Goal: Task Accomplishment & Management: Use online tool/utility

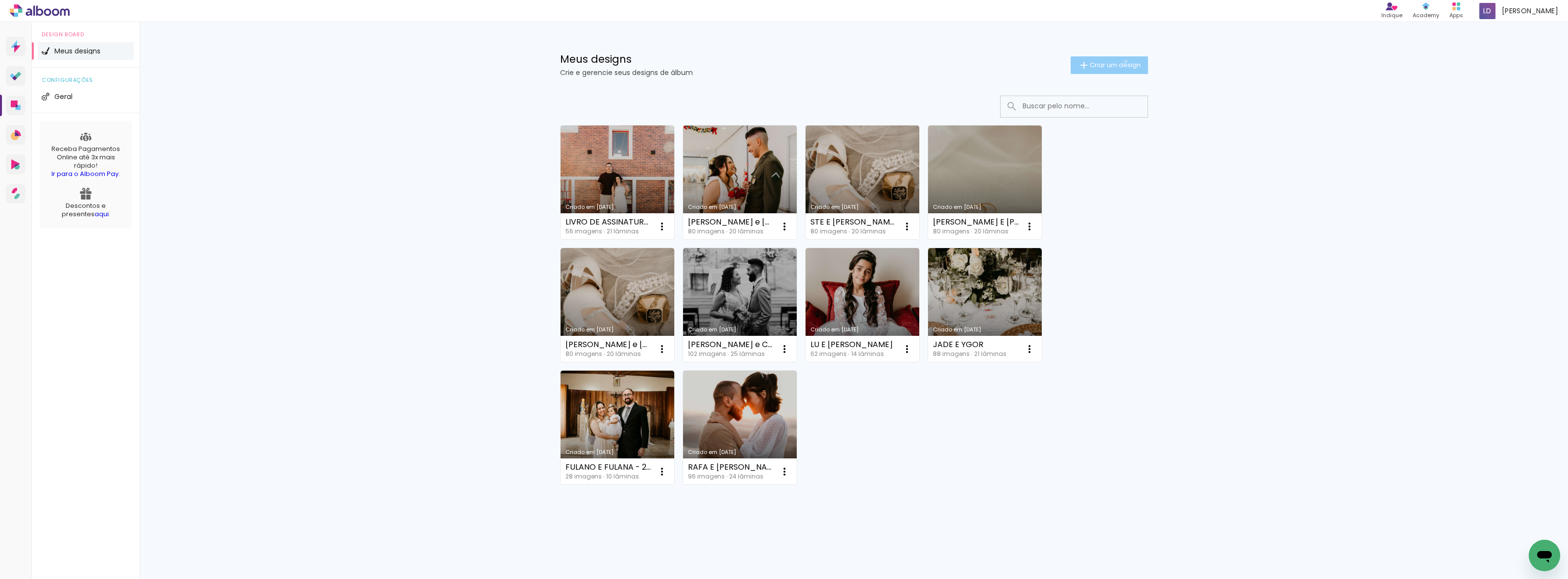
click at [1124, 62] on span "Criar um design" at bounding box center [1115, 65] width 51 height 6
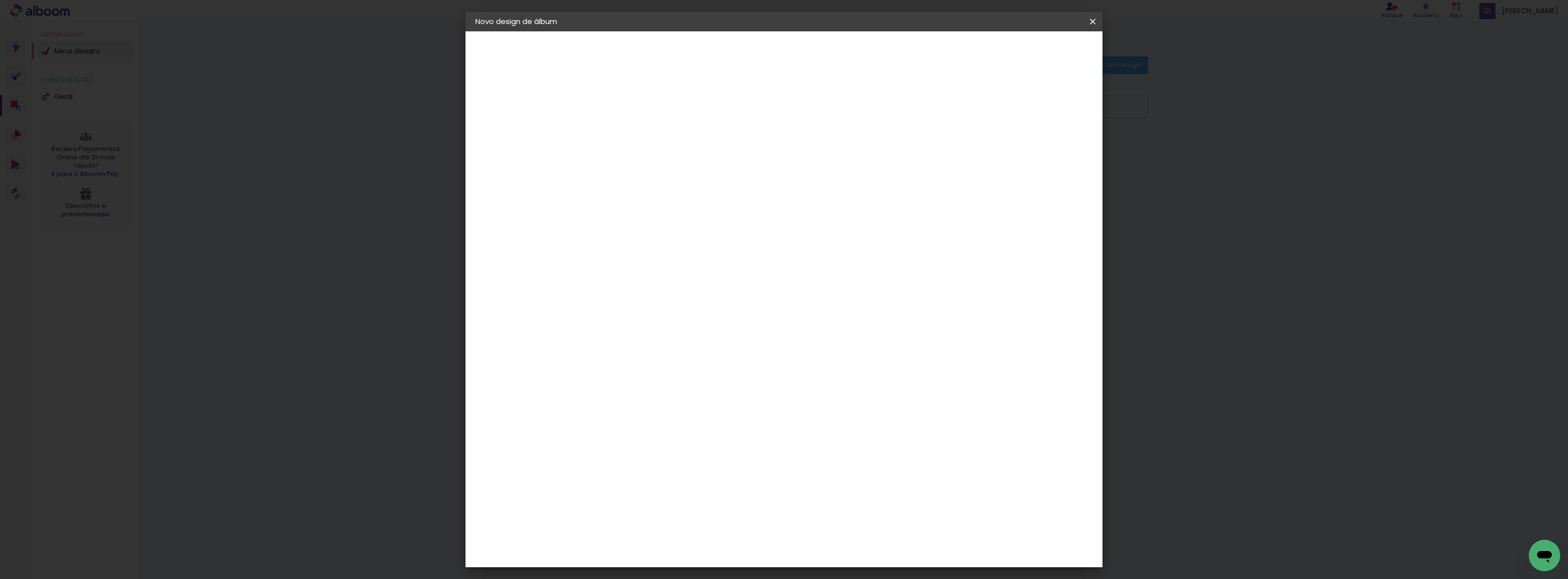
click at [639, 122] on paper-input-container "Título do álbum" at bounding box center [635, 132] width 7 height 25
type input "[PERSON_NAME] E CAIO - 30X30"
type paper-input "[PERSON_NAME] E CAIO - 30X30"
click at [0, 0] on slot "Avançar" at bounding box center [0, 0] width 0 height 0
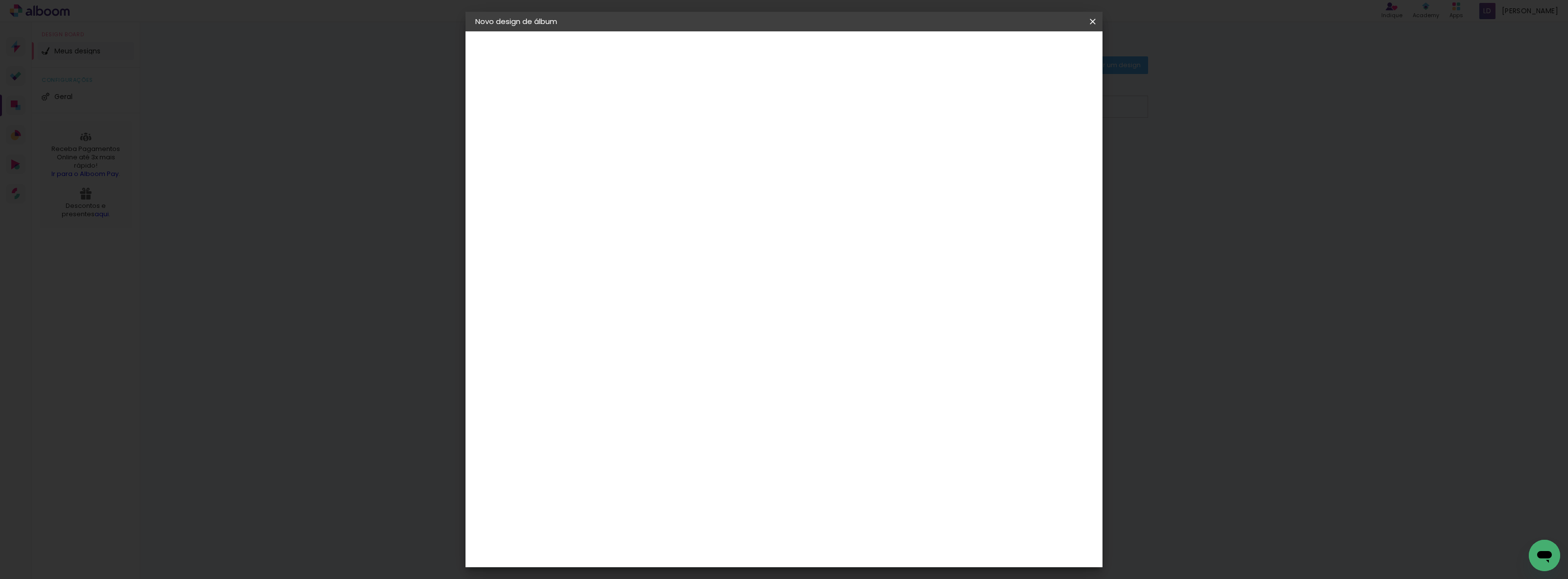
click at [663, 317] on paper-item "Go image" at bounding box center [661, 329] width 106 height 25
click at [0, 0] on slot "Avançar" at bounding box center [0, 0] width 0 height 0
click at [673, 163] on input "text" at bounding box center [654, 171] width 38 height 15
click at [0, 0] on slot "Fastbook 800g" at bounding box center [0, 0] width 0 height 0
type input "Fastbook 800g"
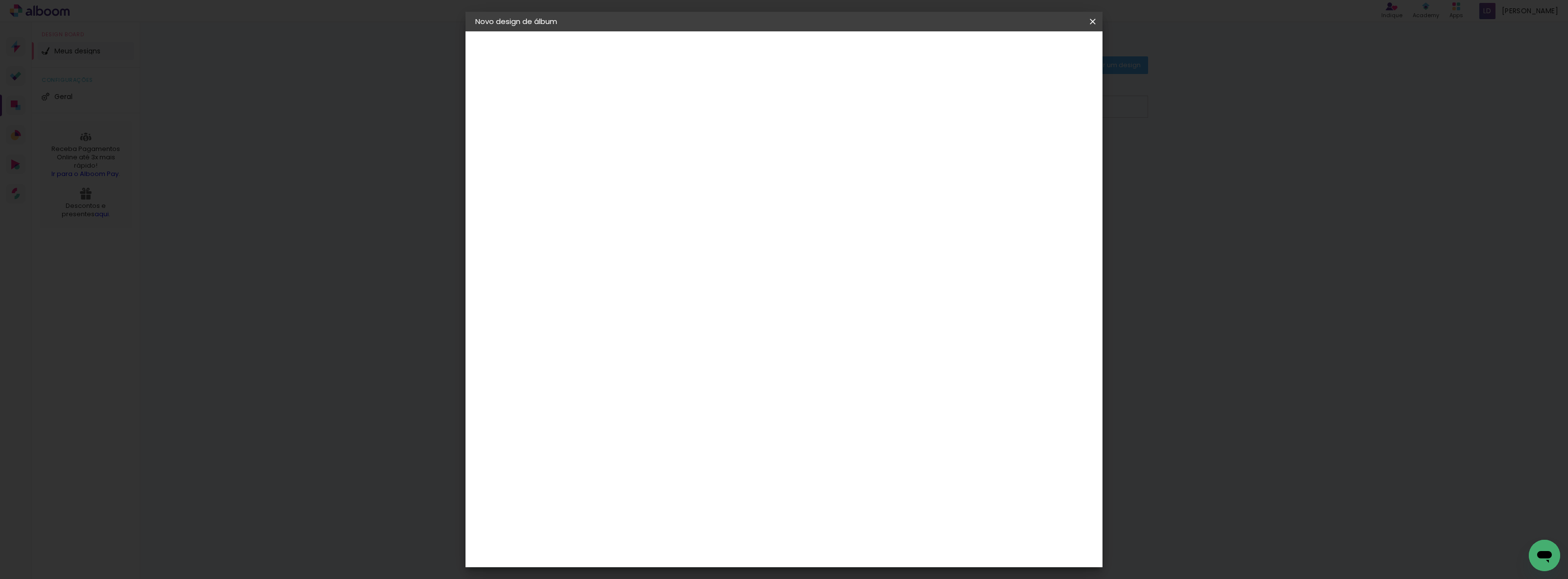
scroll to position [40, 0]
click at [701, 444] on span "30 × 30" at bounding box center [678, 459] width 46 height 32
click at [0, 0] on slot "Avançar" at bounding box center [0, 0] width 0 height 0
click at [1039, 58] on paper-button "Iniciar design" at bounding box center [1007, 52] width 64 height 16
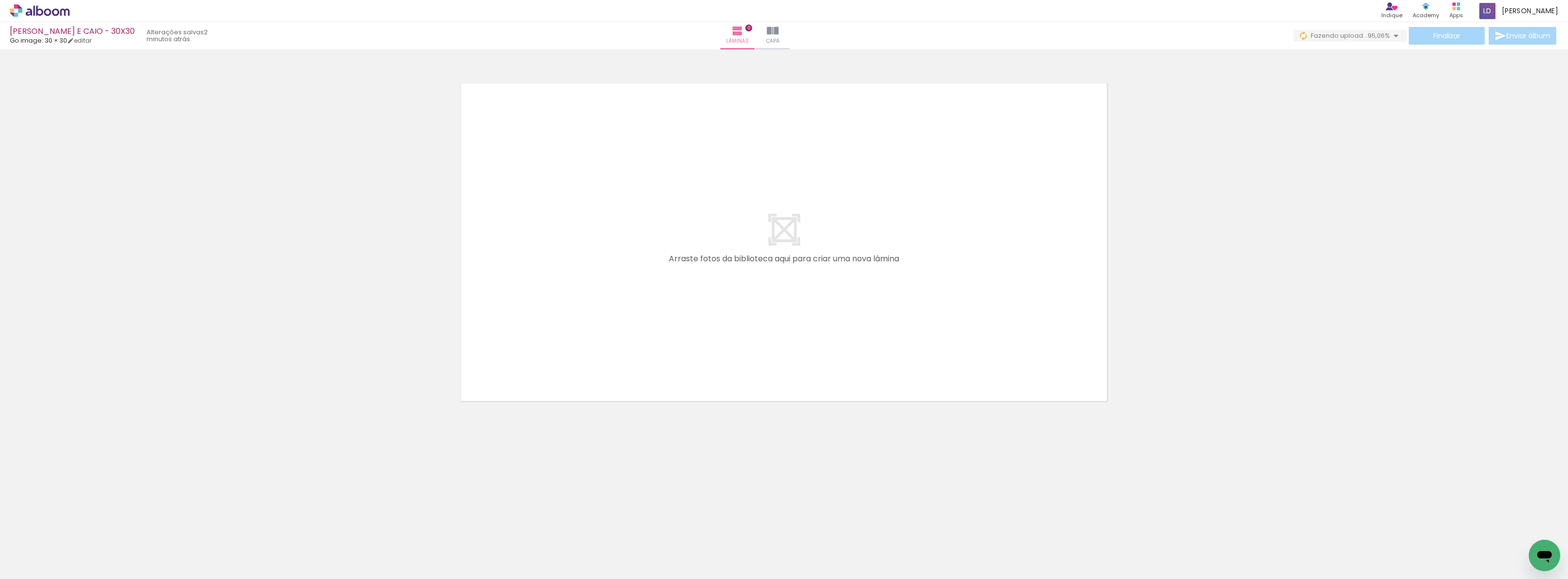
scroll to position [0, 2523]
click at [1105, 563] on quentale-thumb at bounding box center [1086, 546] width 55 height 56
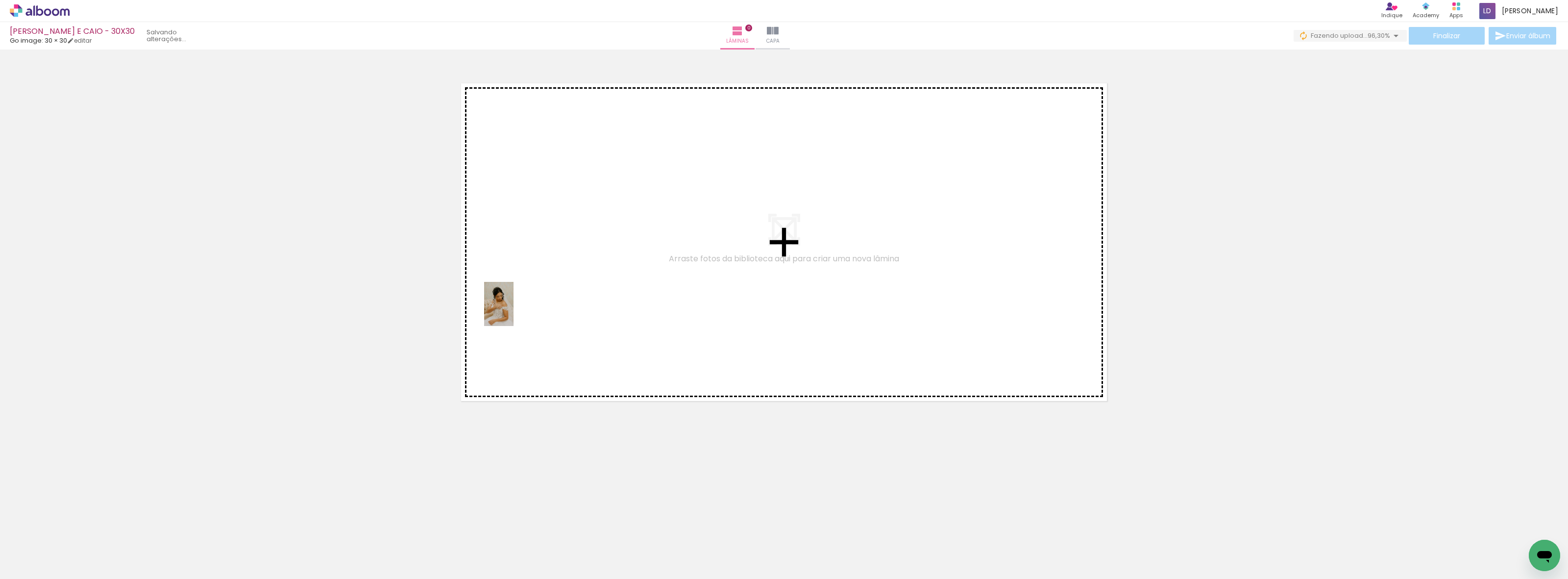
drag, startPoint x: 267, startPoint y: 551, endPoint x: 518, endPoint y: 302, distance: 353.6
click at [518, 302] on quentale-workspace at bounding box center [784, 289] width 1568 height 579
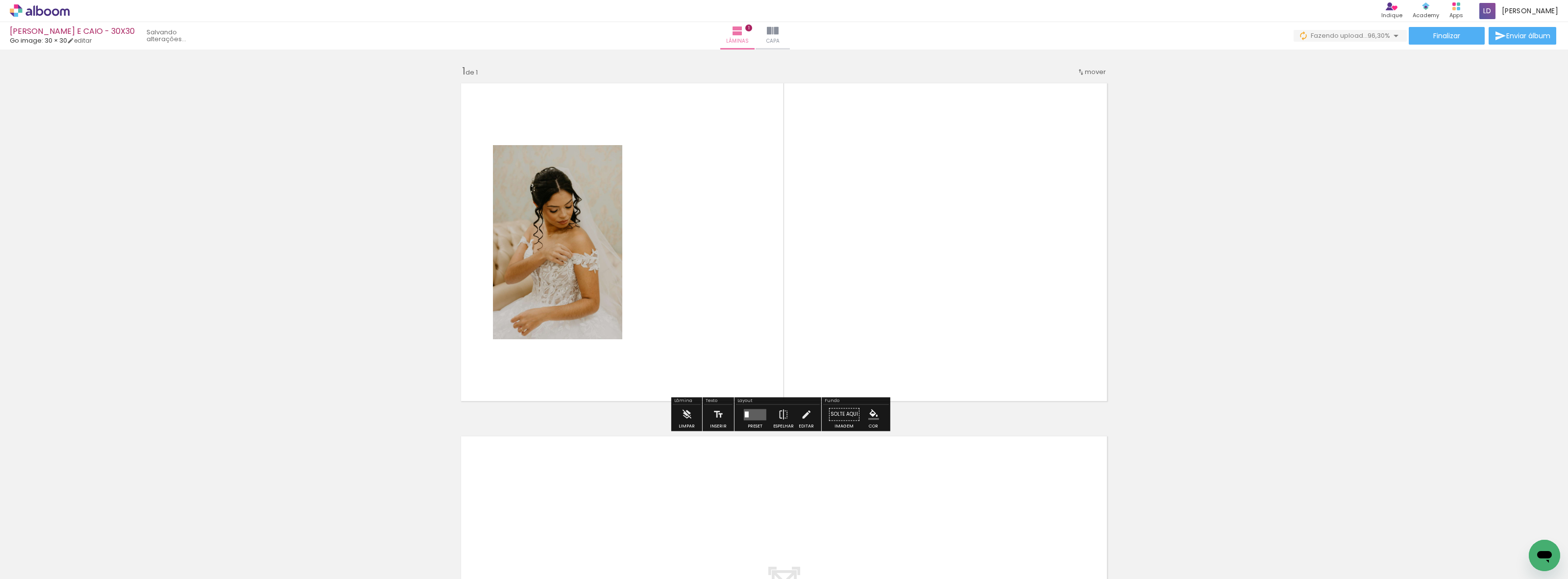
scroll to position [0, 0]
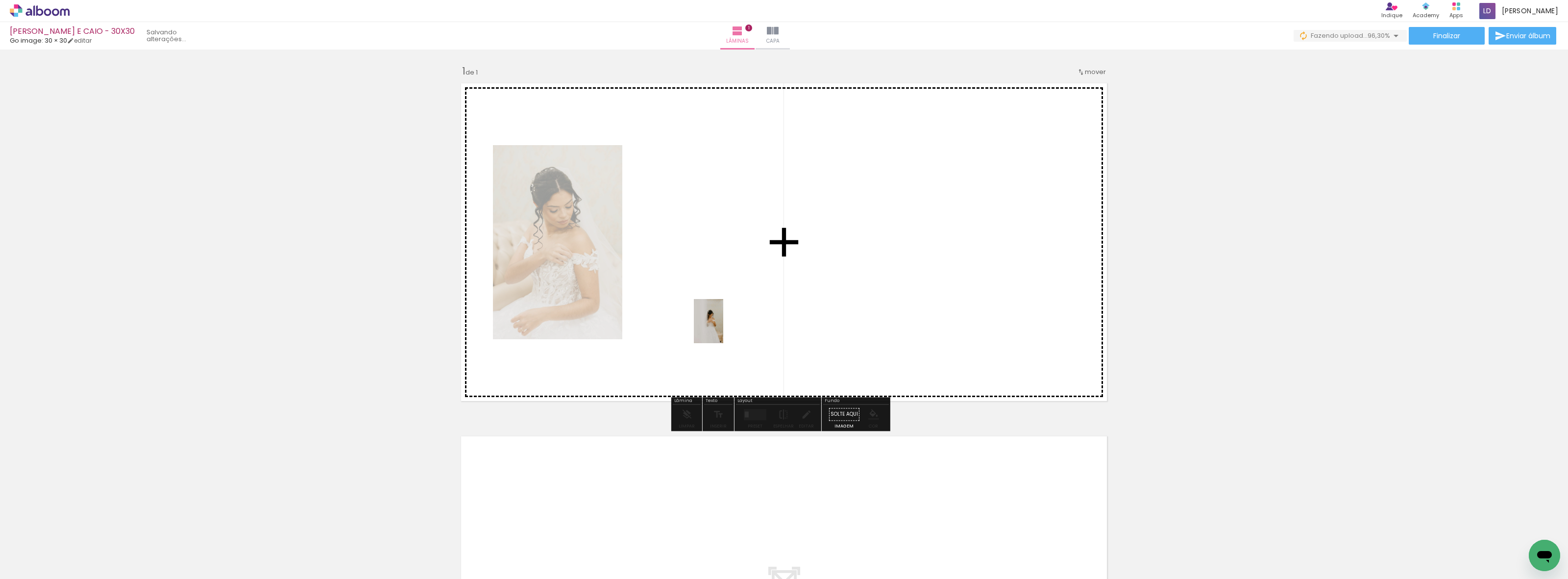
drag, startPoint x: 101, startPoint y: 548, endPoint x: 731, endPoint y: 303, distance: 676.0
click at [731, 303] on quentale-workspace at bounding box center [784, 289] width 1568 height 579
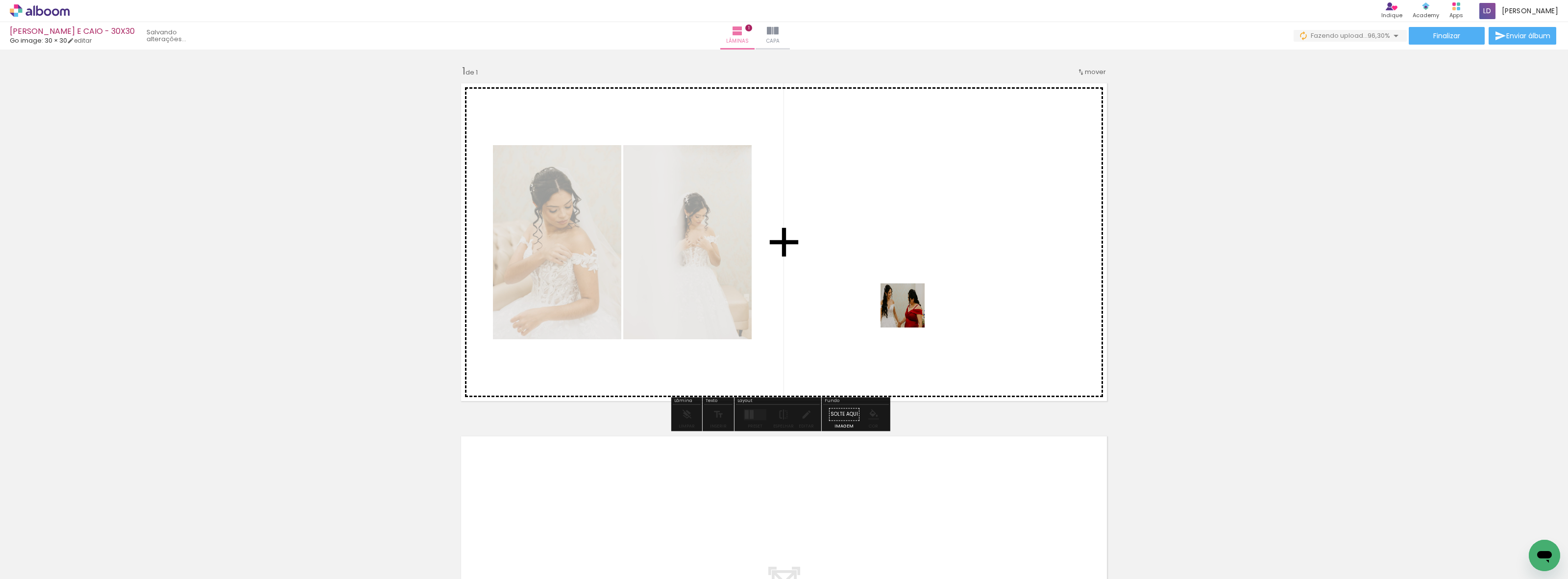
drag, startPoint x: 165, startPoint y: 546, endPoint x: 912, endPoint y: 311, distance: 783.1
click at [912, 311] on quentale-workspace at bounding box center [784, 289] width 1568 height 579
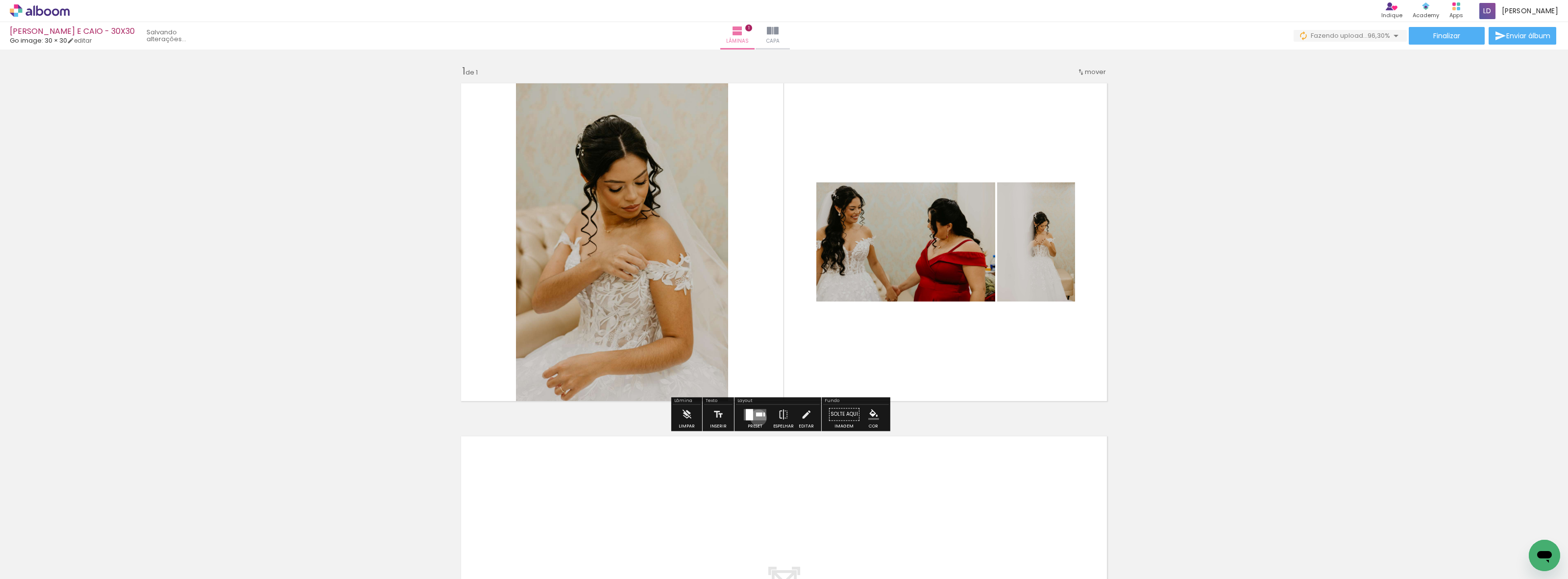
click at [756, 418] on quentale-layouter at bounding box center [754, 414] width 22 height 12
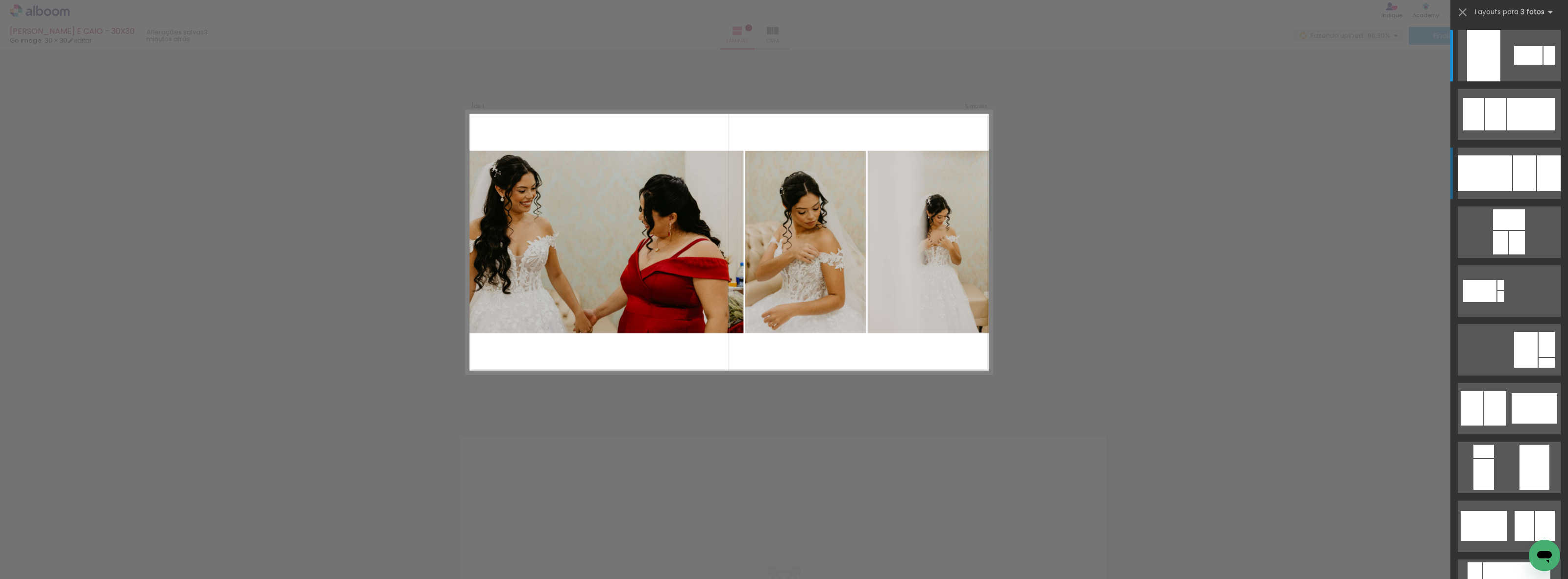
click at [1513, 173] on div at bounding box center [1524, 173] width 23 height 36
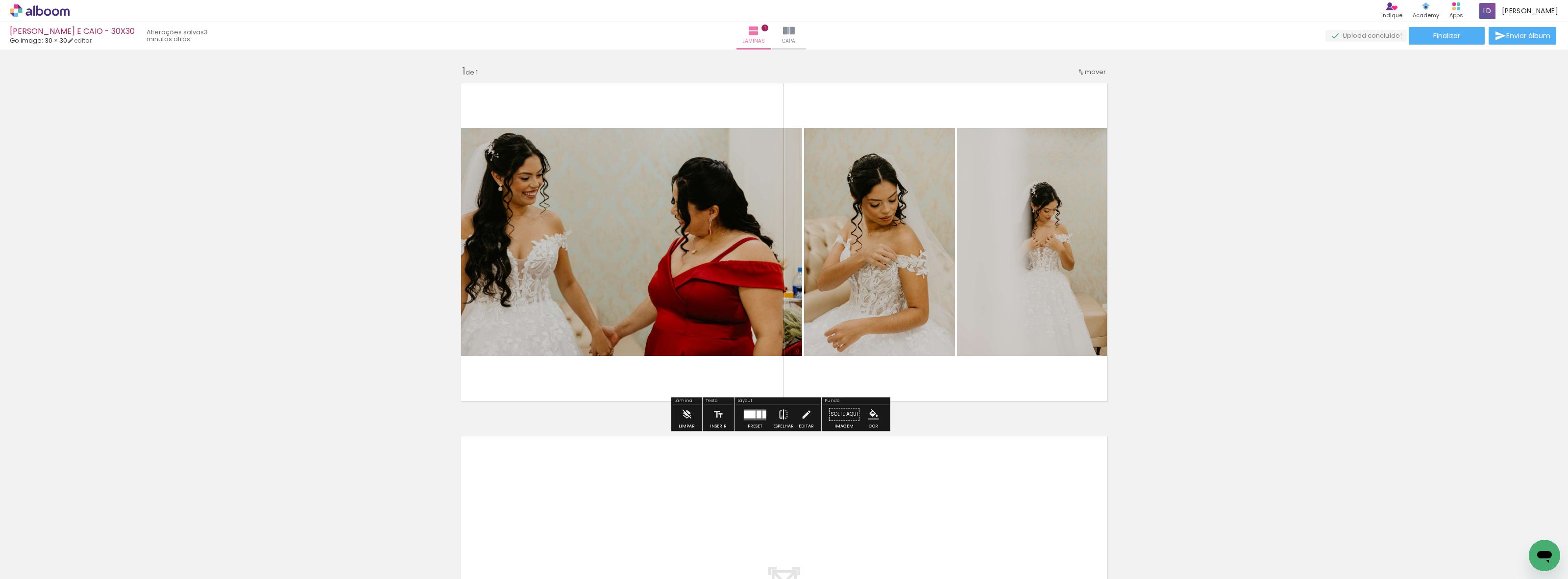
click at [780, 417] on iron-icon at bounding box center [784, 414] width 11 height 20
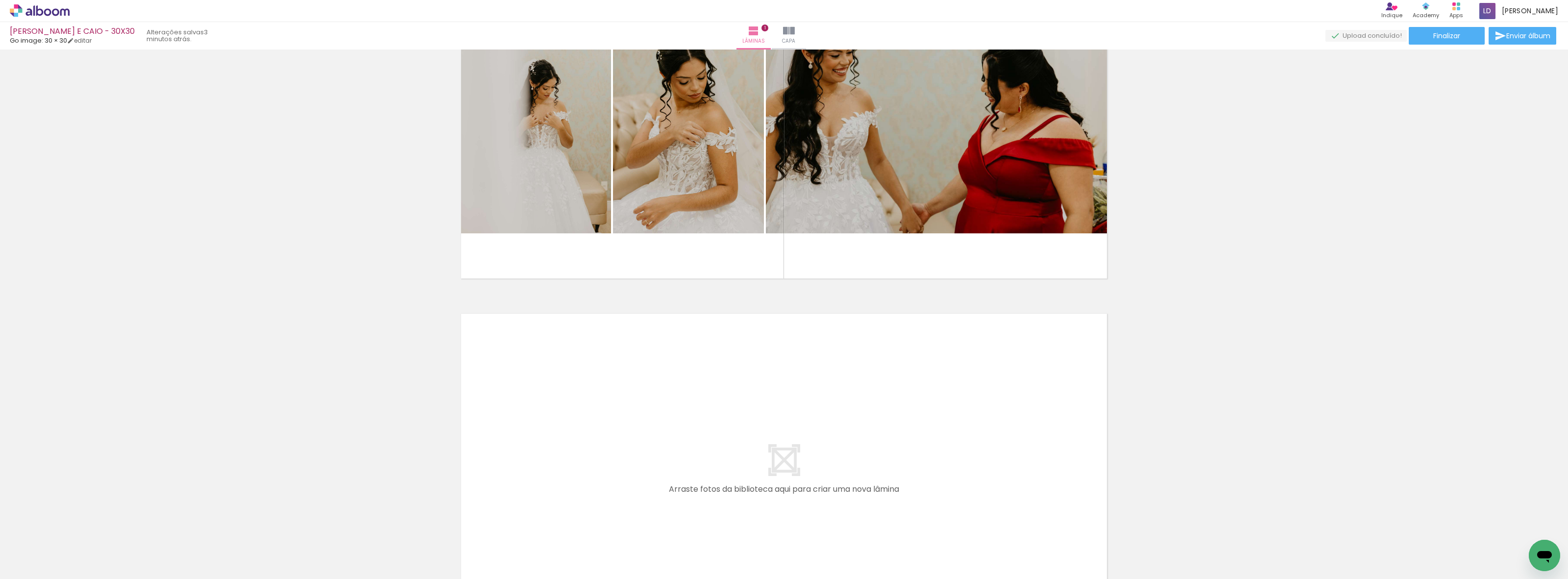
scroll to position [184, 0]
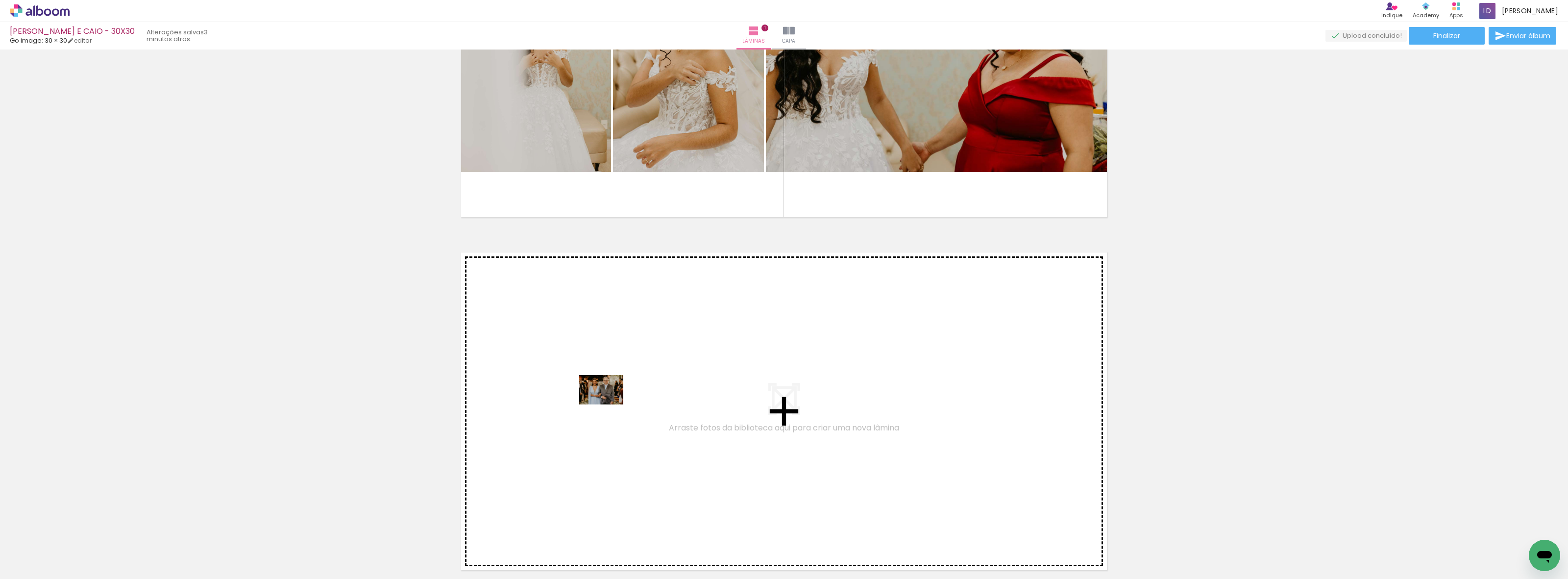
drag, startPoint x: 204, startPoint y: 550, endPoint x: 609, endPoint y: 404, distance: 430.5
click at [609, 404] on quentale-workspace at bounding box center [784, 289] width 1568 height 579
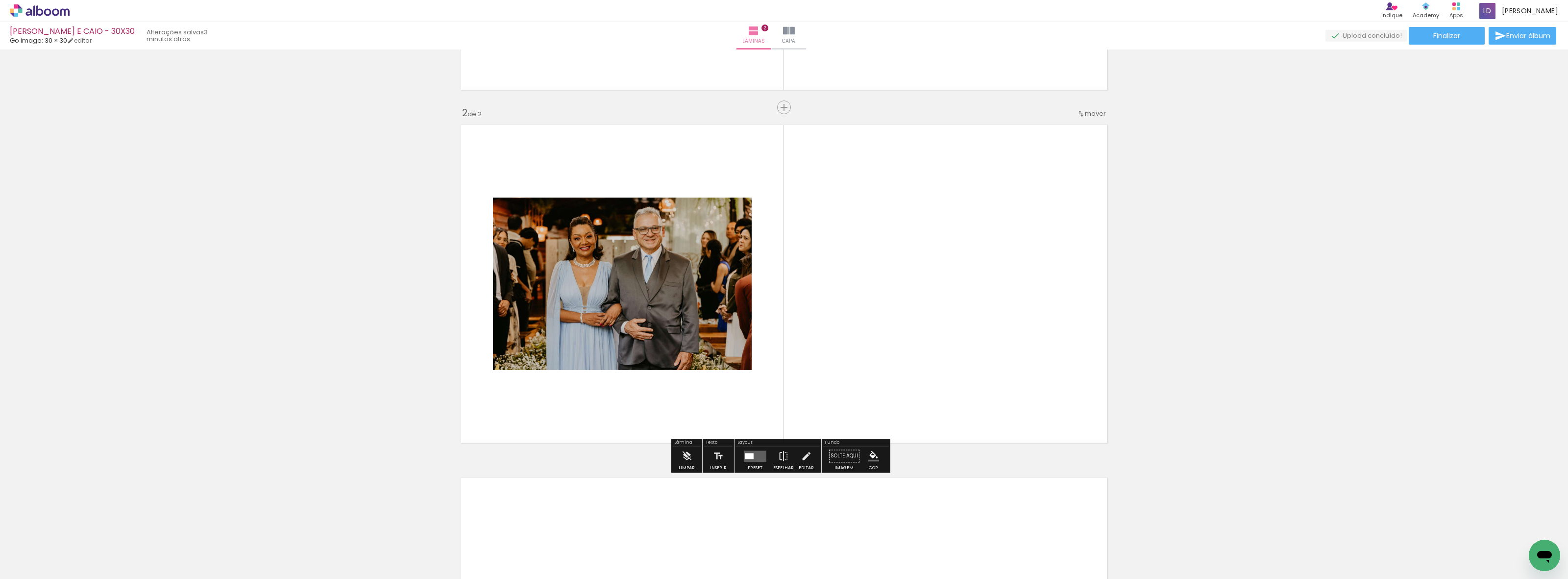
scroll to position [372, 0]
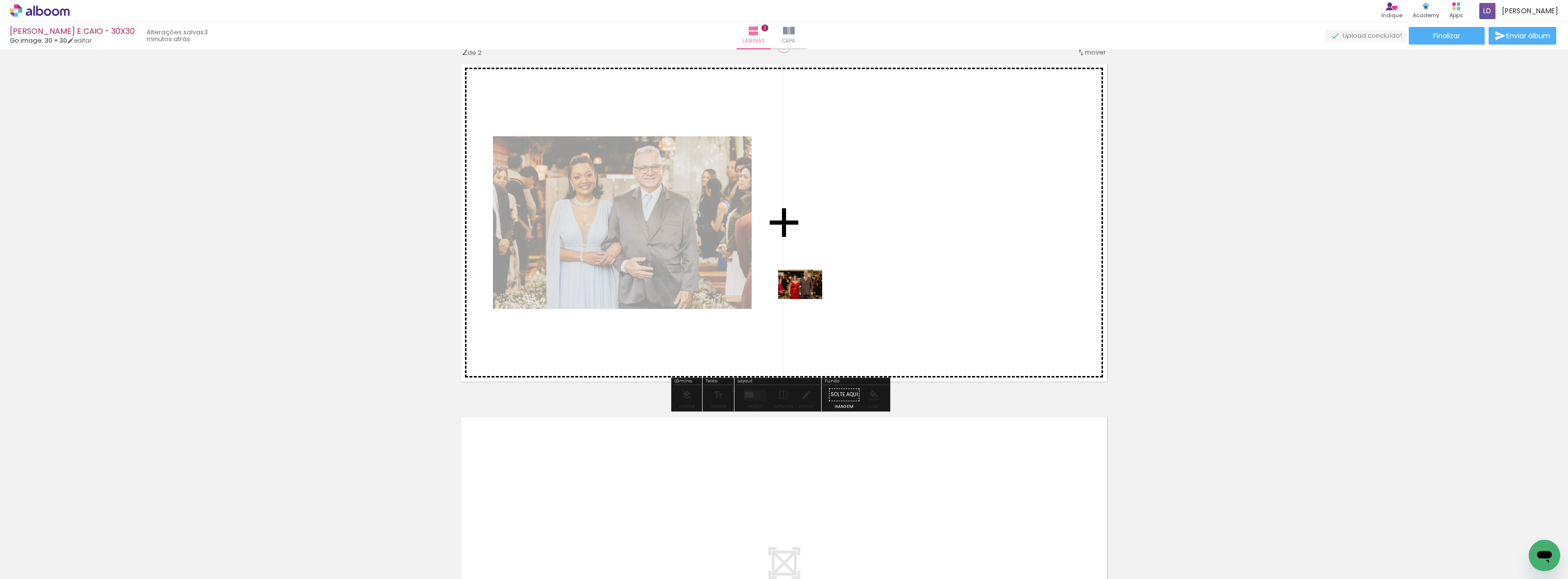
drag, startPoint x: 266, startPoint y: 552, endPoint x: 807, endPoint y: 299, distance: 597.2
click at [807, 299] on quentale-workspace at bounding box center [784, 289] width 1568 height 579
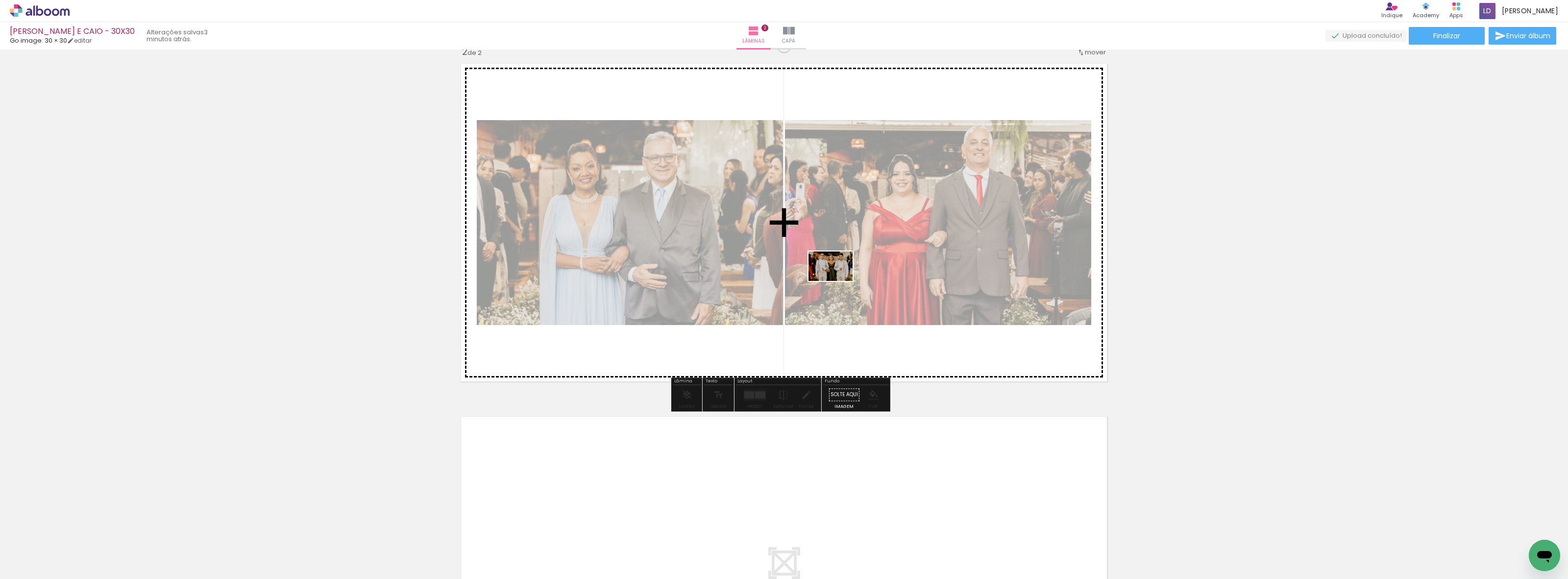
drag, startPoint x: 322, startPoint y: 549, endPoint x: 838, endPoint y: 281, distance: 581.4
click at [838, 281] on quentale-workspace at bounding box center [784, 289] width 1568 height 579
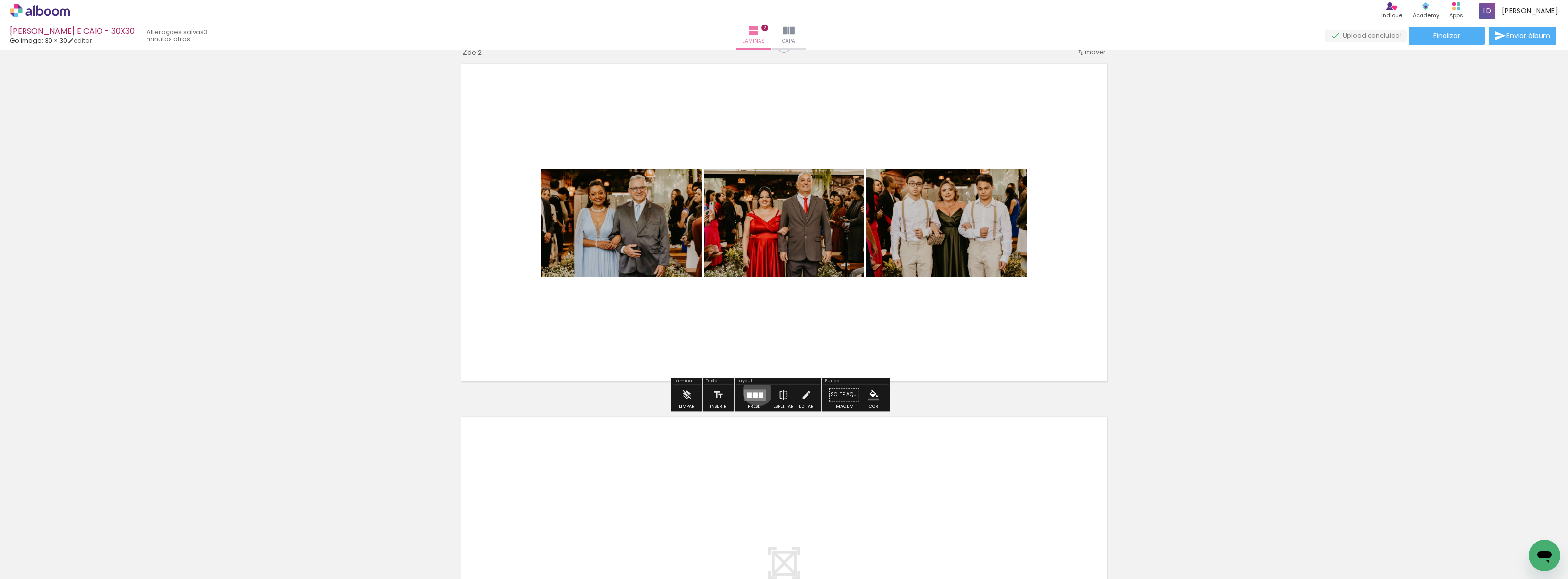
click at [756, 391] on quentale-layouter at bounding box center [754, 395] width 22 height 12
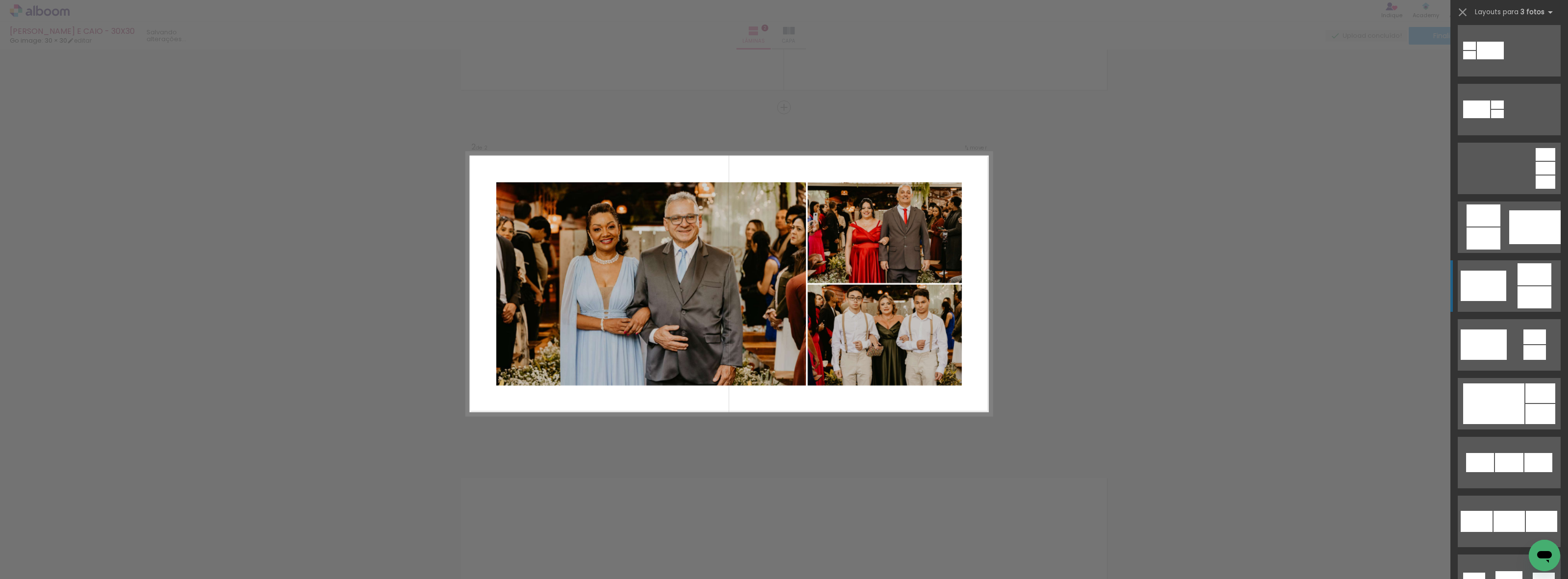
scroll to position [245, 0]
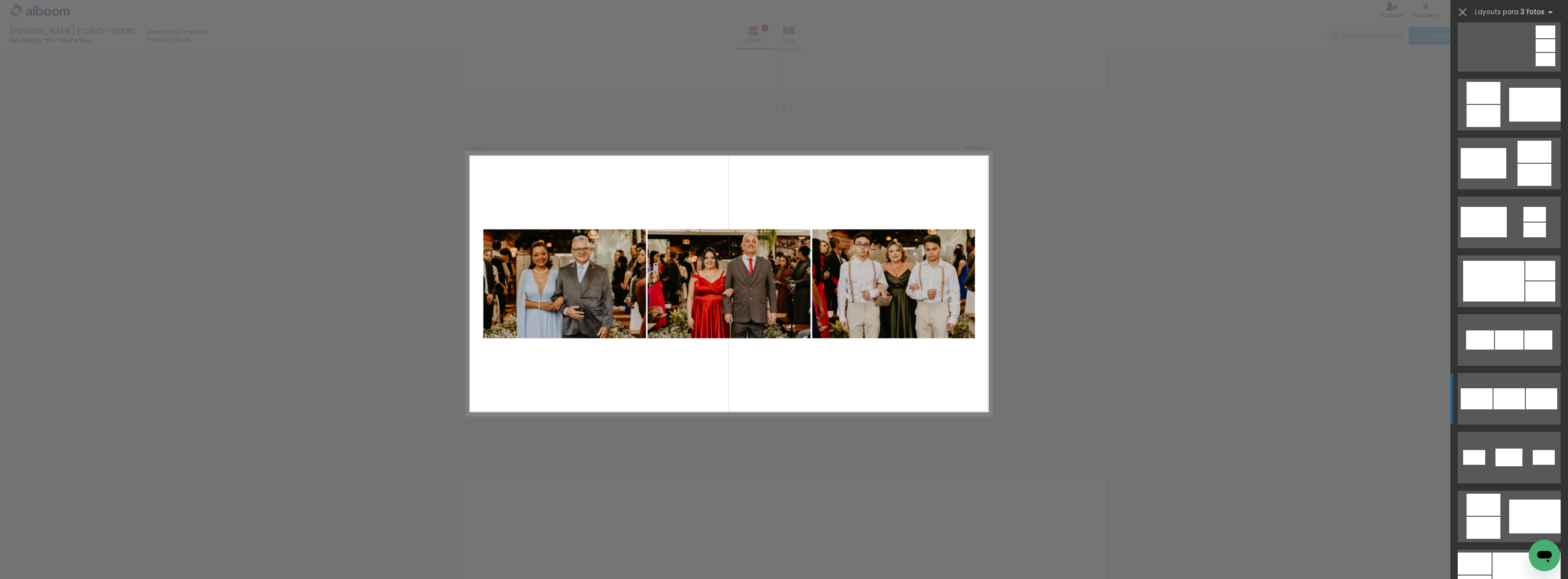
click at [1518, 397] on div at bounding box center [1509, 398] width 31 height 21
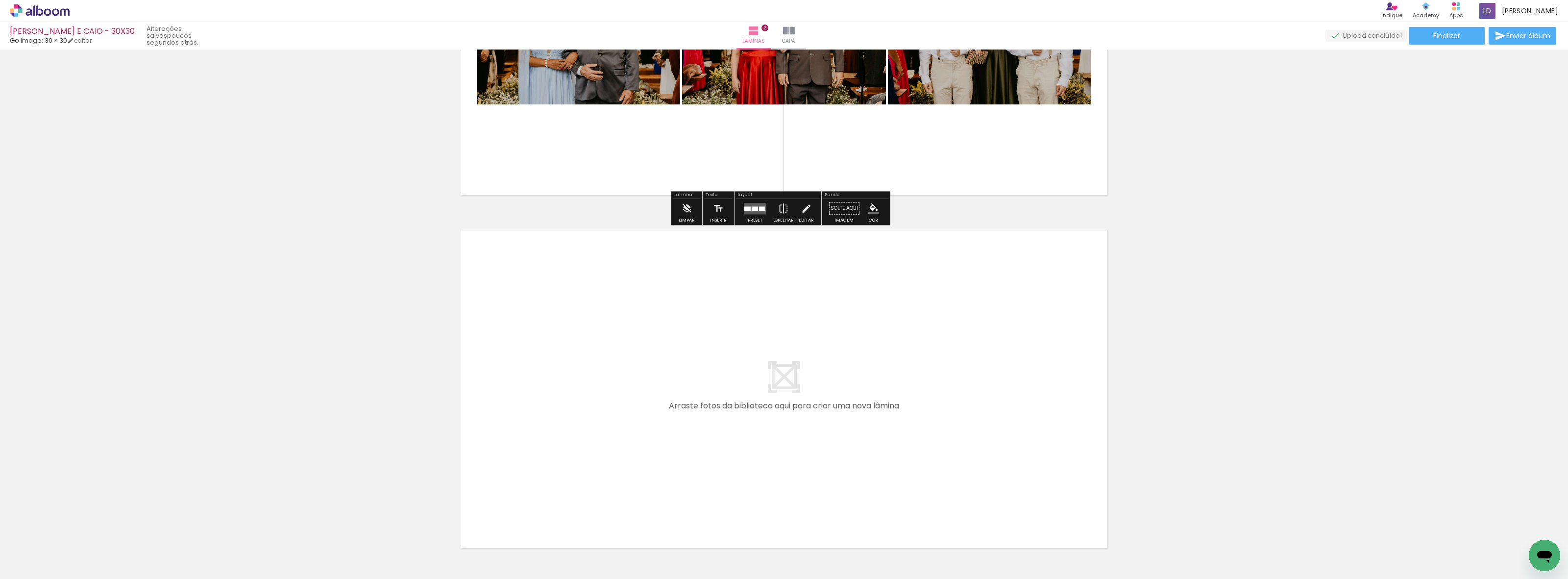
scroll to position [618, 0]
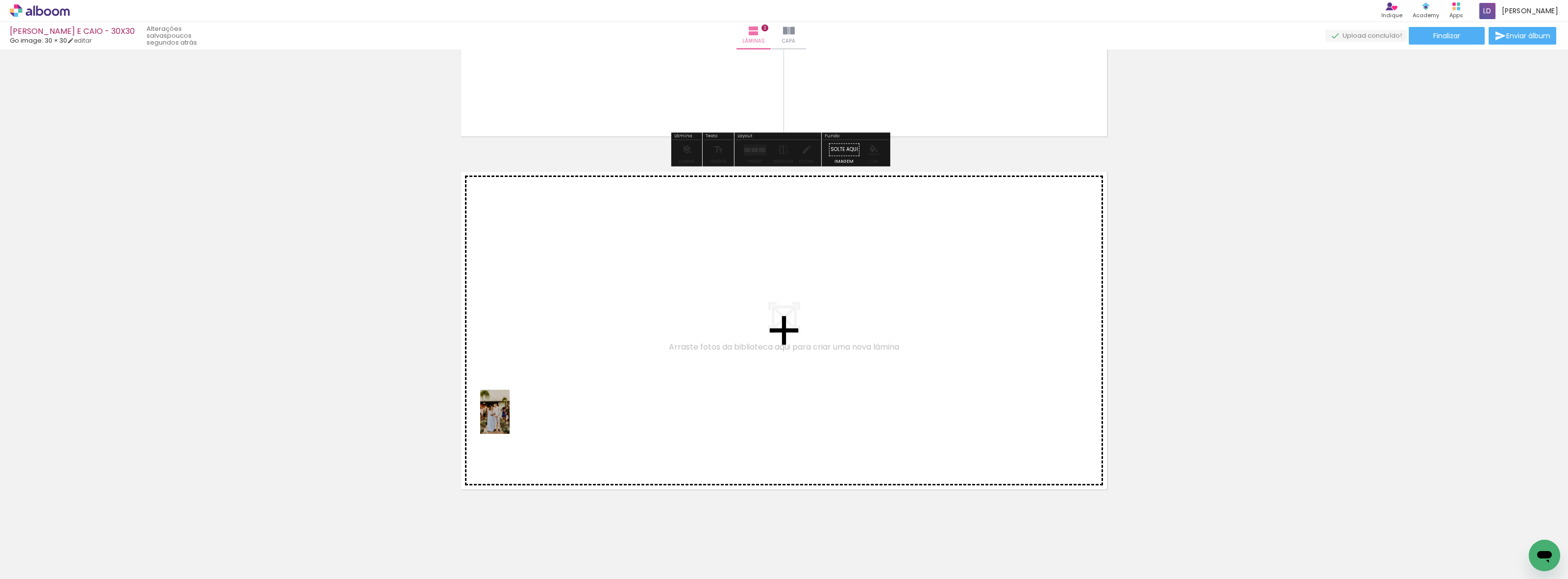
drag, startPoint x: 380, startPoint y: 552, endPoint x: 524, endPoint y: 400, distance: 209.4
click at [524, 400] on quentale-workspace at bounding box center [784, 289] width 1568 height 579
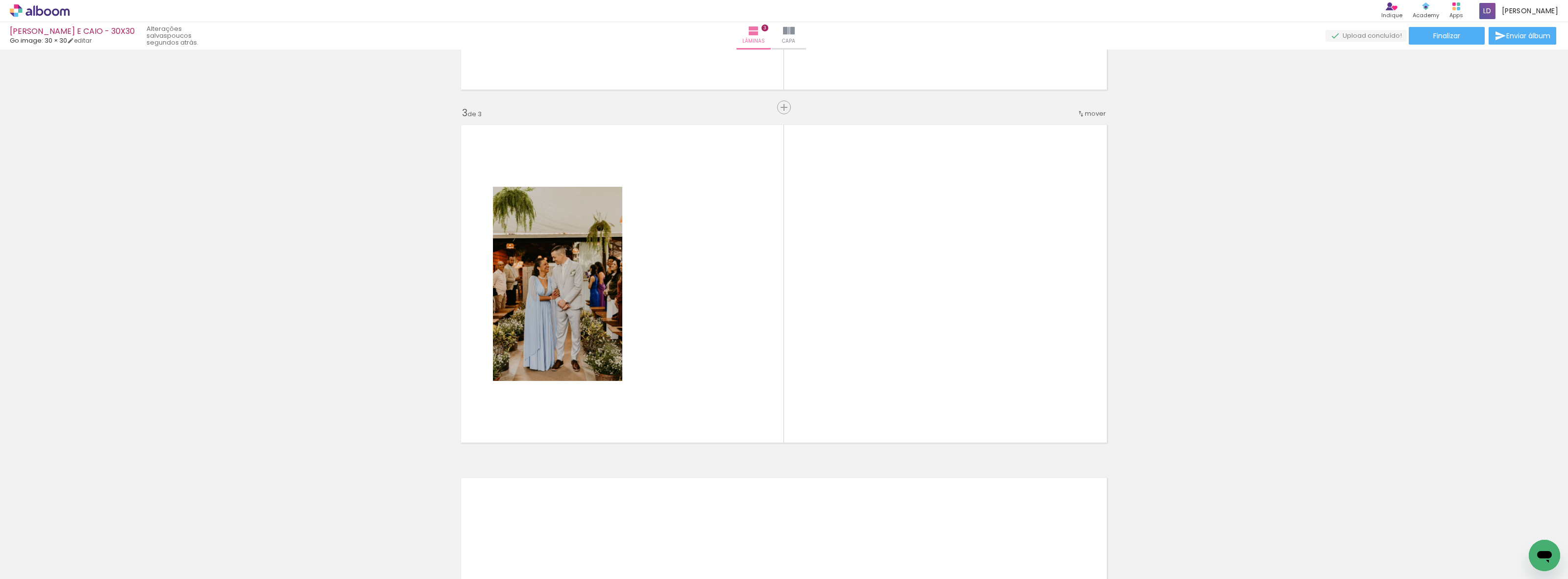
scroll to position [0, 0]
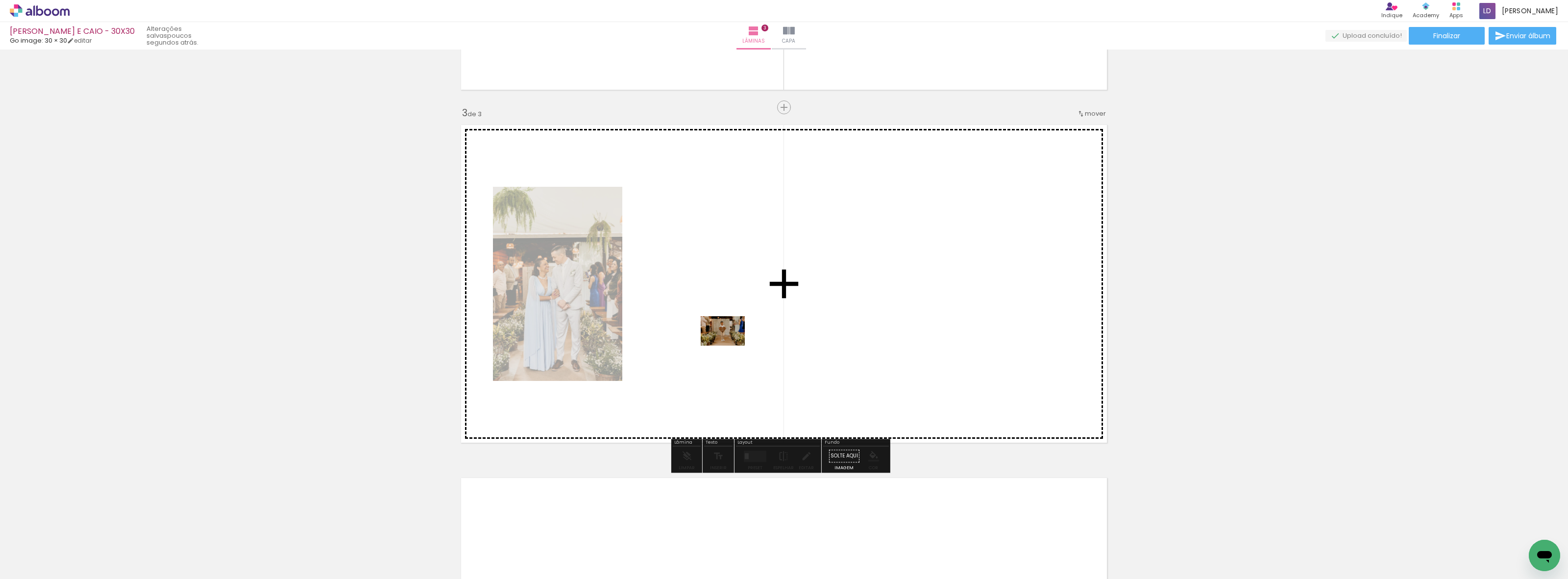
drag, startPoint x: 448, startPoint y: 555, endPoint x: 730, endPoint y: 346, distance: 351.0
click at [730, 346] on quentale-workspace at bounding box center [784, 289] width 1568 height 579
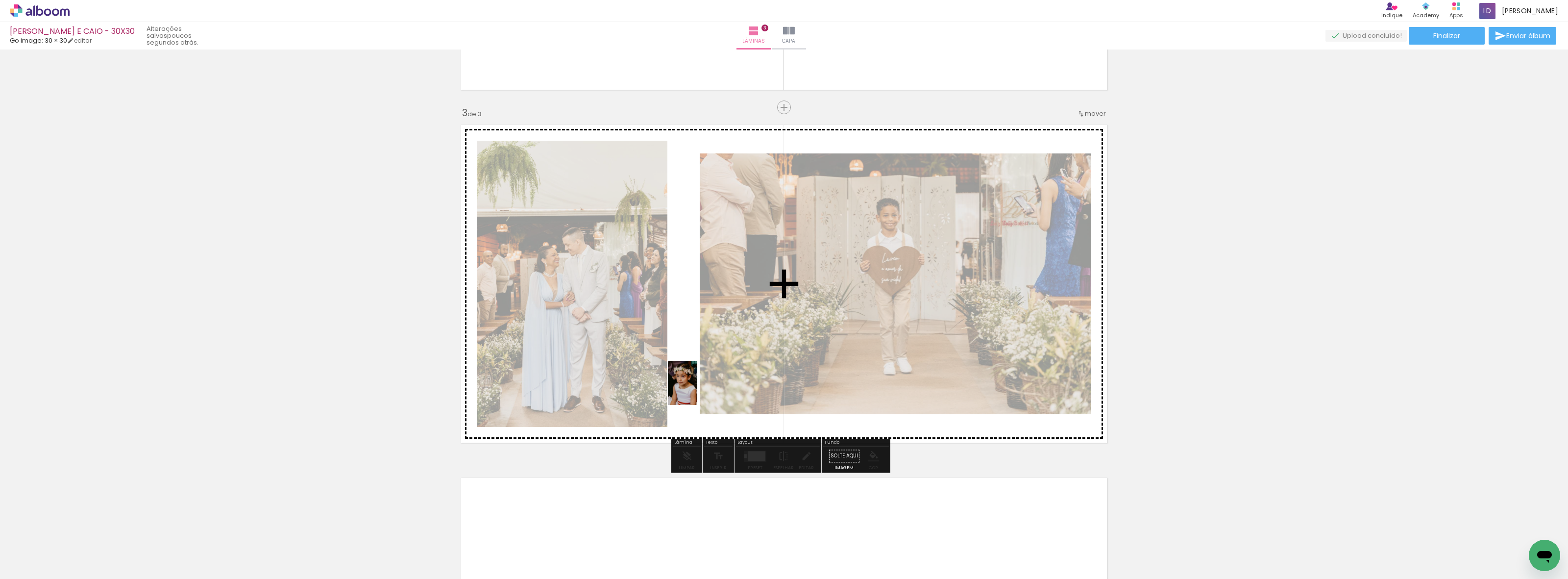
drag, startPoint x: 480, startPoint y: 544, endPoint x: 737, endPoint y: 356, distance: 318.4
click at [737, 356] on quentale-workspace at bounding box center [784, 289] width 1568 height 579
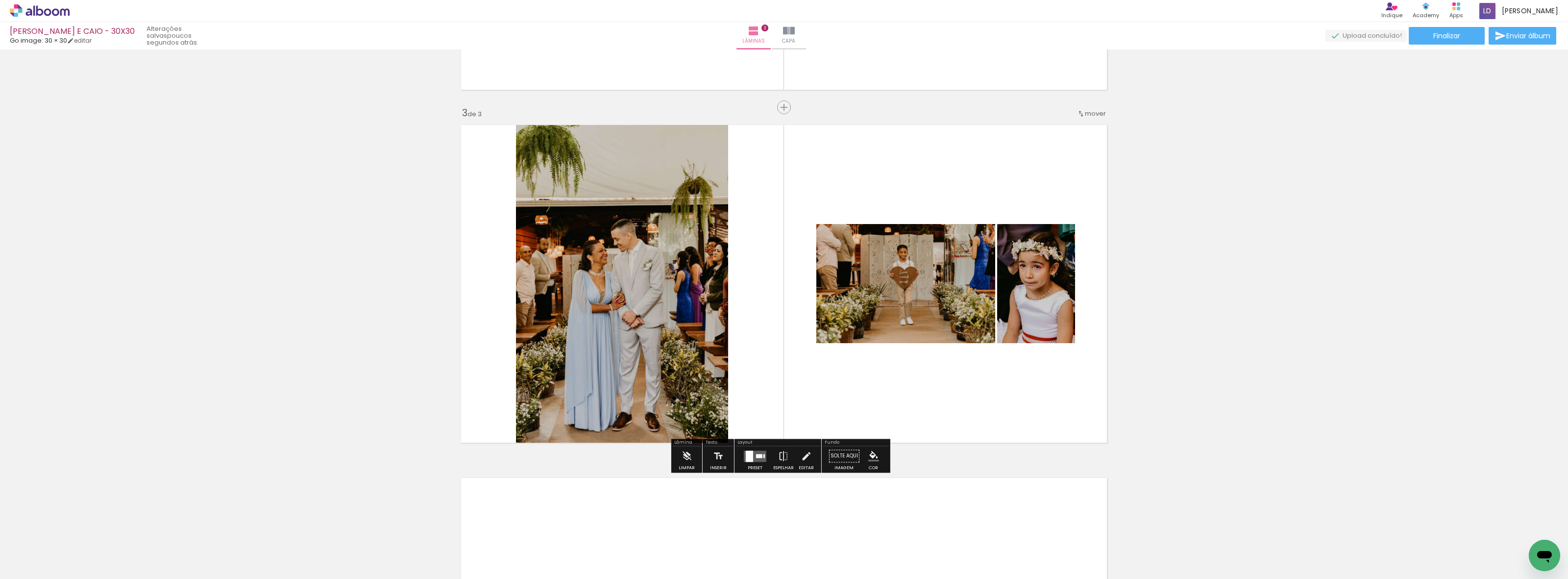
click at [754, 461] on quentale-layouter at bounding box center [754, 456] width 22 height 12
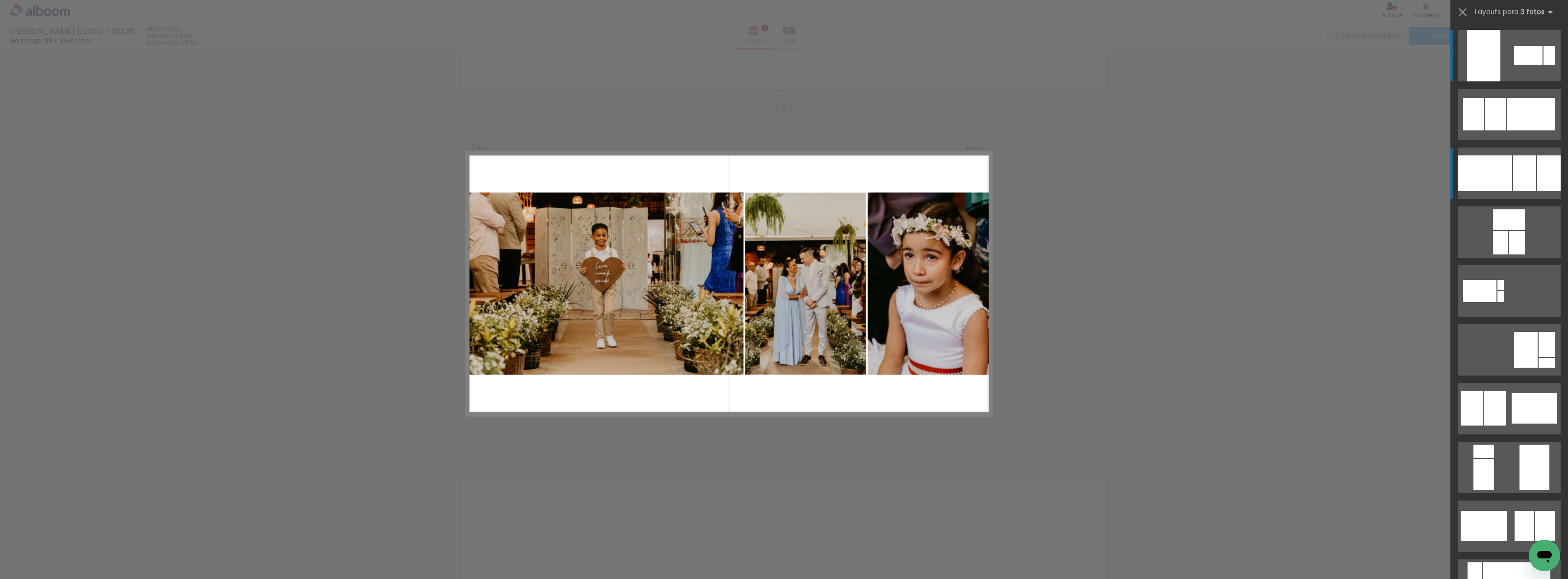
click at [1519, 180] on div at bounding box center [1524, 173] width 23 height 36
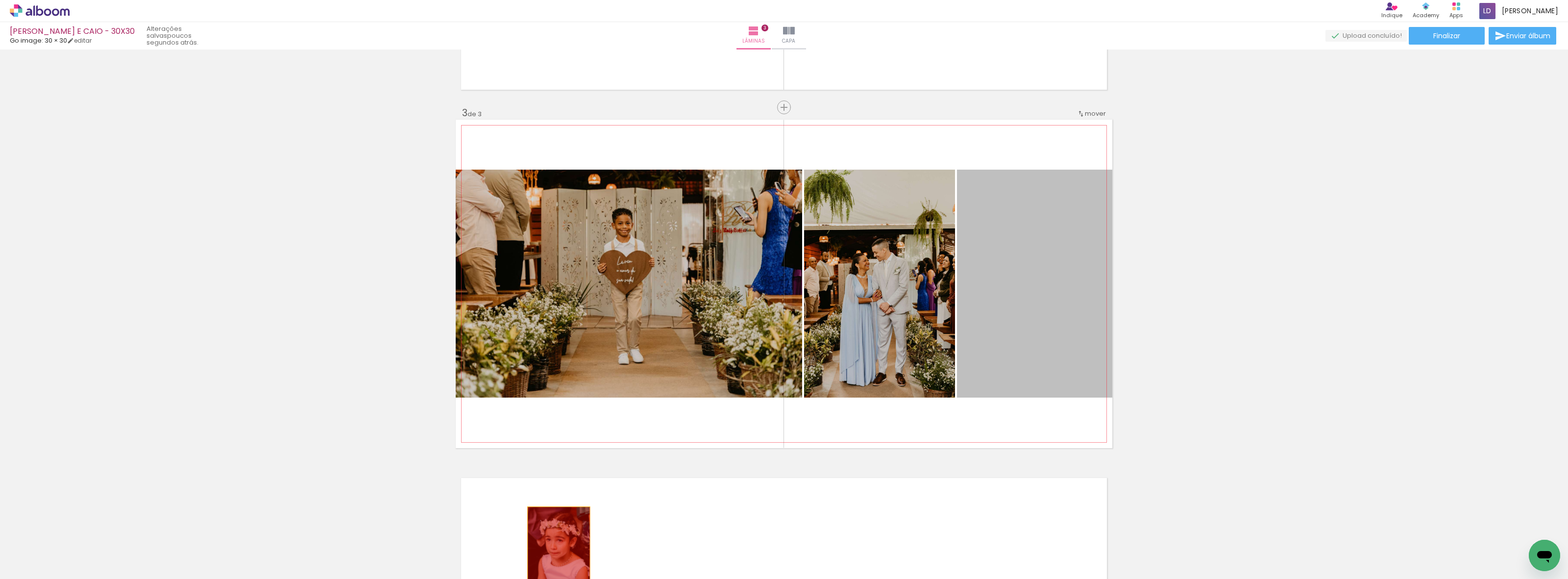
drag, startPoint x: 1052, startPoint y: 344, endPoint x: 554, endPoint y: 552, distance: 539.7
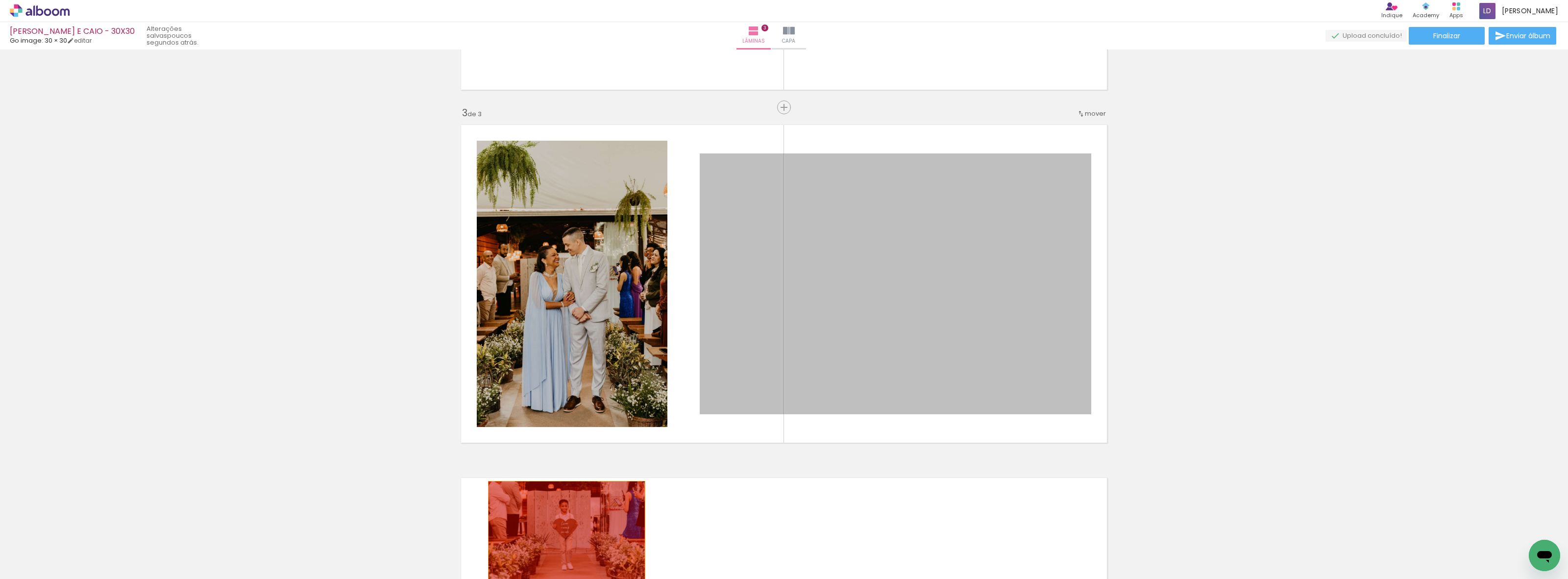
drag, startPoint x: 873, startPoint y: 330, endPoint x: 527, endPoint y: 544, distance: 406.8
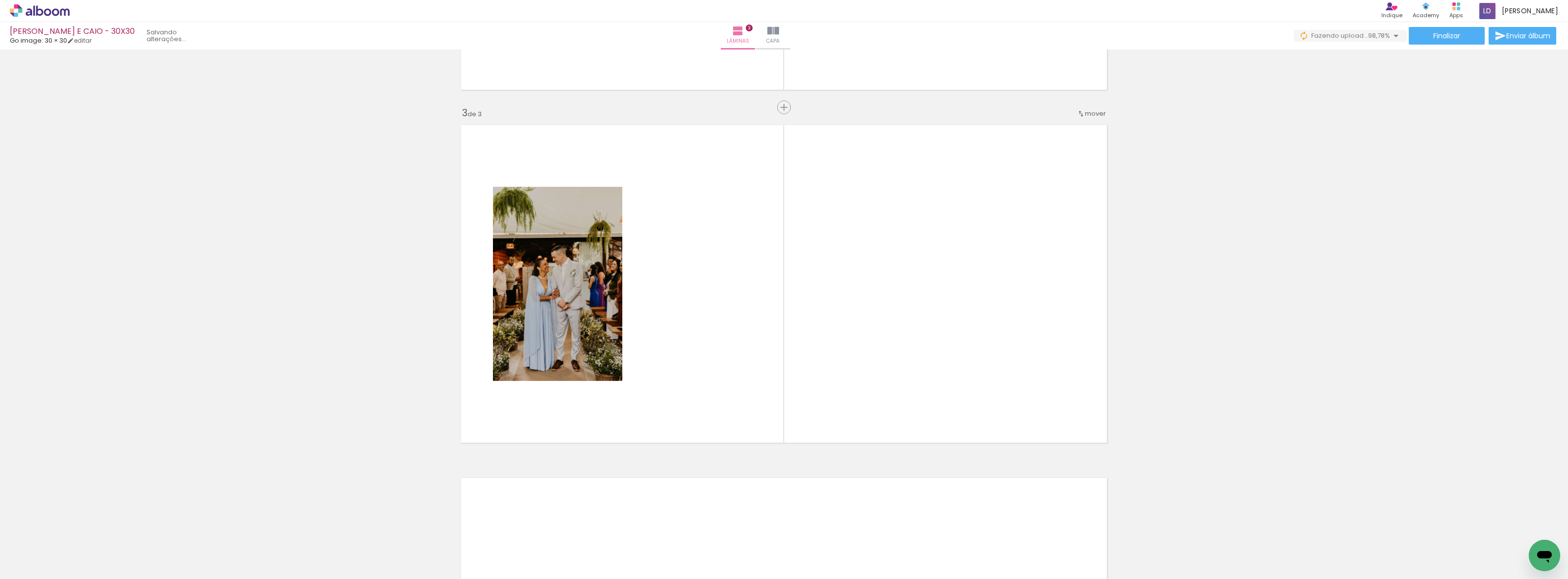
scroll to position [0, 3015]
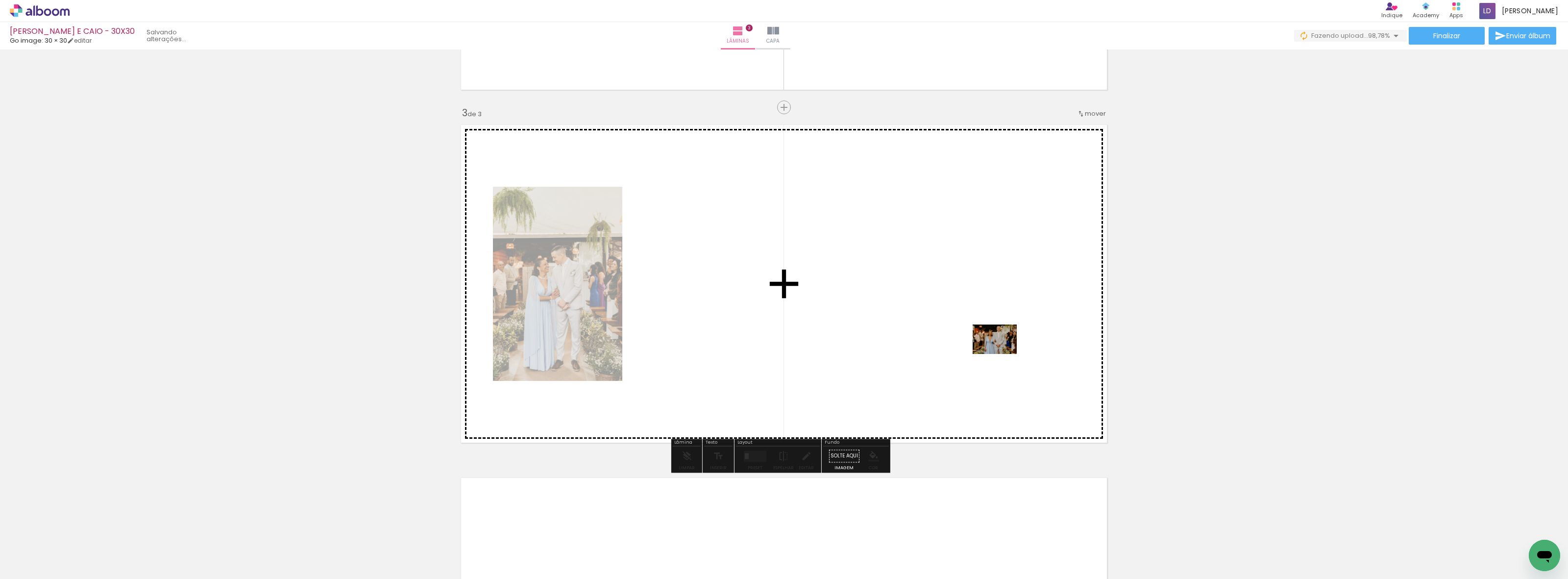
drag, startPoint x: 1518, startPoint y: 544, endPoint x: 1002, endPoint y: 354, distance: 549.9
click at [1002, 354] on quentale-workspace at bounding box center [784, 289] width 1568 height 579
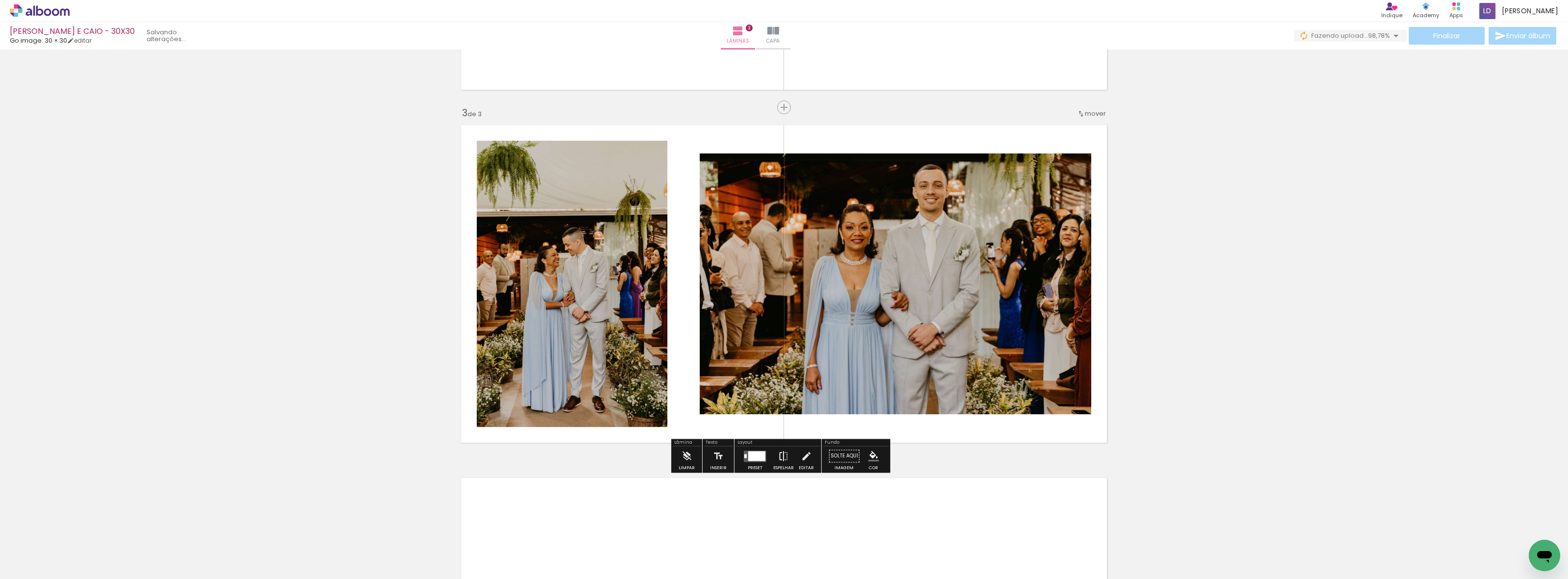
click at [778, 454] on iron-icon at bounding box center [784, 455] width 11 height 20
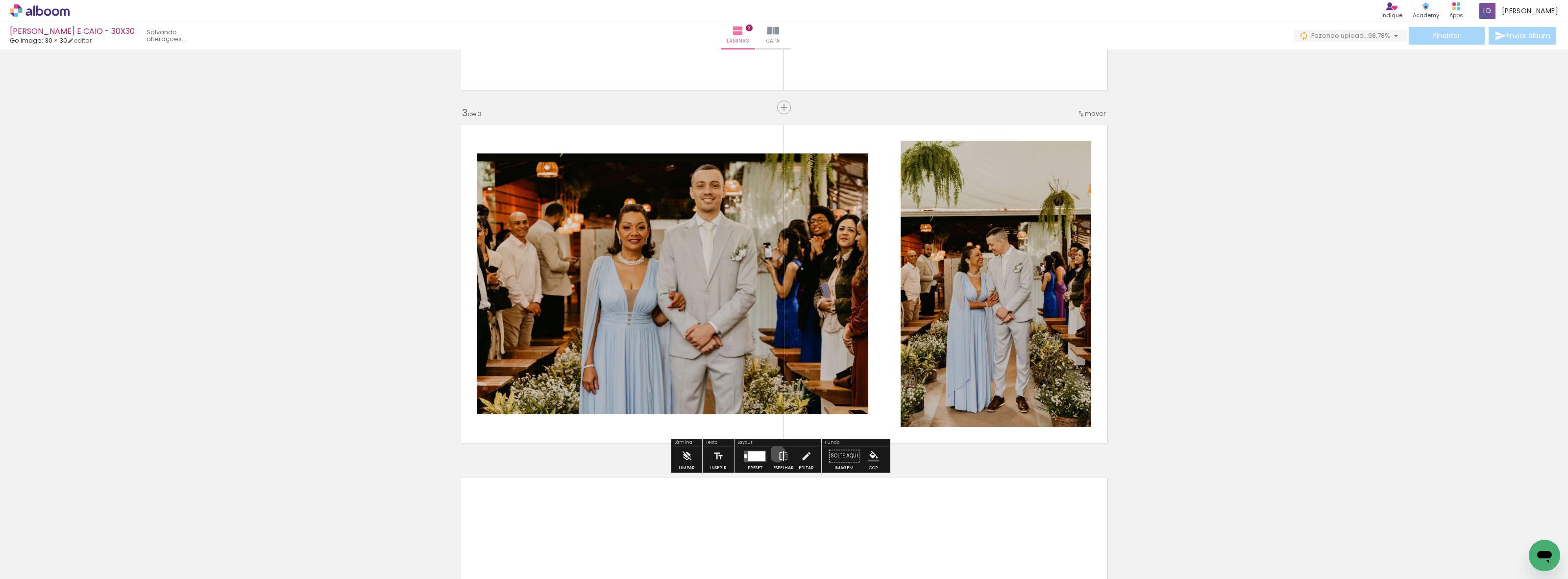
click at [778, 454] on iron-icon at bounding box center [784, 455] width 11 height 20
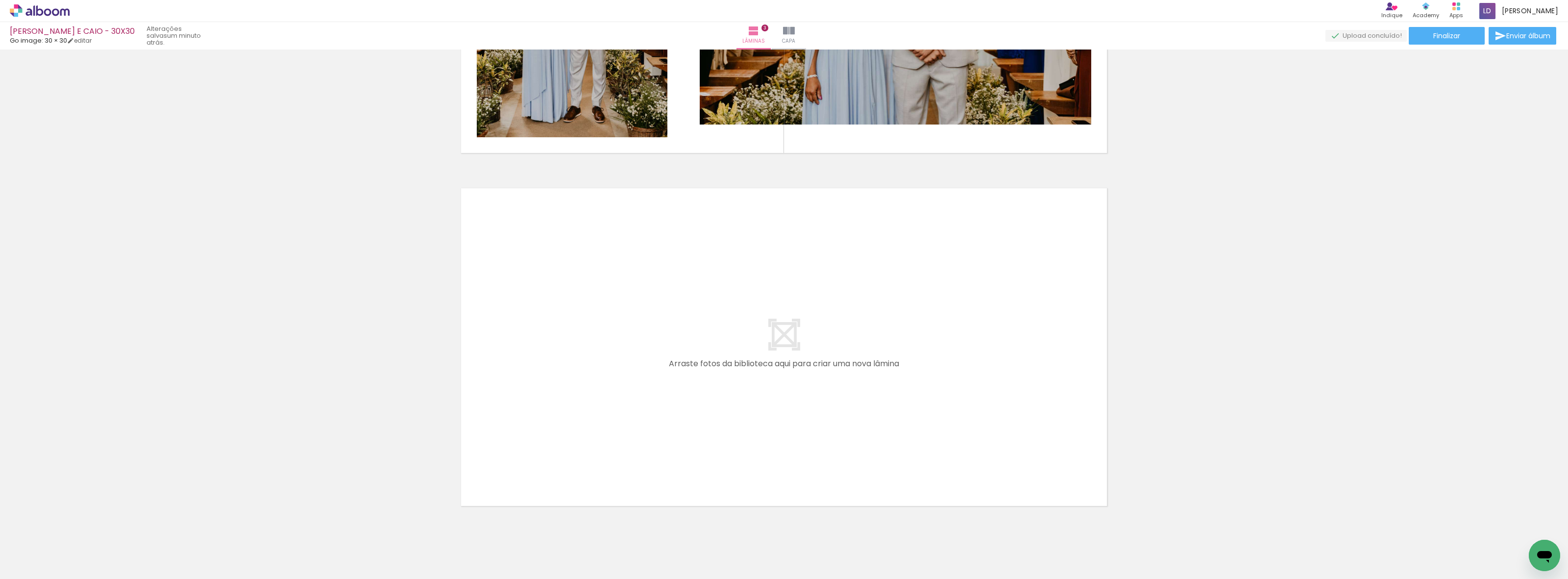
scroll to position [970, 0]
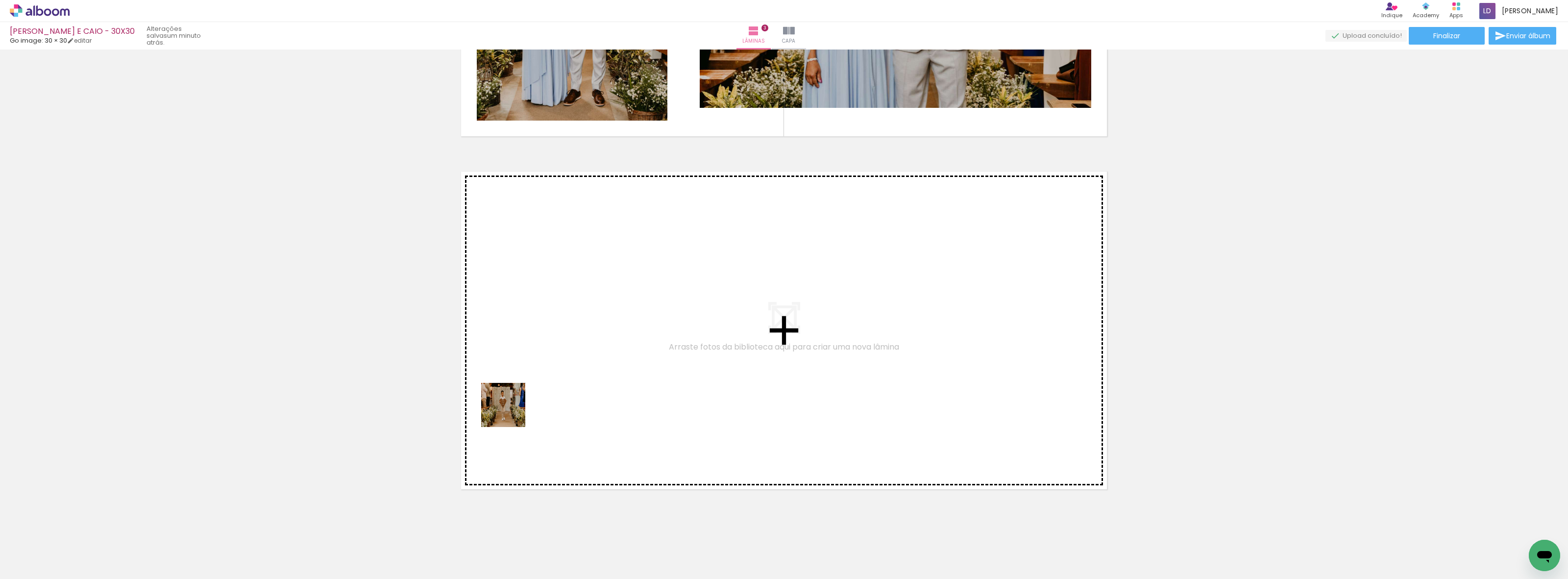
drag, startPoint x: 437, startPoint y: 560, endPoint x: 511, endPoint y: 402, distance: 174.5
click at [511, 402] on quentale-workspace at bounding box center [784, 289] width 1568 height 579
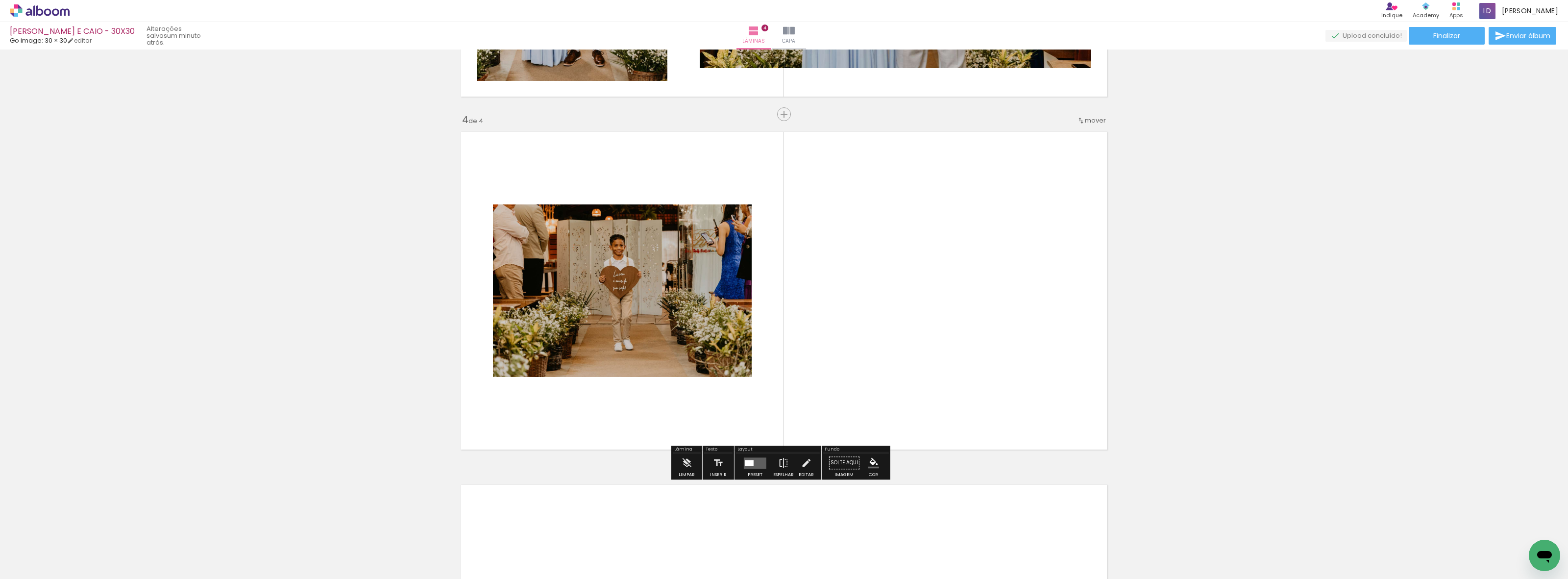
scroll to position [1017, 0]
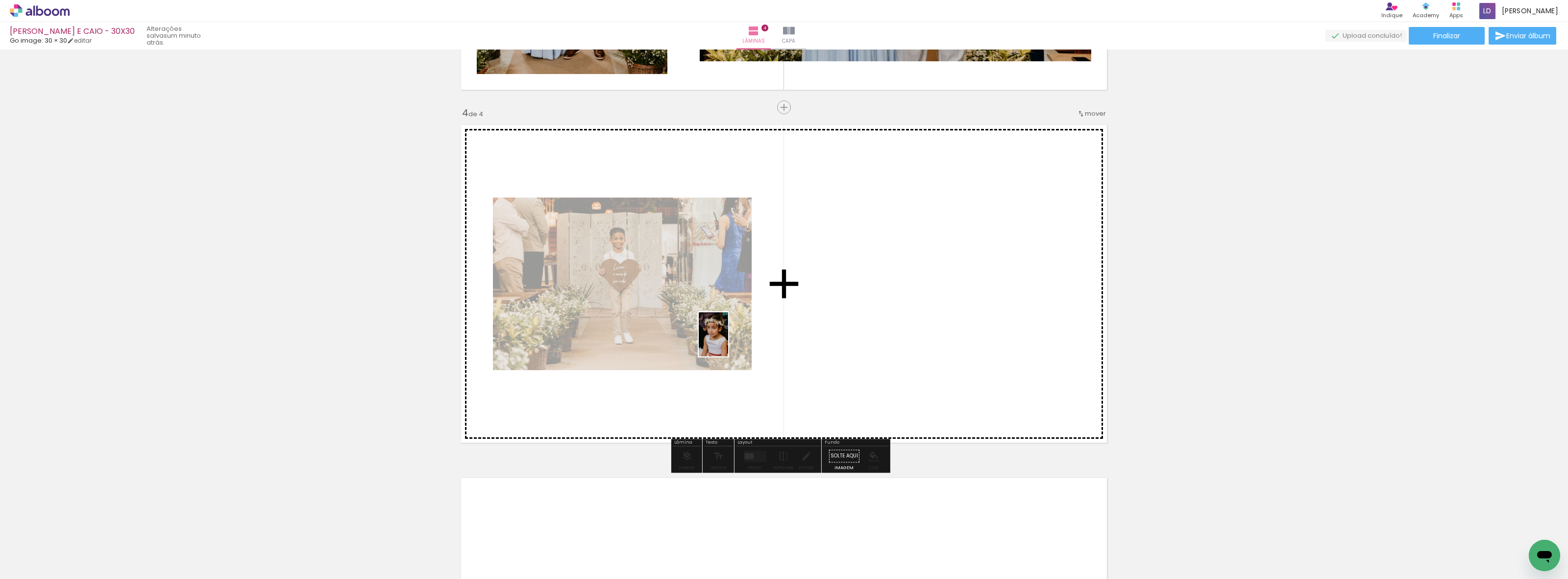
drag, startPoint x: 481, startPoint y: 549, endPoint x: 728, endPoint y: 342, distance: 322.3
click at [728, 342] on quentale-workspace at bounding box center [784, 289] width 1568 height 579
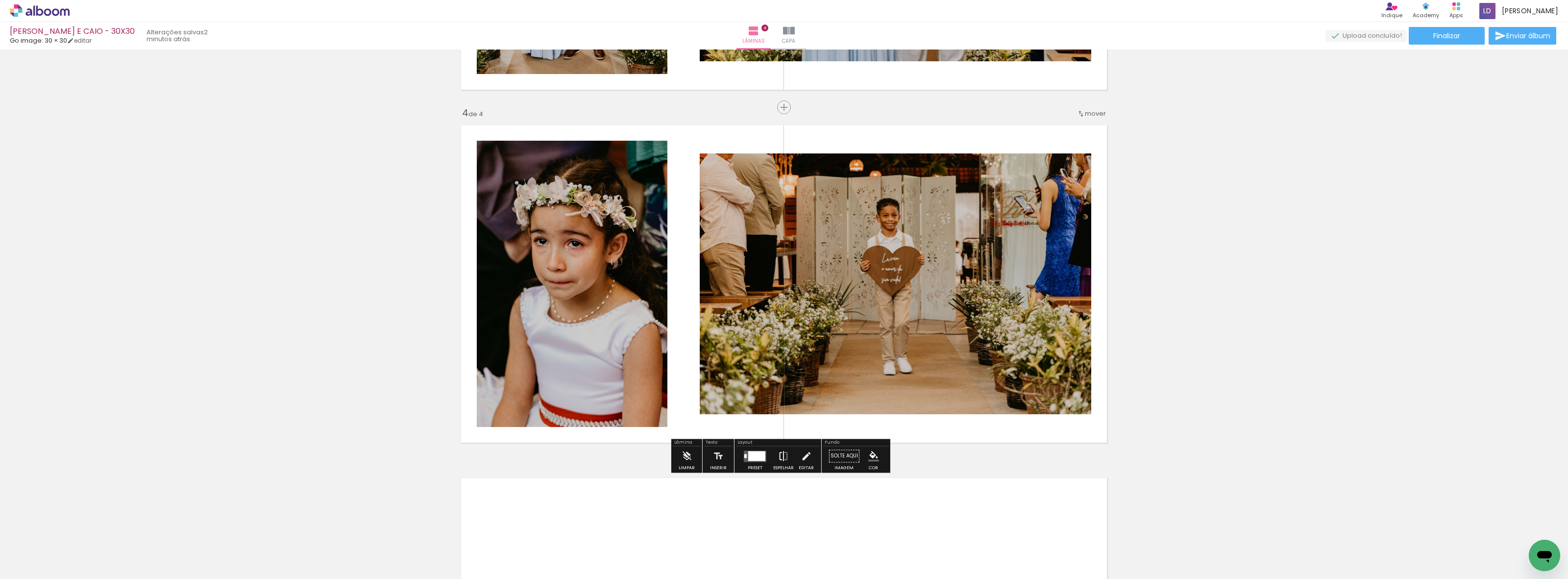
click at [778, 457] on iron-icon at bounding box center [784, 455] width 11 height 20
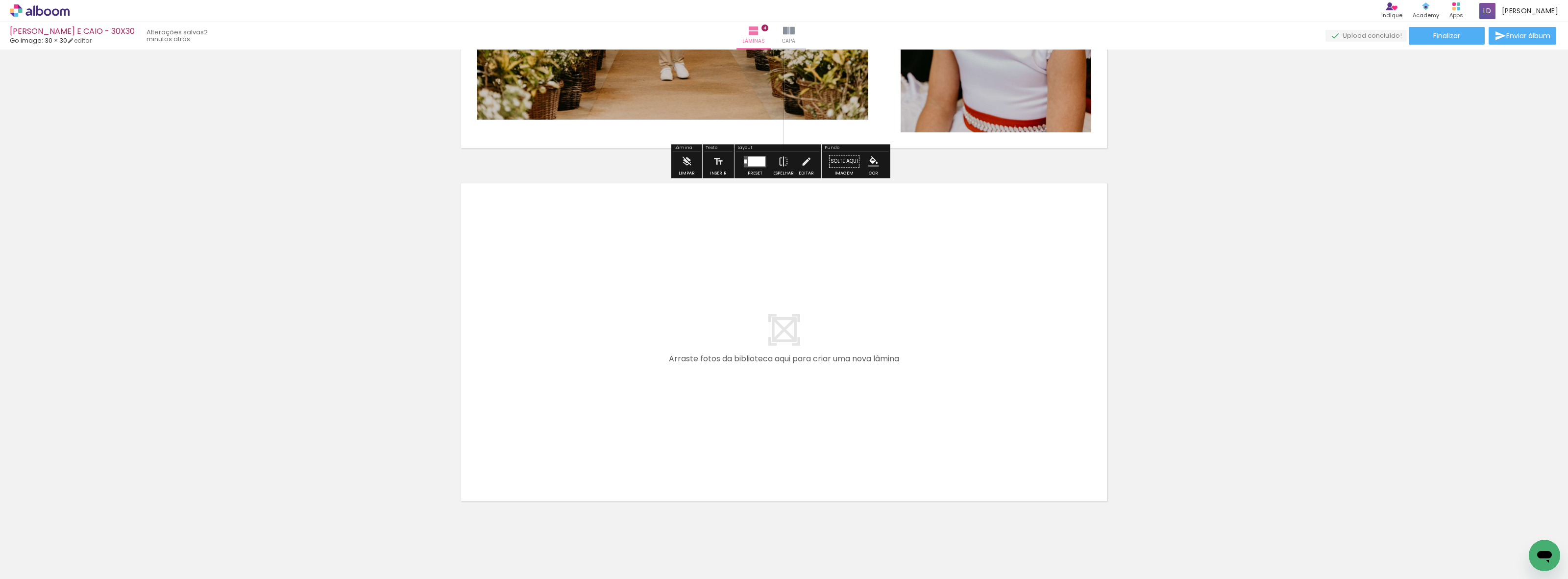
scroll to position [1323, 0]
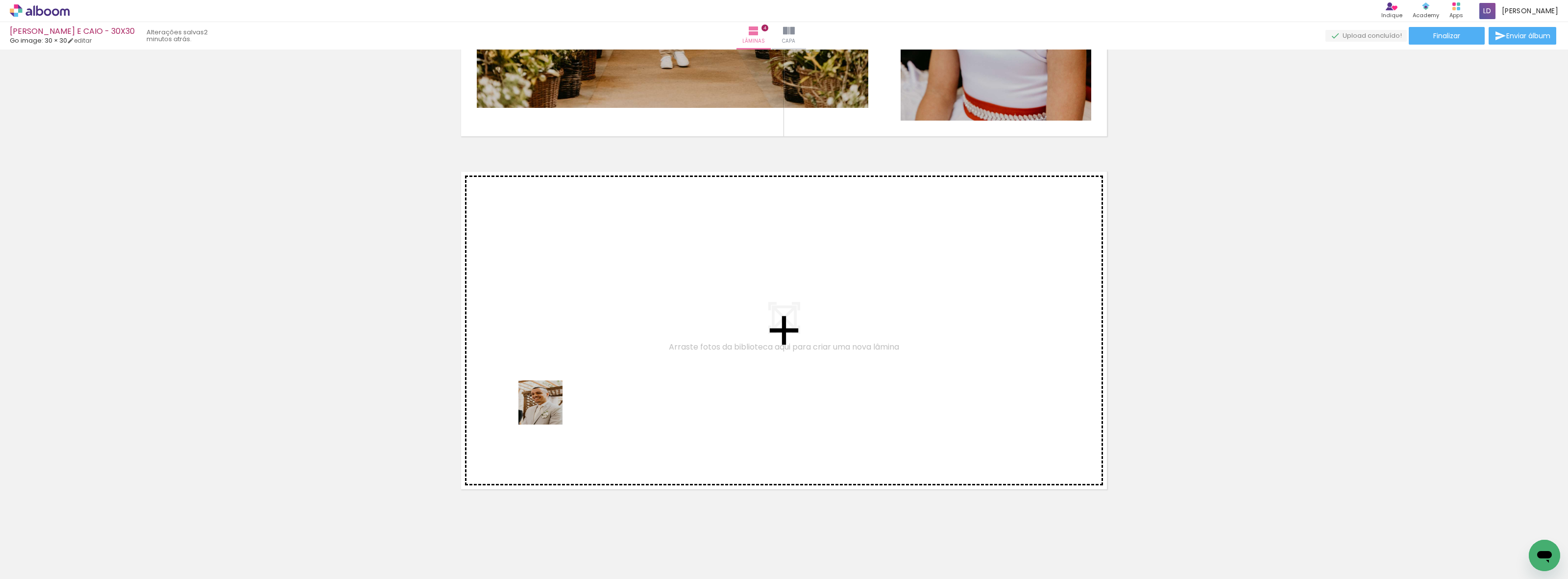
drag, startPoint x: 540, startPoint y: 552, endPoint x: 549, endPoint y: 395, distance: 157.3
click at [549, 395] on quentale-workspace at bounding box center [784, 289] width 1568 height 579
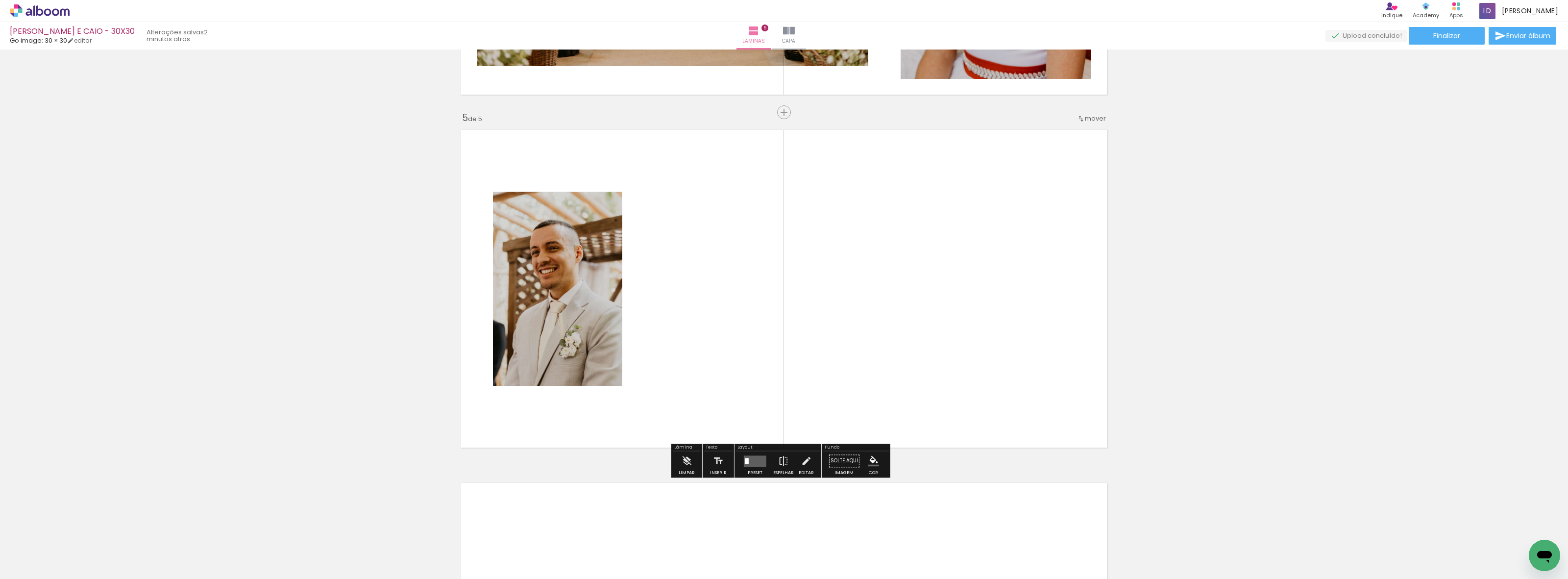
scroll to position [1370, 0]
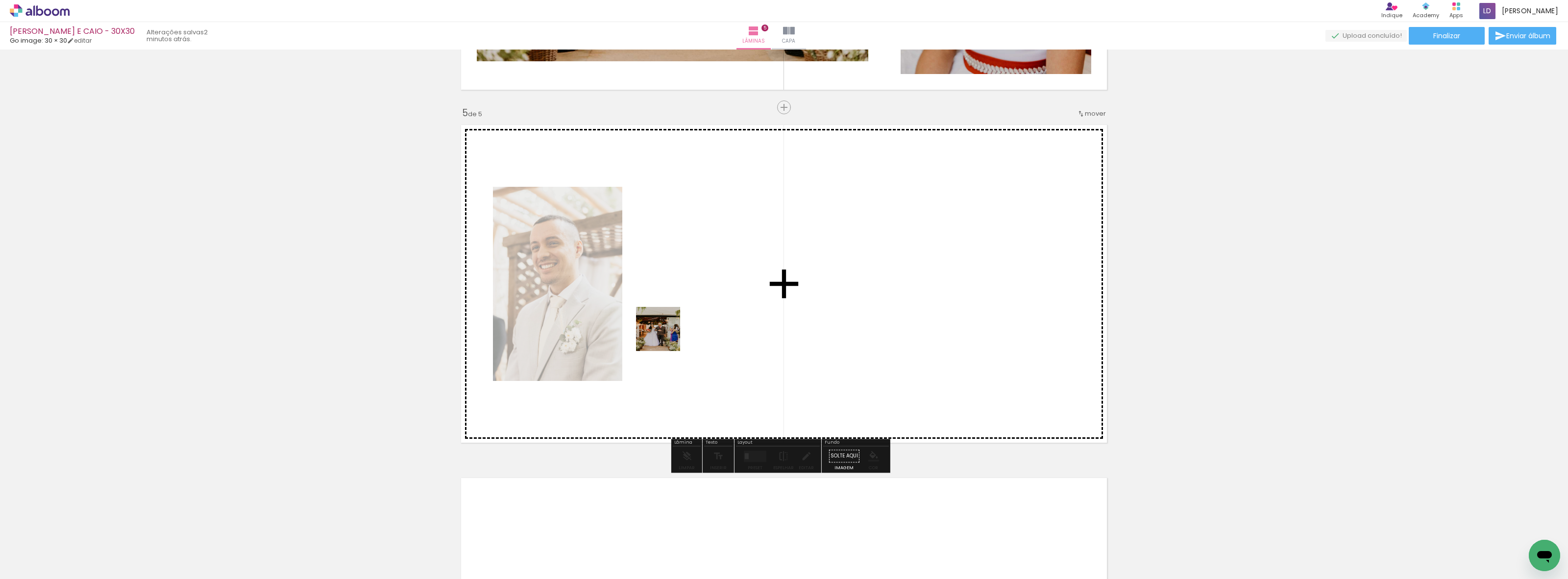
drag, startPoint x: 597, startPoint y: 555, endPoint x: 665, endPoint y: 335, distance: 230.3
click at [665, 335] on quentale-workspace at bounding box center [784, 289] width 1568 height 579
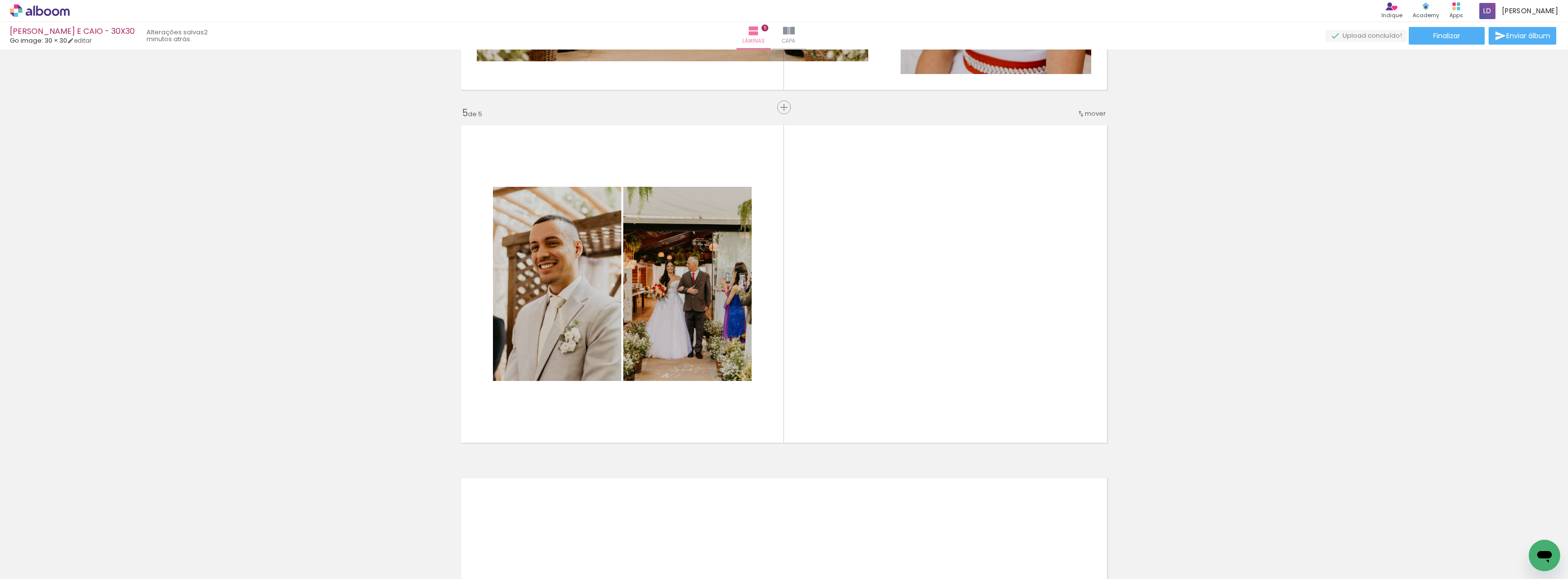
scroll to position [0, 2867]
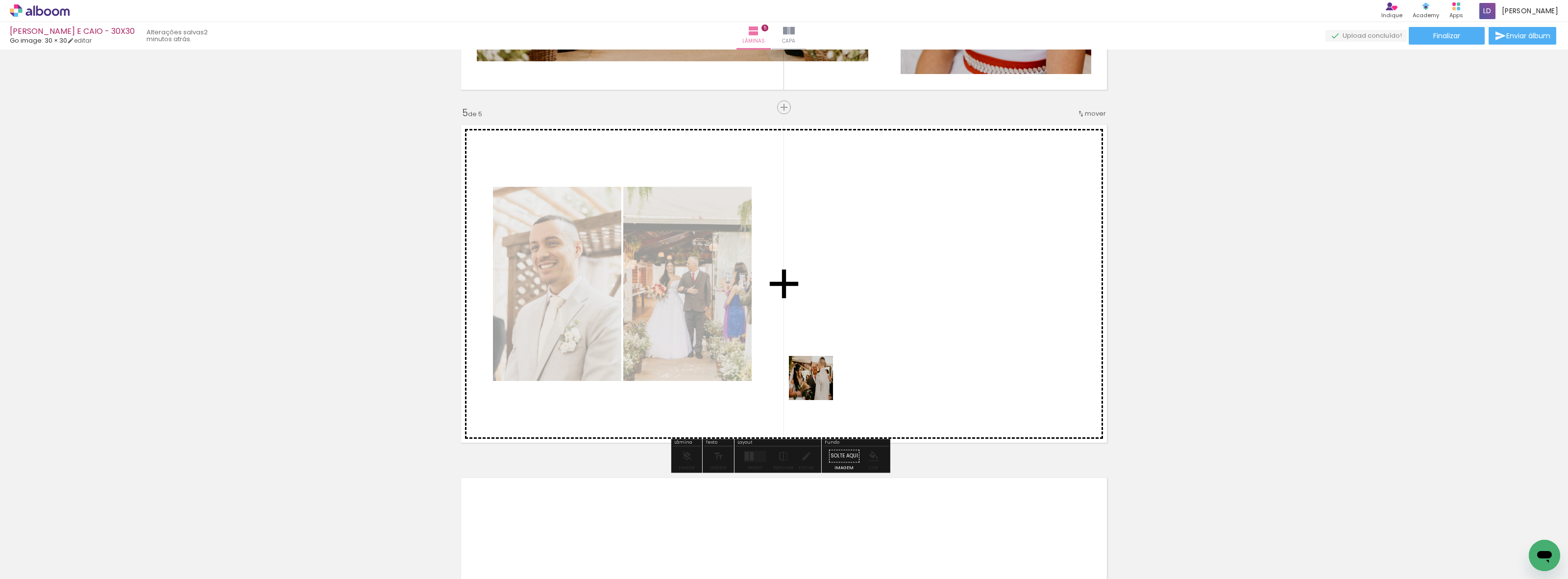
drag, startPoint x: 584, startPoint y: 516, endPoint x: 839, endPoint y: 362, distance: 297.9
click at [839, 362] on quentale-workspace at bounding box center [784, 289] width 1568 height 579
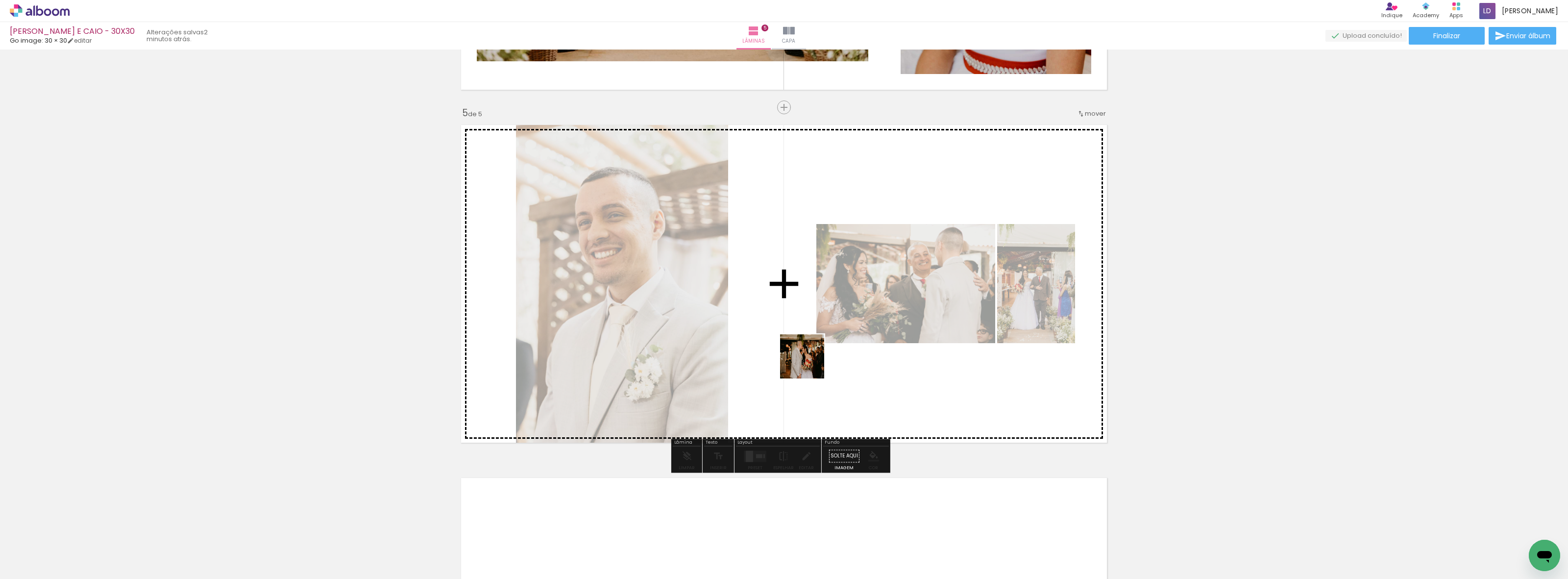
drag, startPoint x: 586, startPoint y: 548, endPoint x: 810, endPoint y: 363, distance: 290.5
click at [810, 363] on quentale-workspace at bounding box center [784, 289] width 1568 height 579
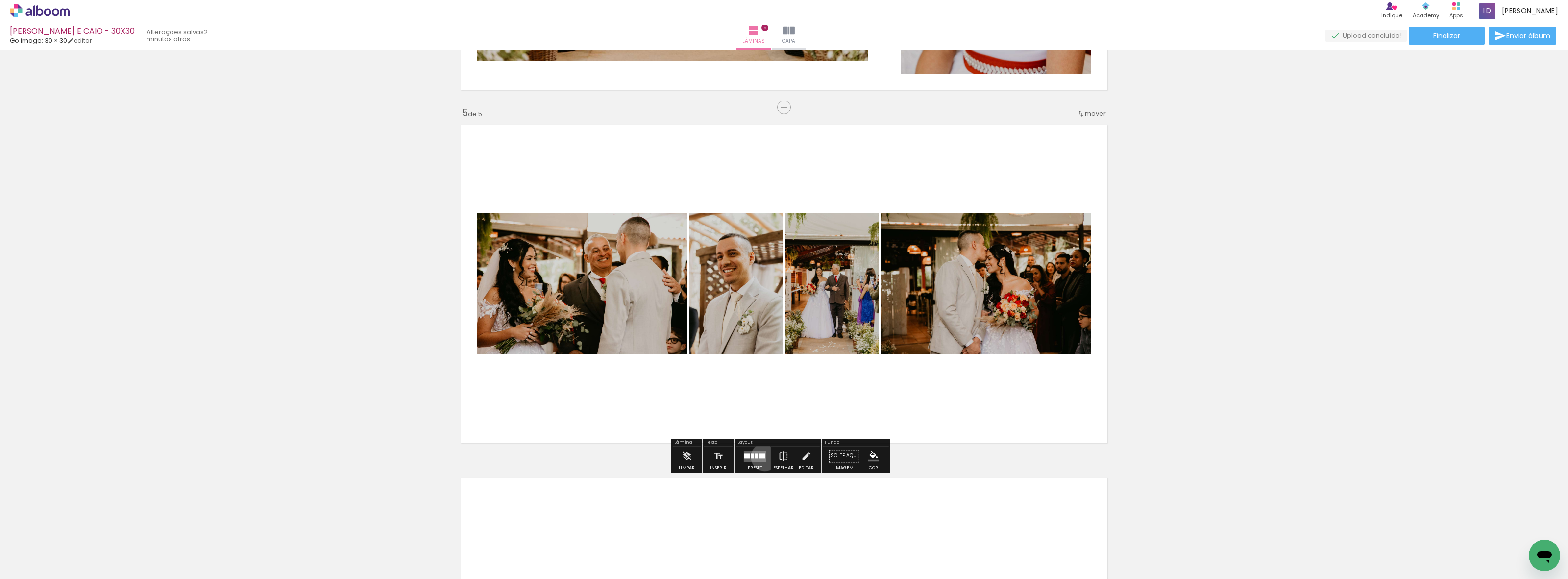
click at [763, 457] on div at bounding box center [762, 455] width 6 height 5
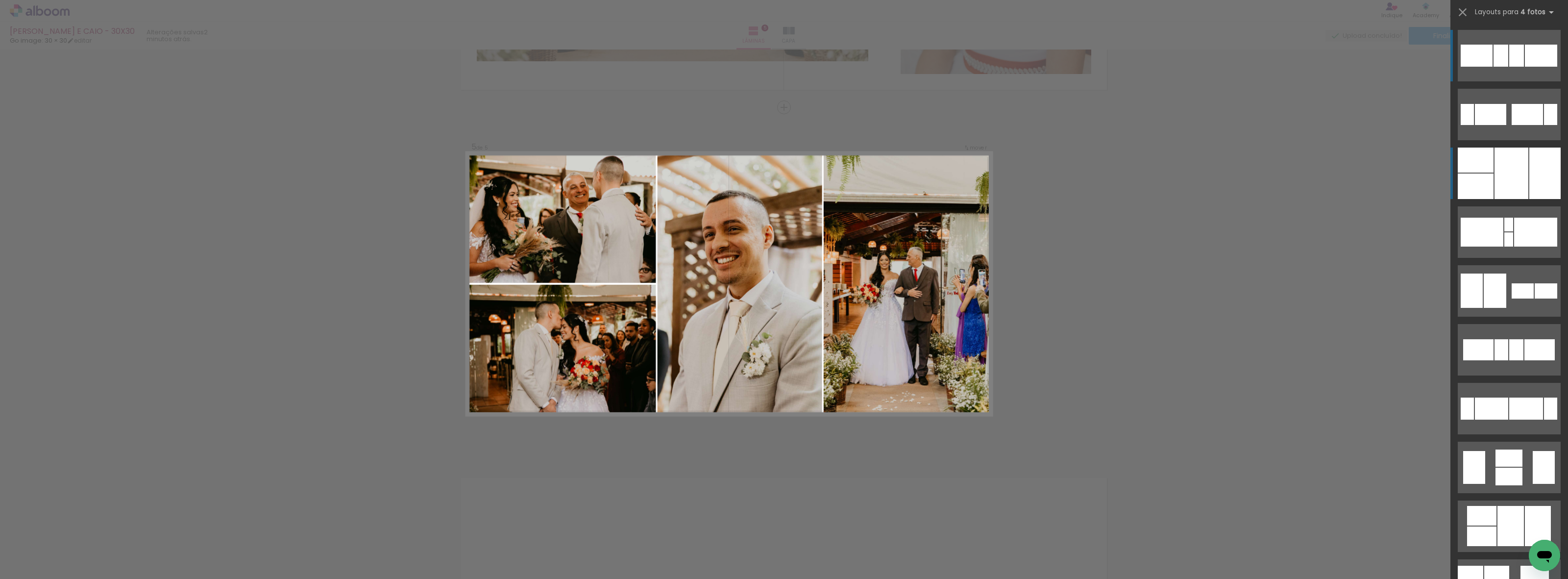
click at [1509, 192] on div at bounding box center [1512, 173] width 34 height 52
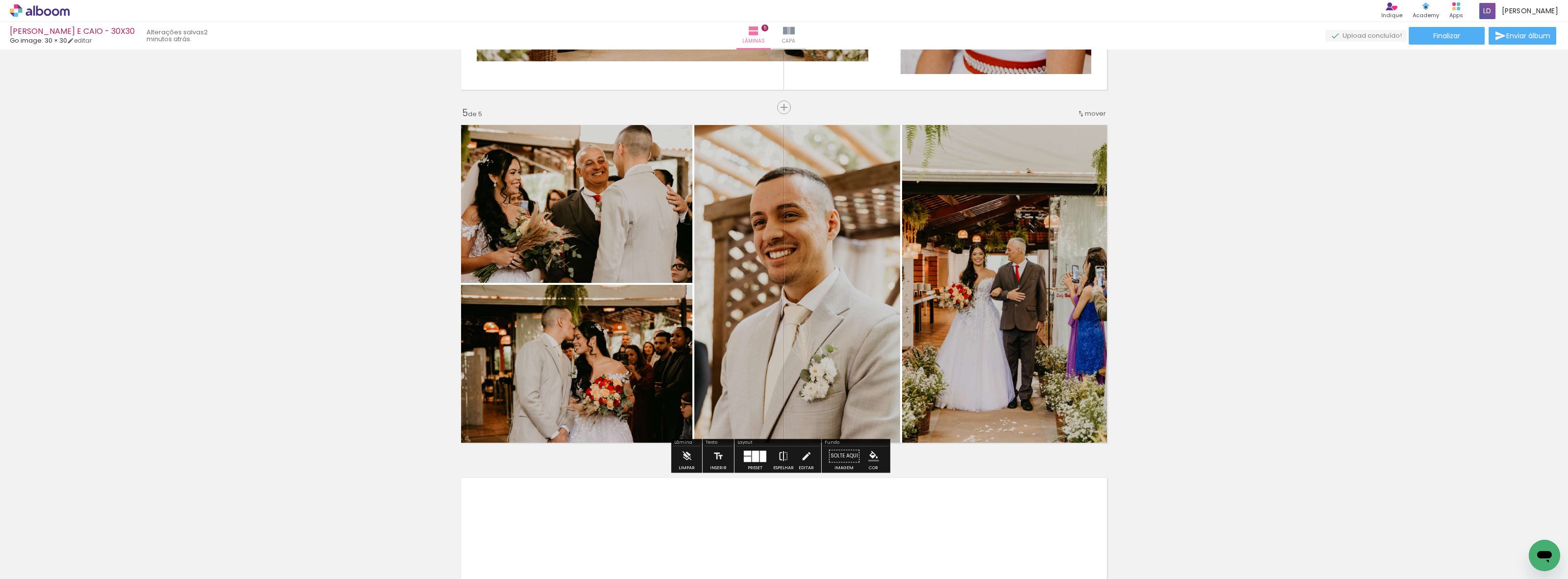
click at [778, 454] on iron-icon at bounding box center [784, 455] width 11 height 20
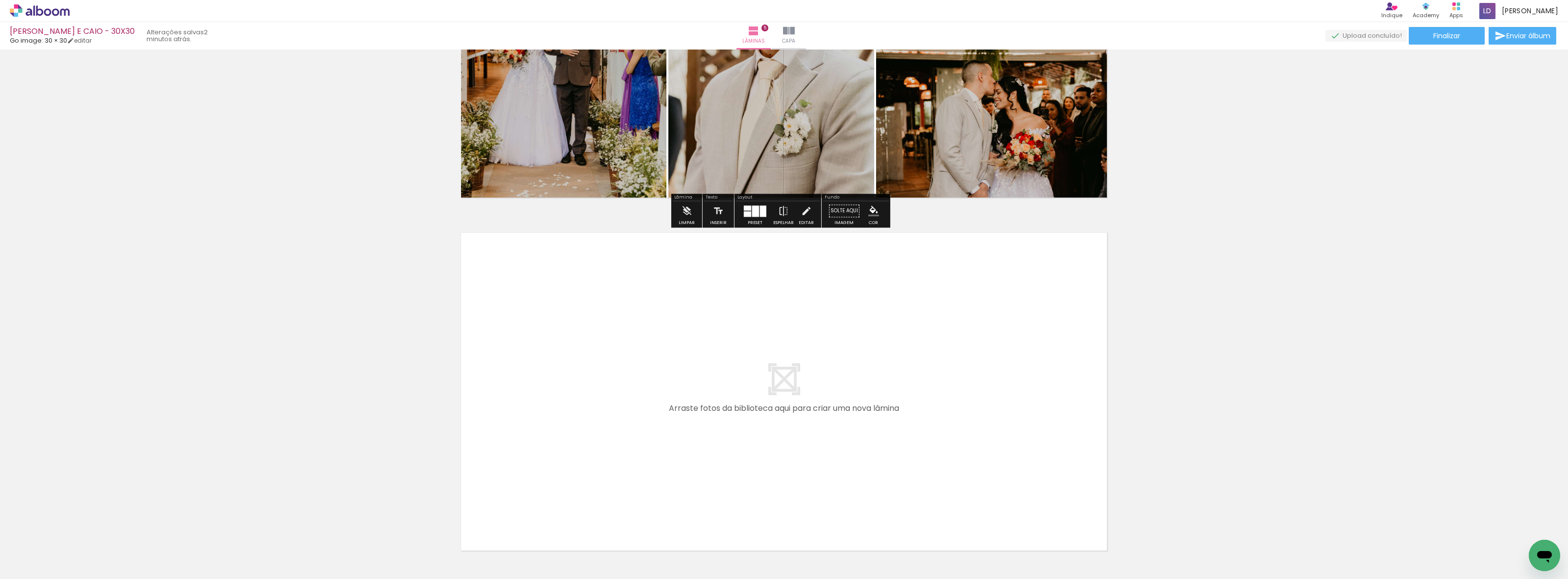
scroll to position [1676, 0]
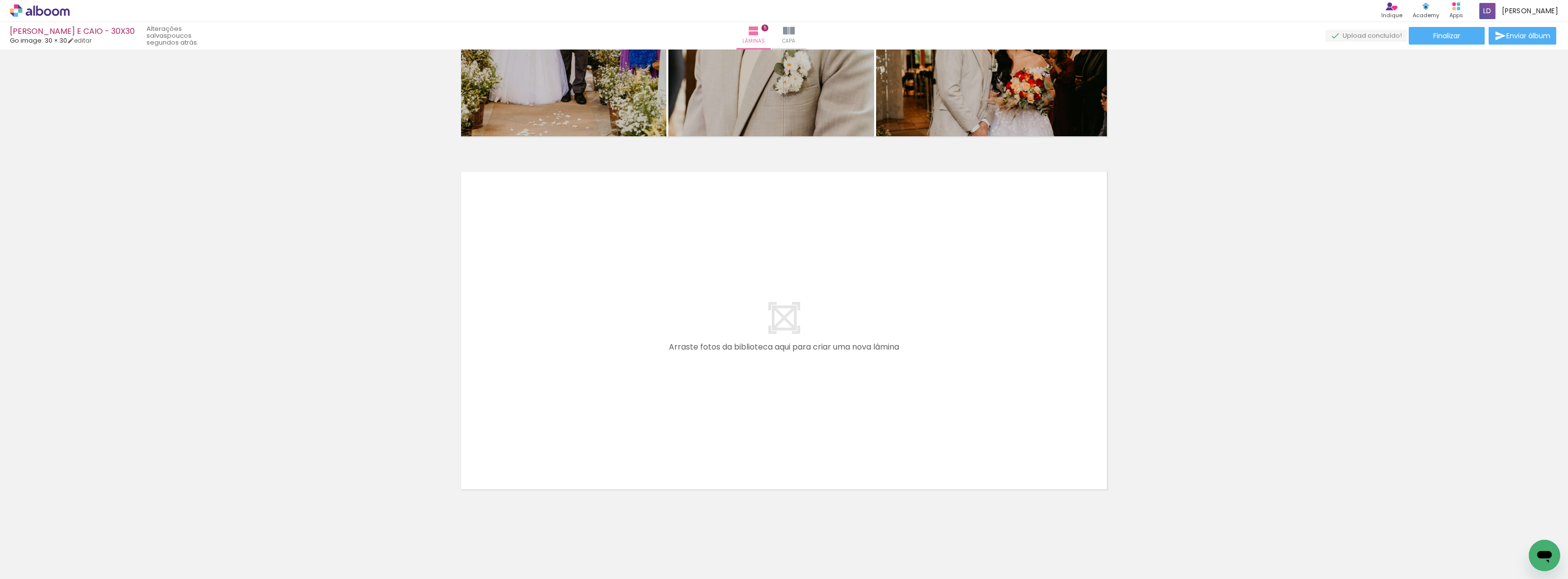
scroll to position [0, 2867]
drag, startPoint x: 640, startPoint y: 552, endPoint x: 650, endPoint y: 374, distance: 178.3
click at [650, 374] on quentale-workspace at bounding box center [784, 289] width 1568 height 579
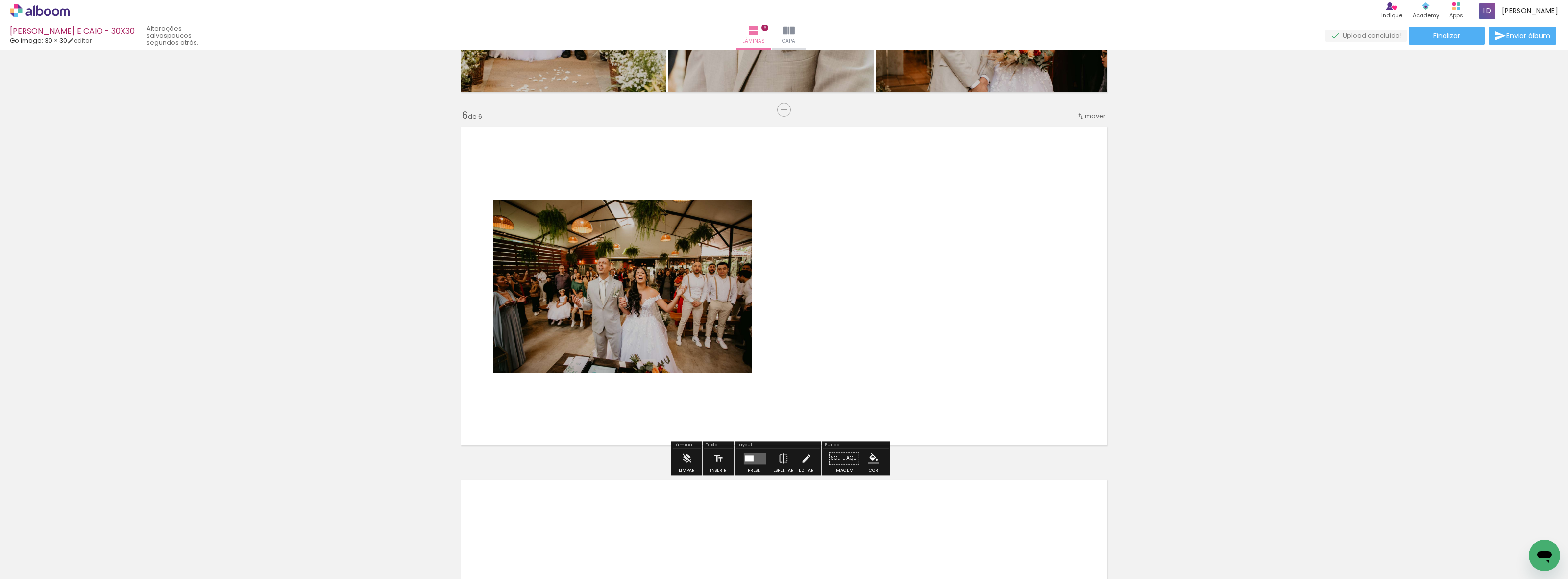
scroll to position [1723, 0]
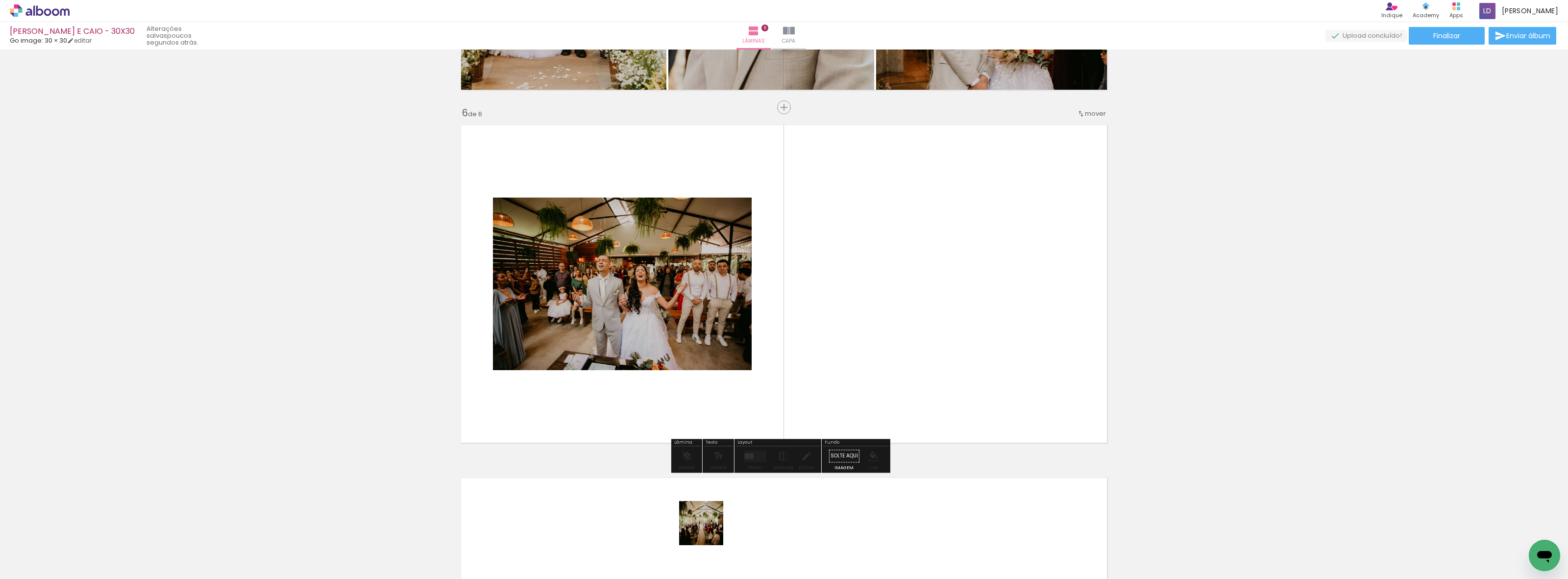
drag, startPoint x: 700, startPoint y: 552, endPoint x: 820, endPoint y: 348, distance: 236.7
click at [820, 348] on quentale-workspace at bounding box center [784, 289] width 1568 height 579
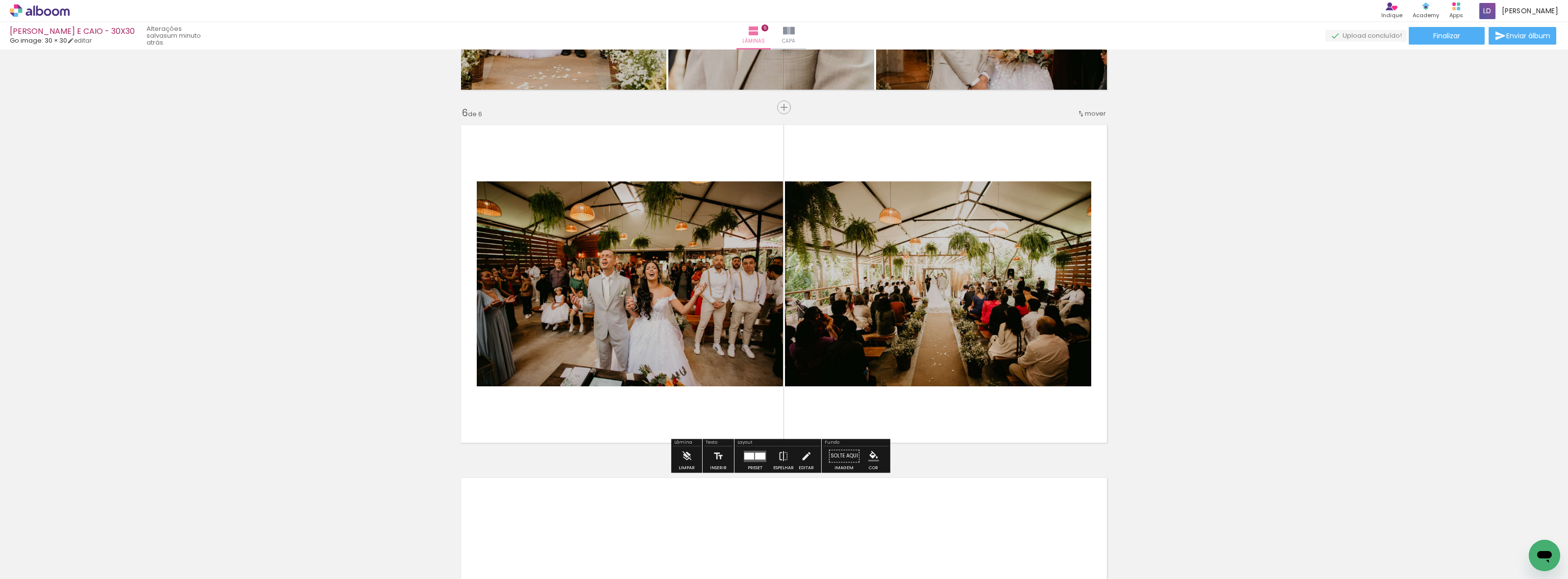
scroll to position [0, 0]
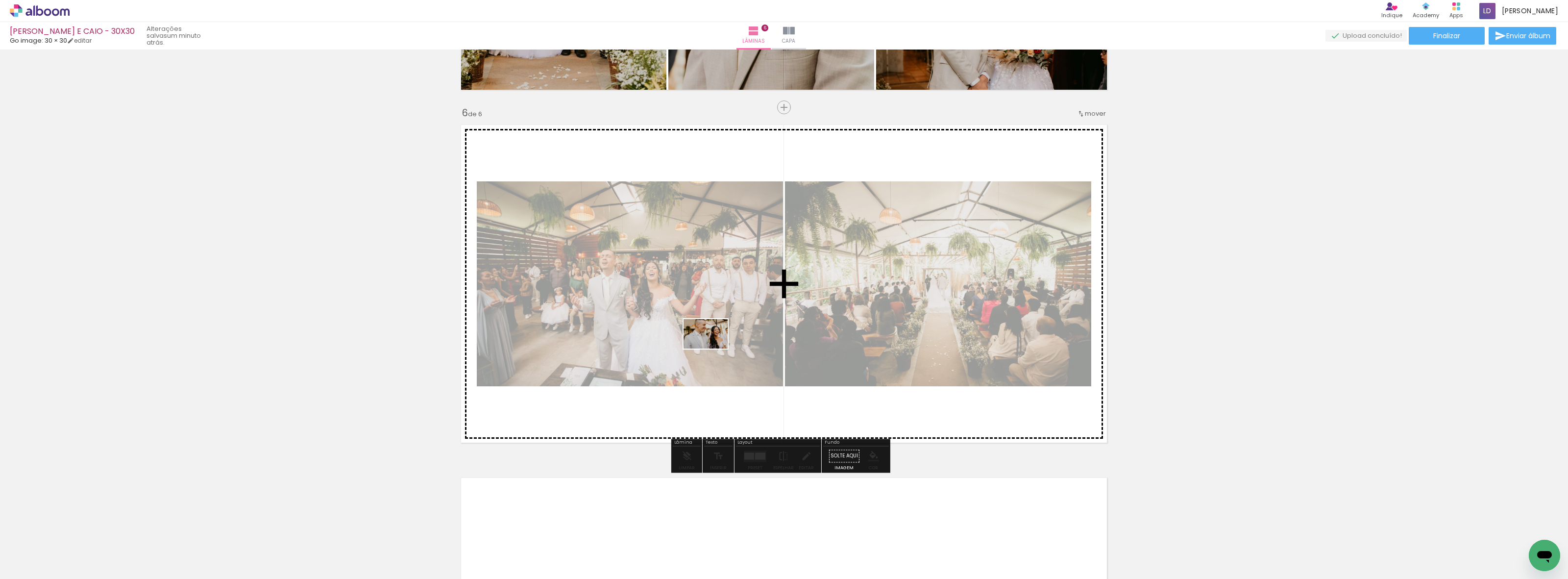
drag, startPoint x: 657, startPoint y: 542, endPoint x: 713, endPoint y: 348, distance: 201.9
click at [713, 348] on quentale-workspace at bounding box center [784, 289] width 1568 height 579
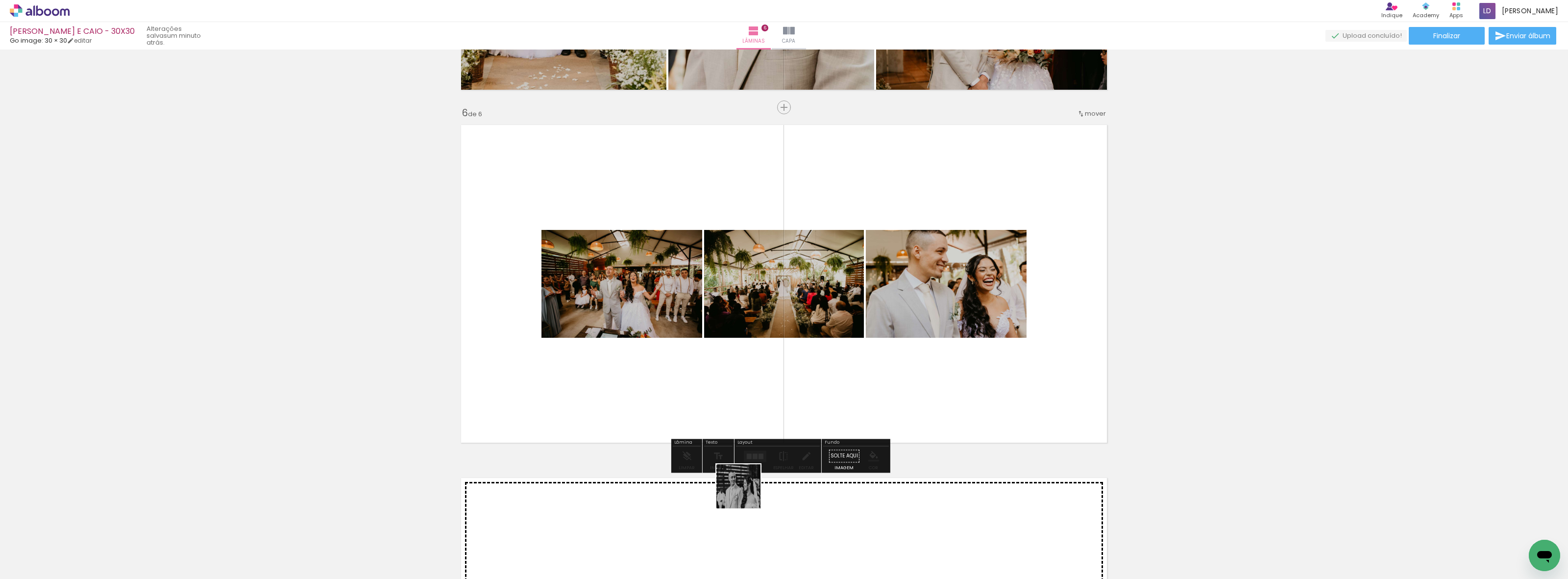
drag, startPoint x: 714, startPoint y: 544, endPoint x: 828, endPoint y: 346, distance: 228.5
click at [828, 346] on quentale-workspace at bounding box center [784, 289] width 1568 height 579
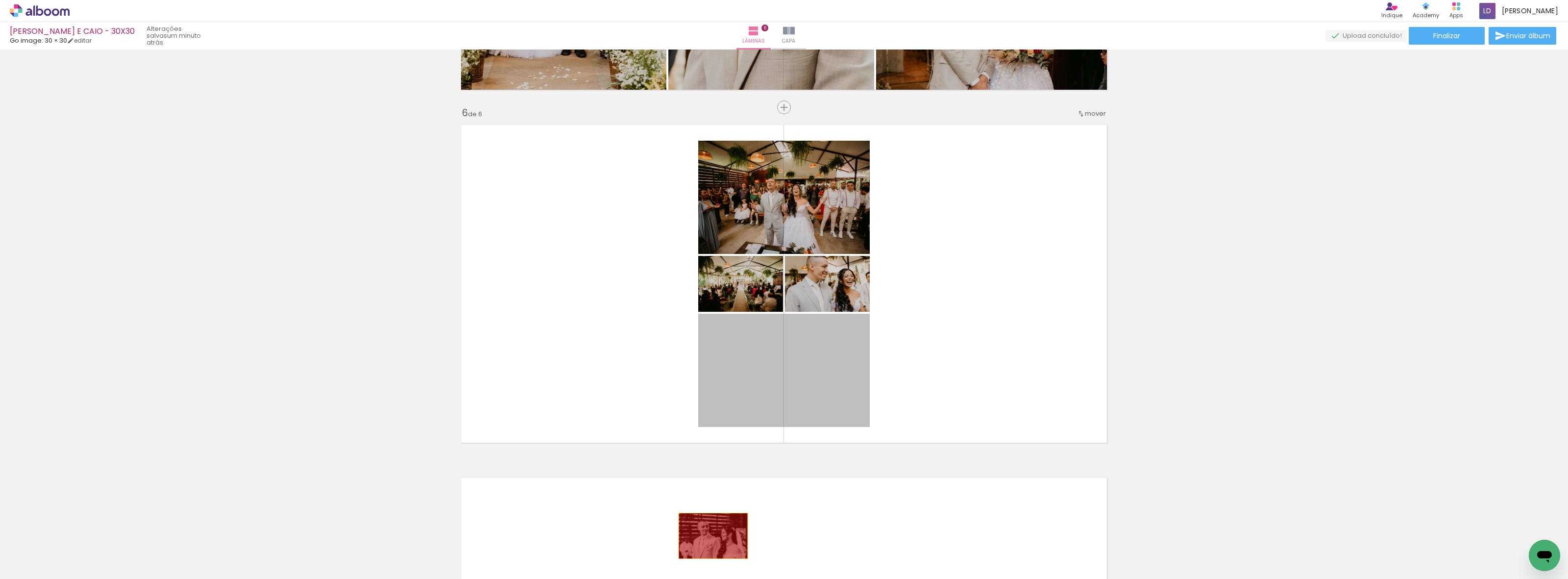
drag, startPoint x: 817, startPoint y: 371, endPoint x: 708, endPoint y: 535, distance: 196.9
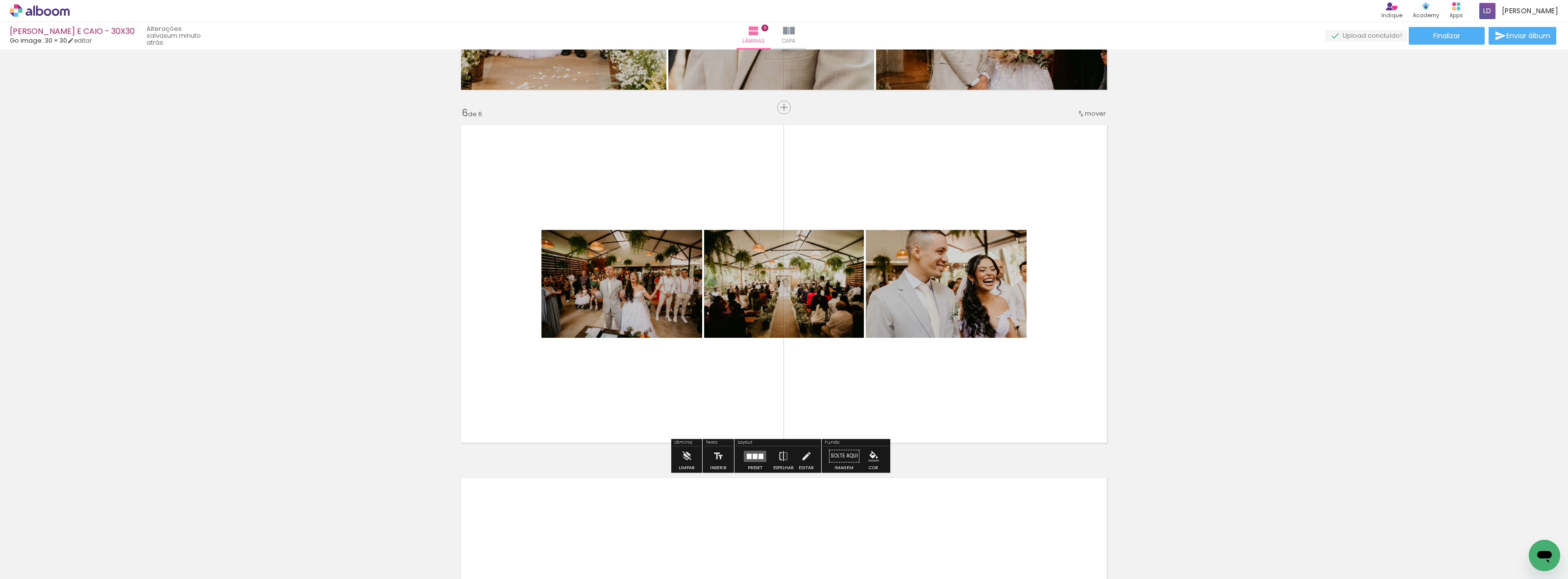
click at [758, 457] on div at bounding box center [761, 456] width 5 height 5
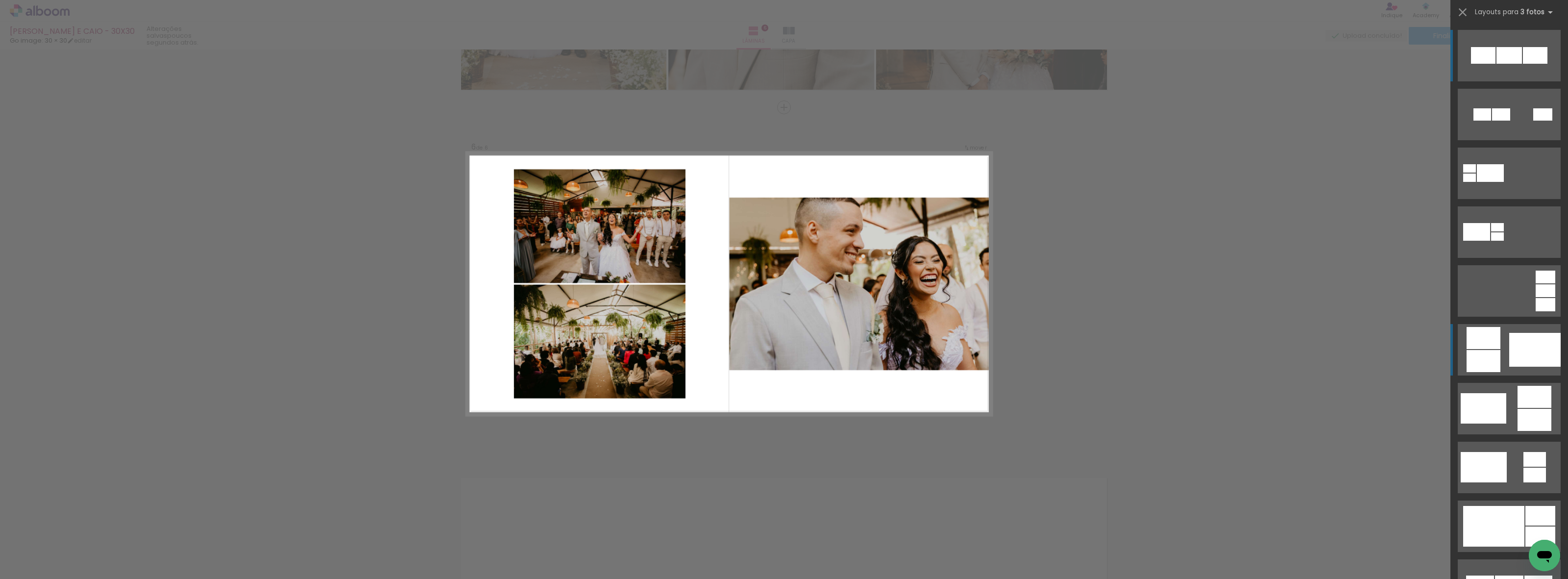
click at [1509, 348] on div at bounding box center [1535, 350] width 52 height 34
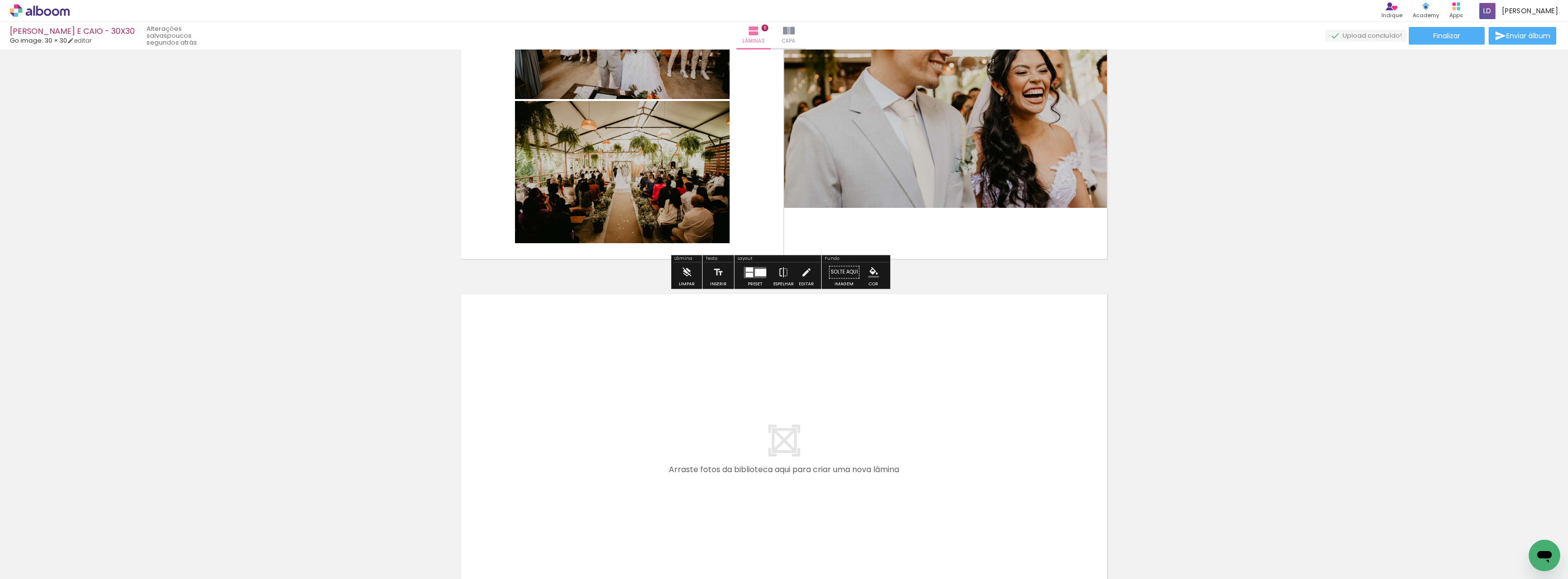
scroll to position [1968, 0]
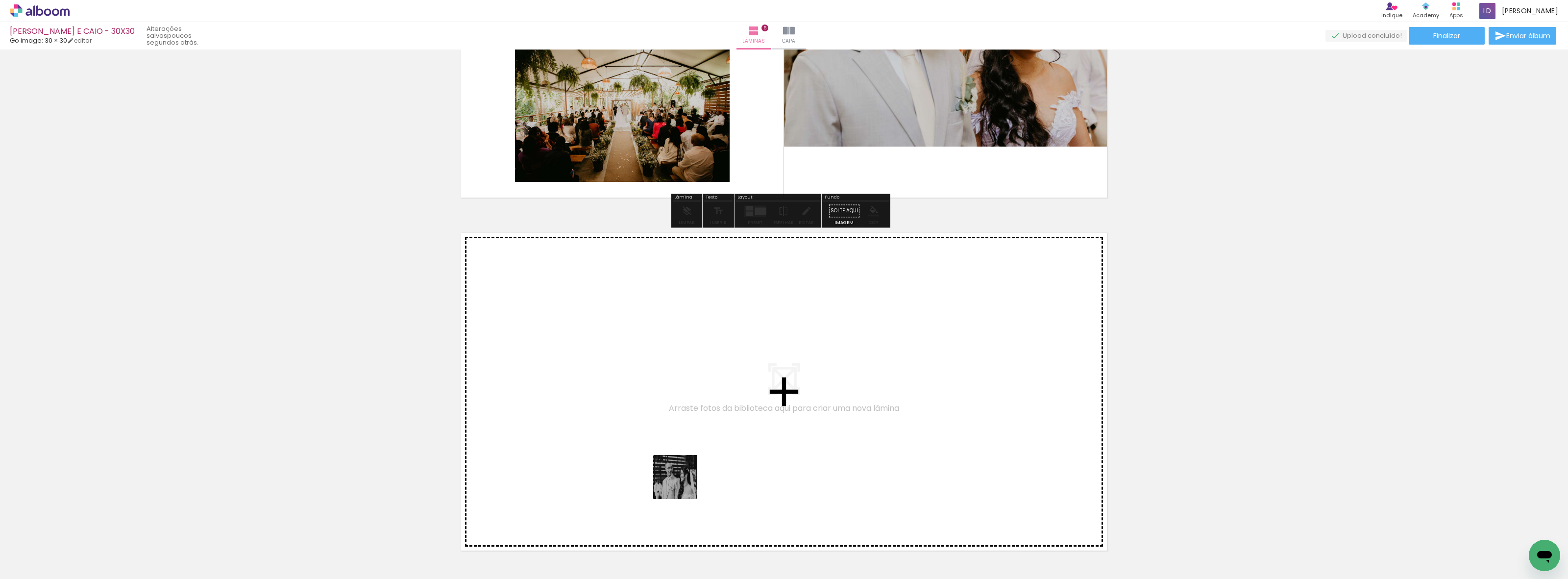
drag, startPoint x: 692, startPoint y: 538, endPoint x: 662, endPoint y: 381, distance: 159.8
click at [662, 381] on quentale-workspace at bounding box center [784, 289] width 1568 height 579
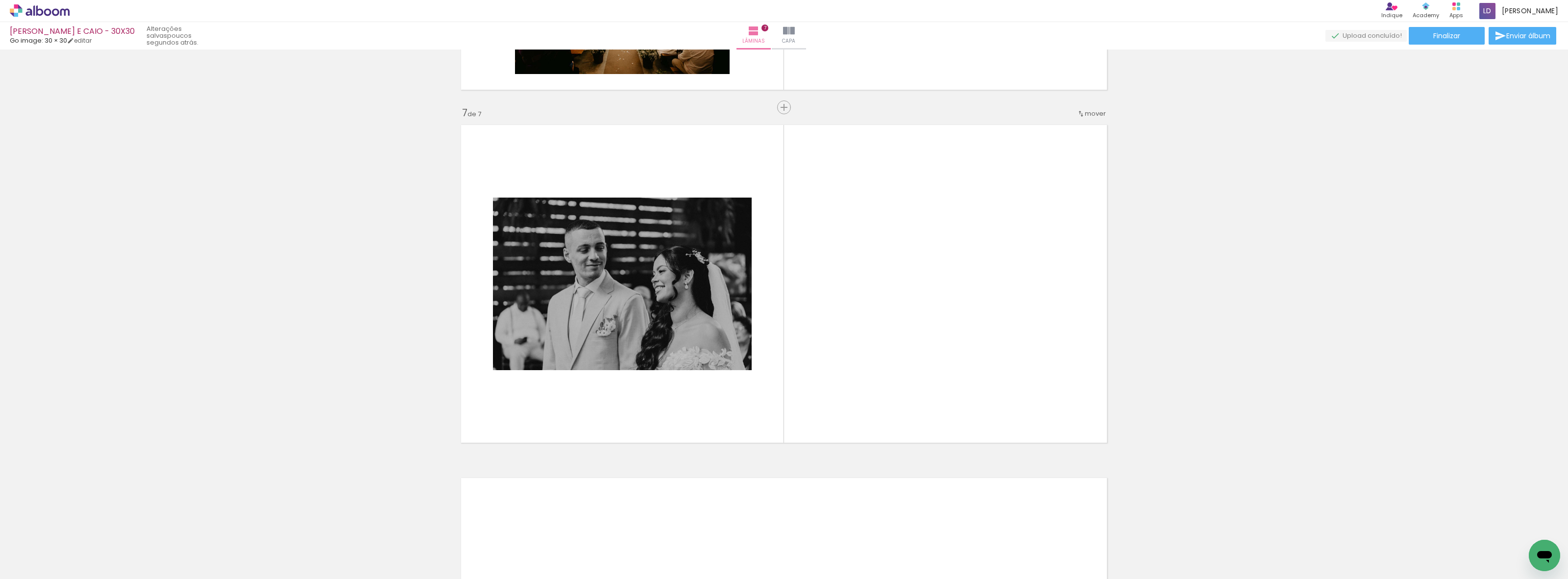
scroll to position [0, 2071]
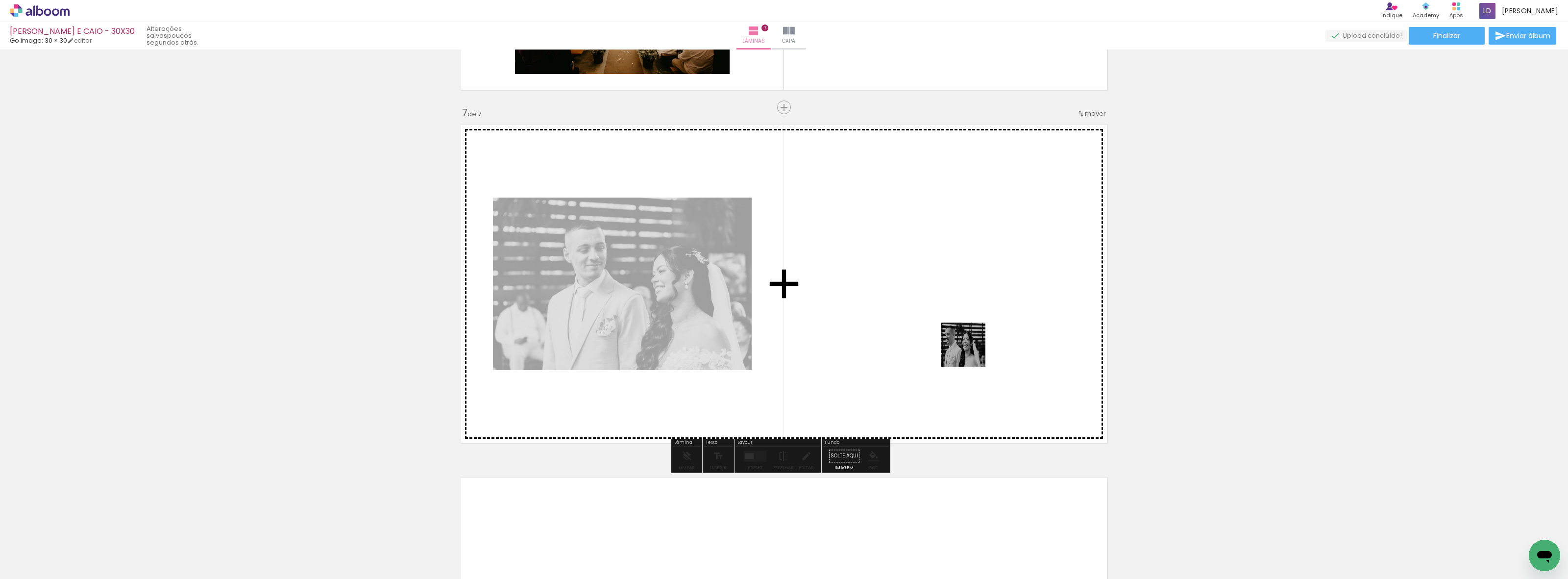
drag, startPoint x: 1216, startPoint y: 551, endPoint x: 969, endPoint y: 349, distance: 319.1
click at [969, 349] on quentale-workspace at bounding box center [784, 289] width 1568 height 579
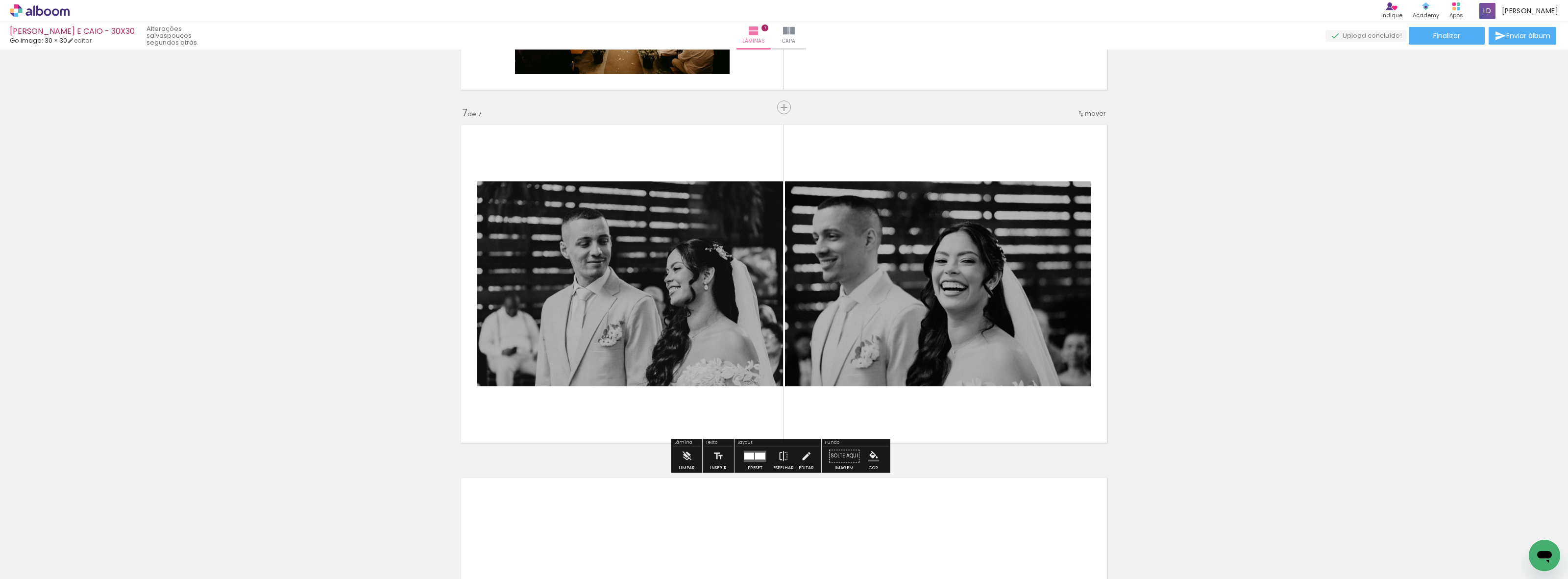
click at [745, 452] on div at bounding box center [749, 456] width 10 height 7
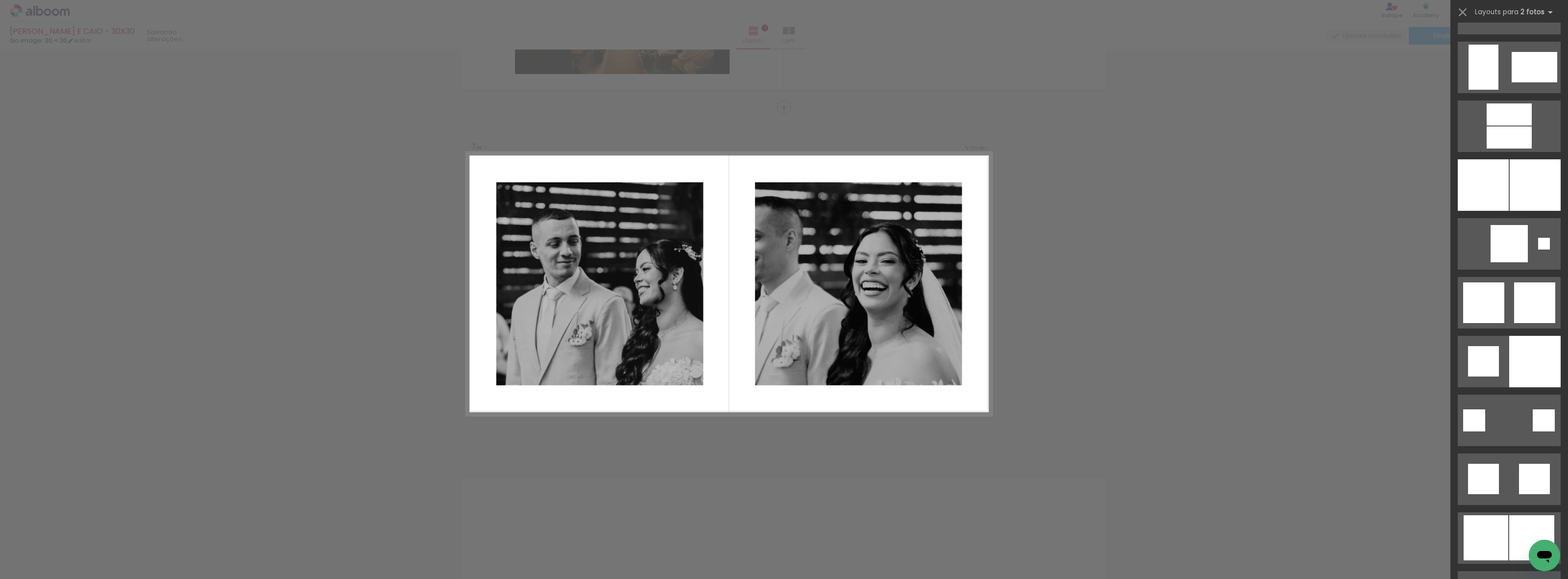
scroll to position [2389, 0]
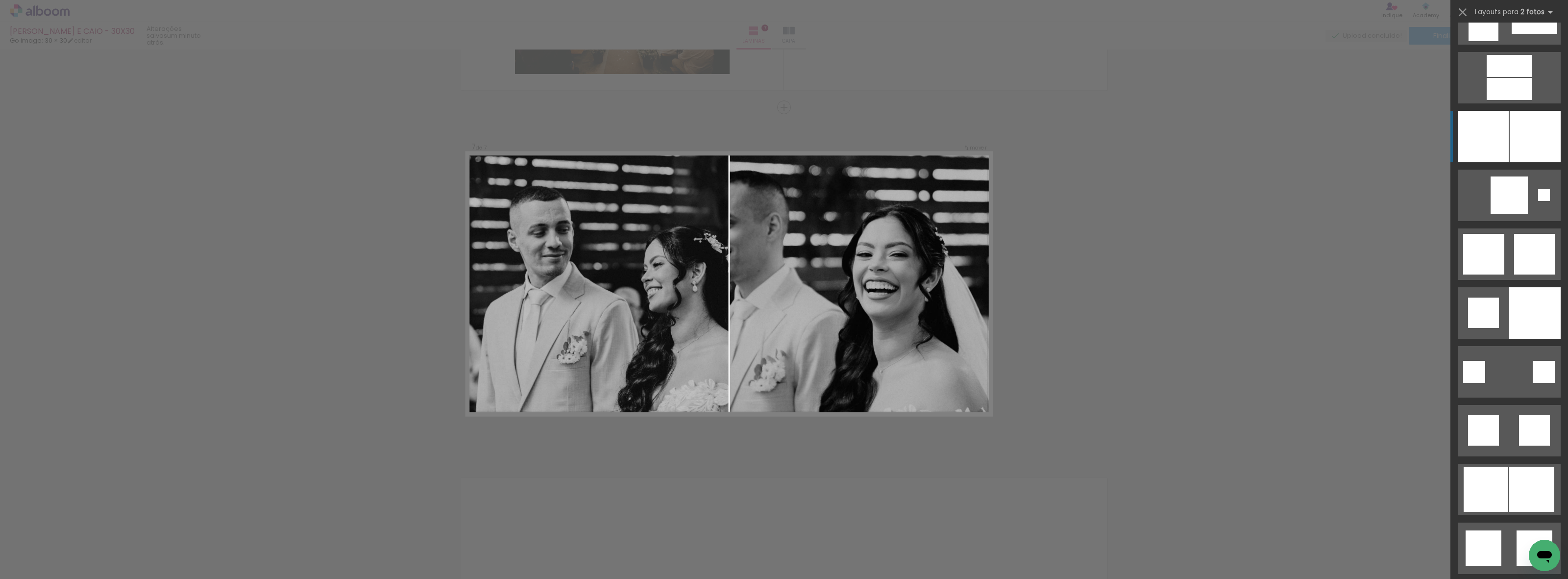
click at [1530, 133] on div at bounding box center [1535, 137] width 51 height 52
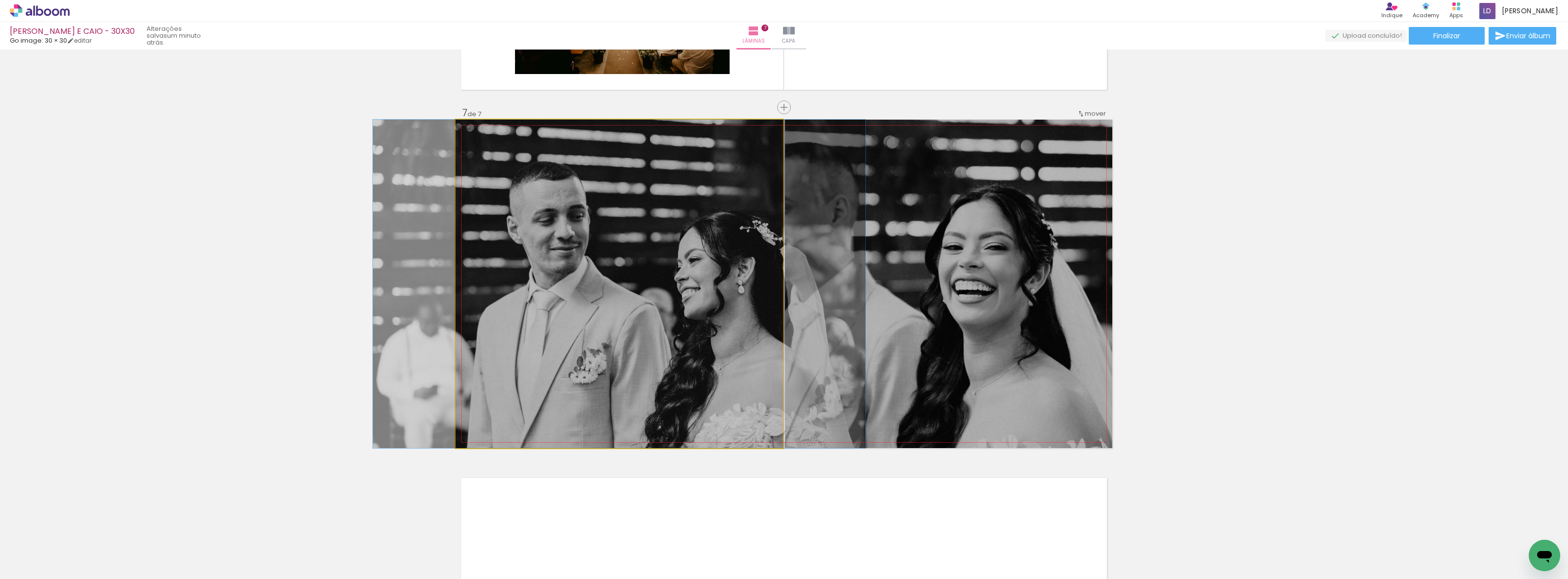
click at [722, 263] on quentale-photo at bounding box center [619, 284] width 327 height 329
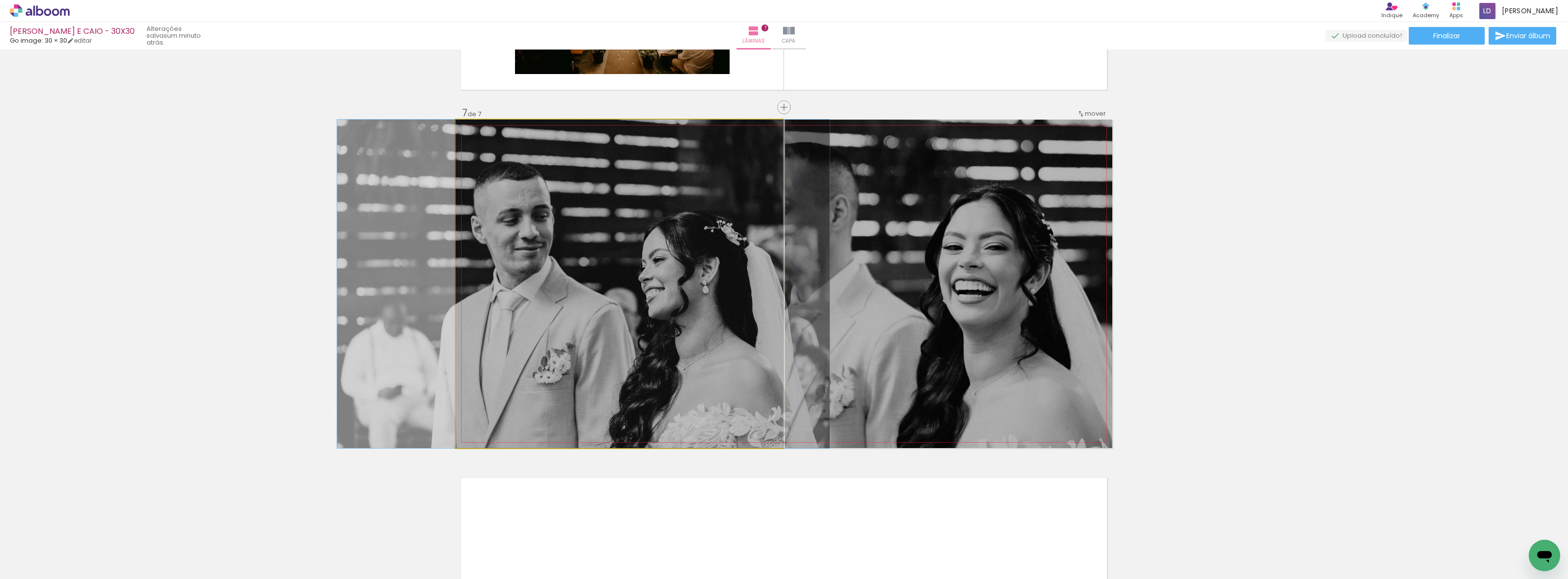
drag, startPoint x: 720, startPoint y: 263, endPoint x: 684, endPoint y: 263, distance: 36.0
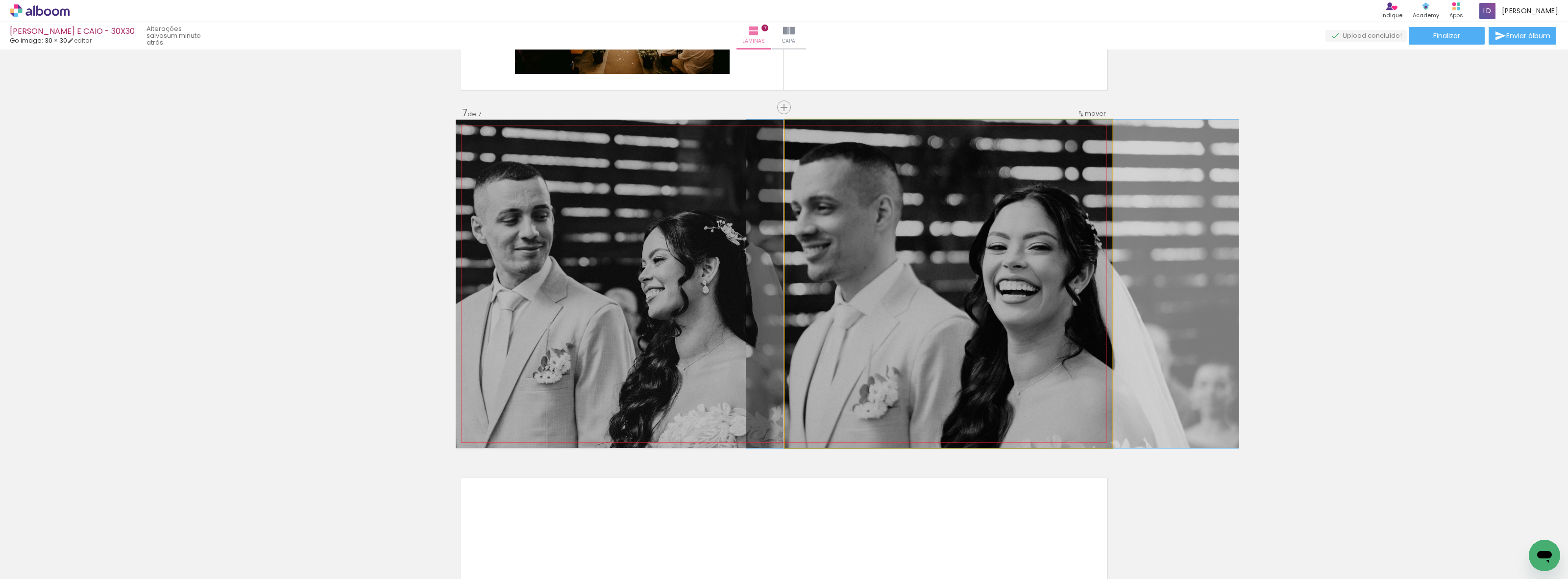
drag, startPoint x: 939, startPoint y: 292, endPoint x: 983, endPoint y: 293, distance: 44.0
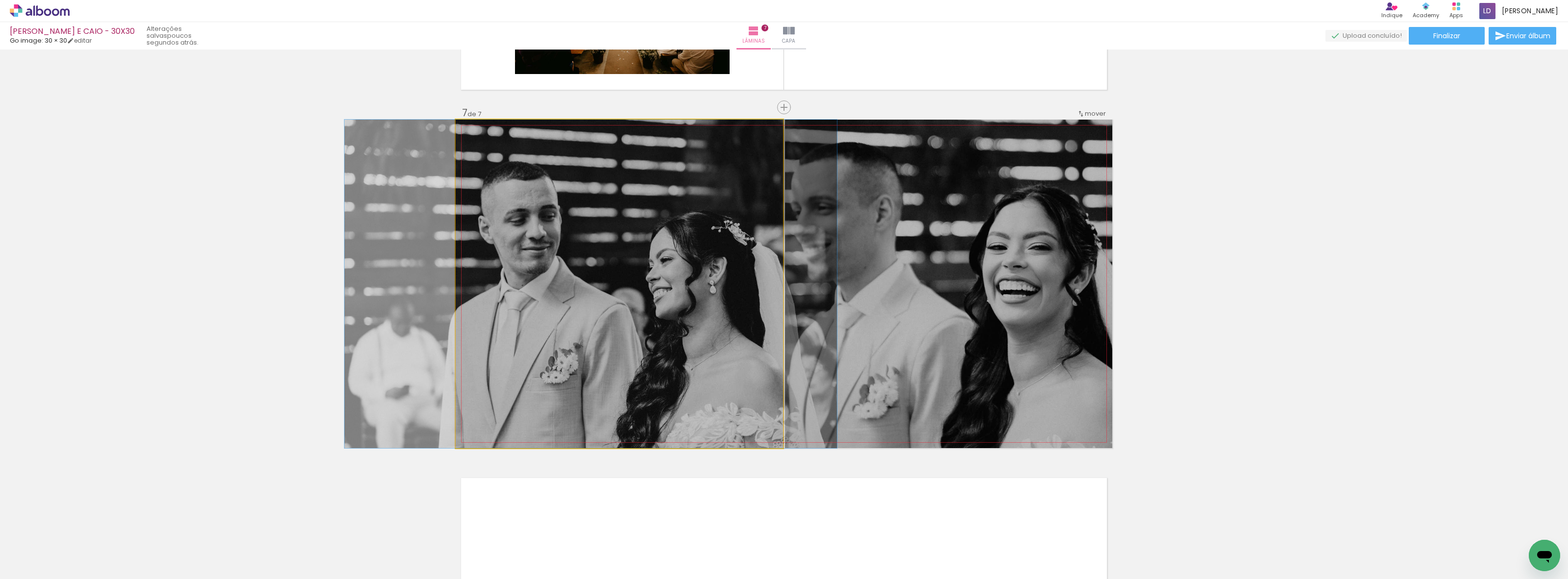
drag, startPoint x: 652, startPoint y: 374, endPoint x: 659, endPoint y: 376, distance: 7.3
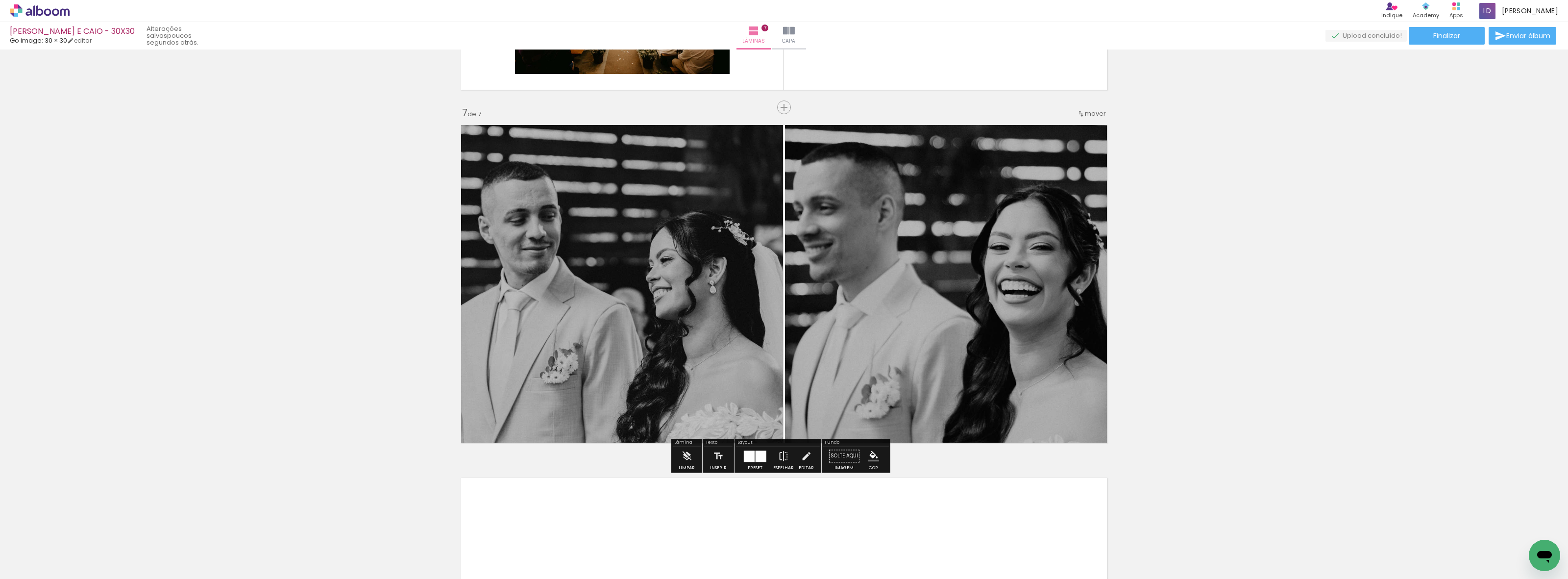
click at [756, 452] on div at bounding box center [761, 456] width 11 height 12
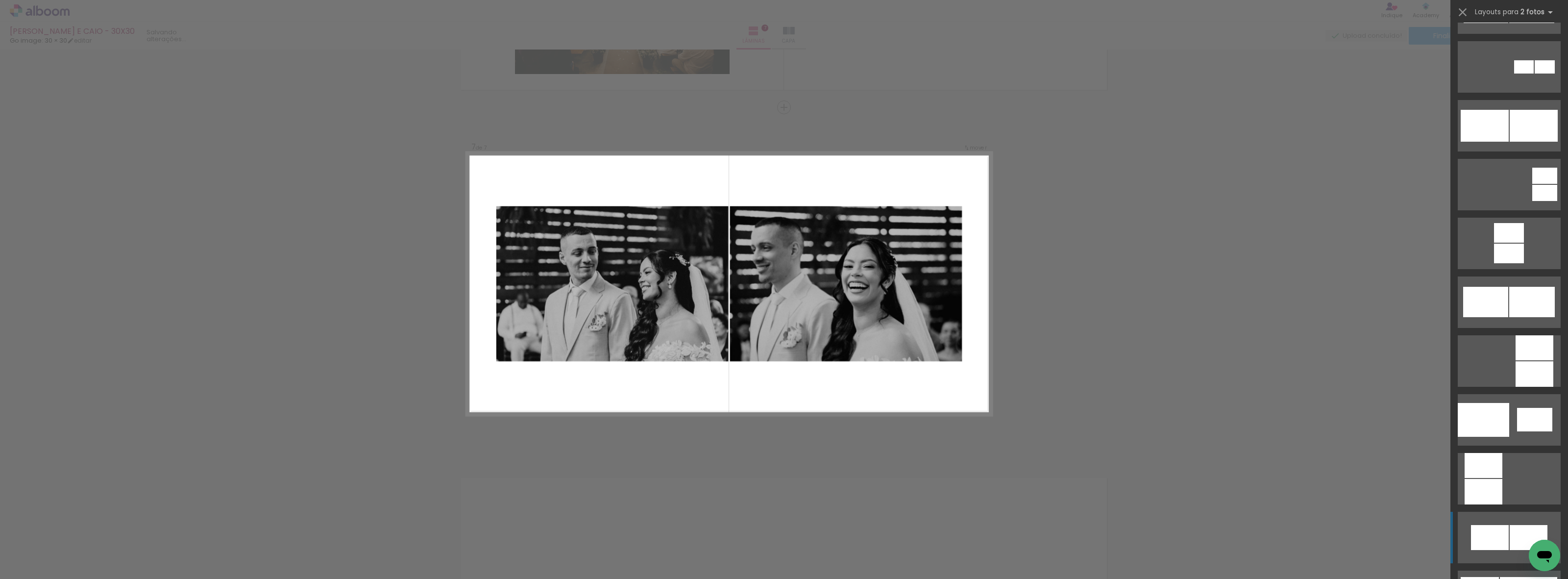
scroll to position [510, 0]
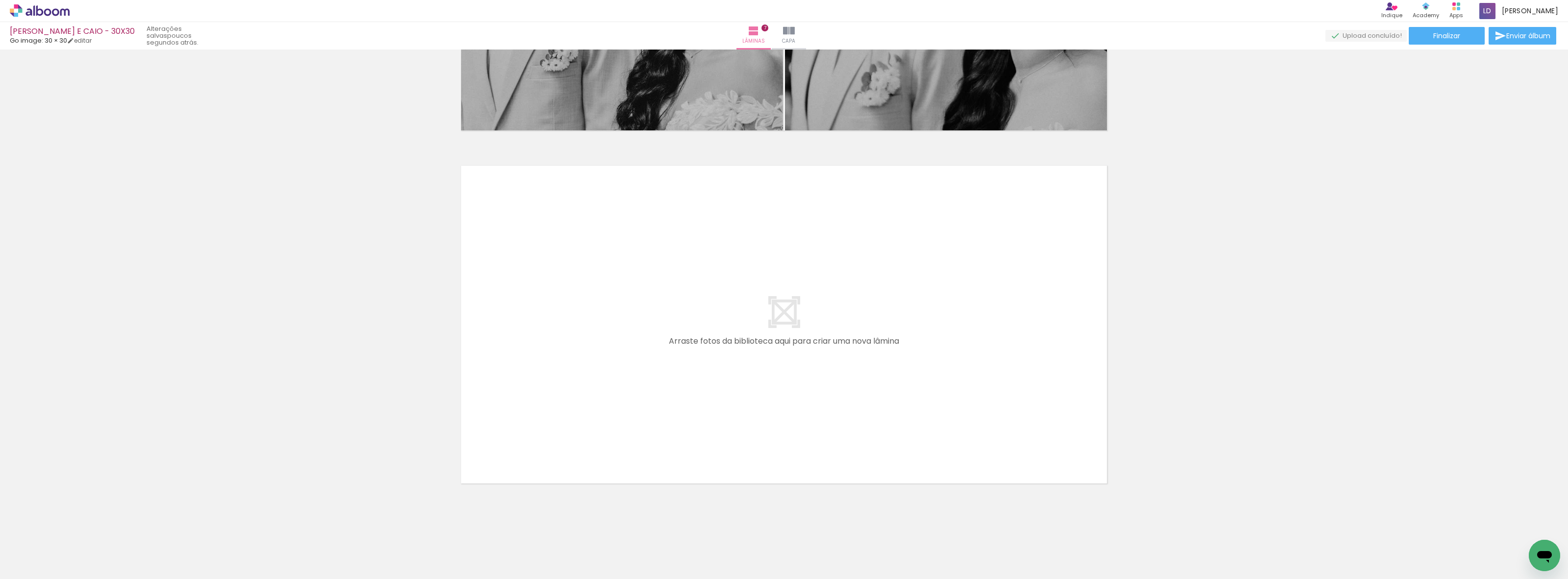
scroll to position [2392, 0]
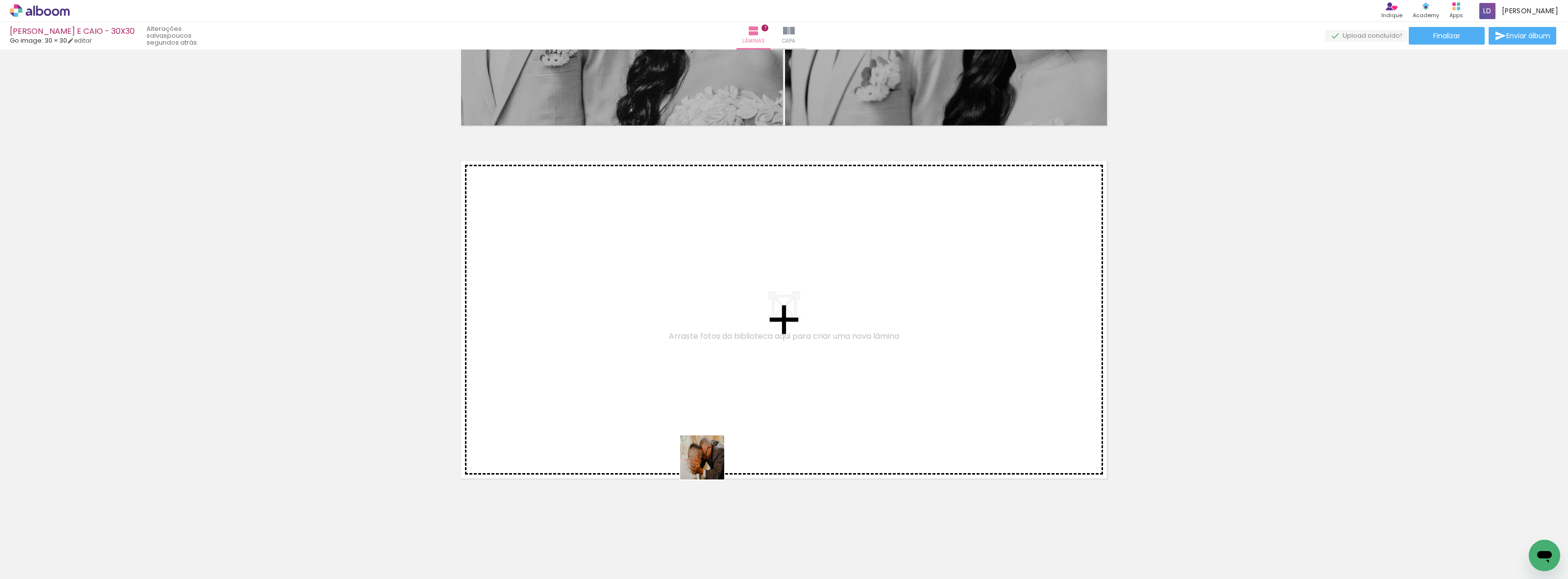
drag, startPoint x: 748, startPoint y: 552, endPoint x: 633, endPoint y: 352, distance: 230.7
click at [633, 352] on quentale-workspace at bounding box center [784, 289] width 1568 height 579
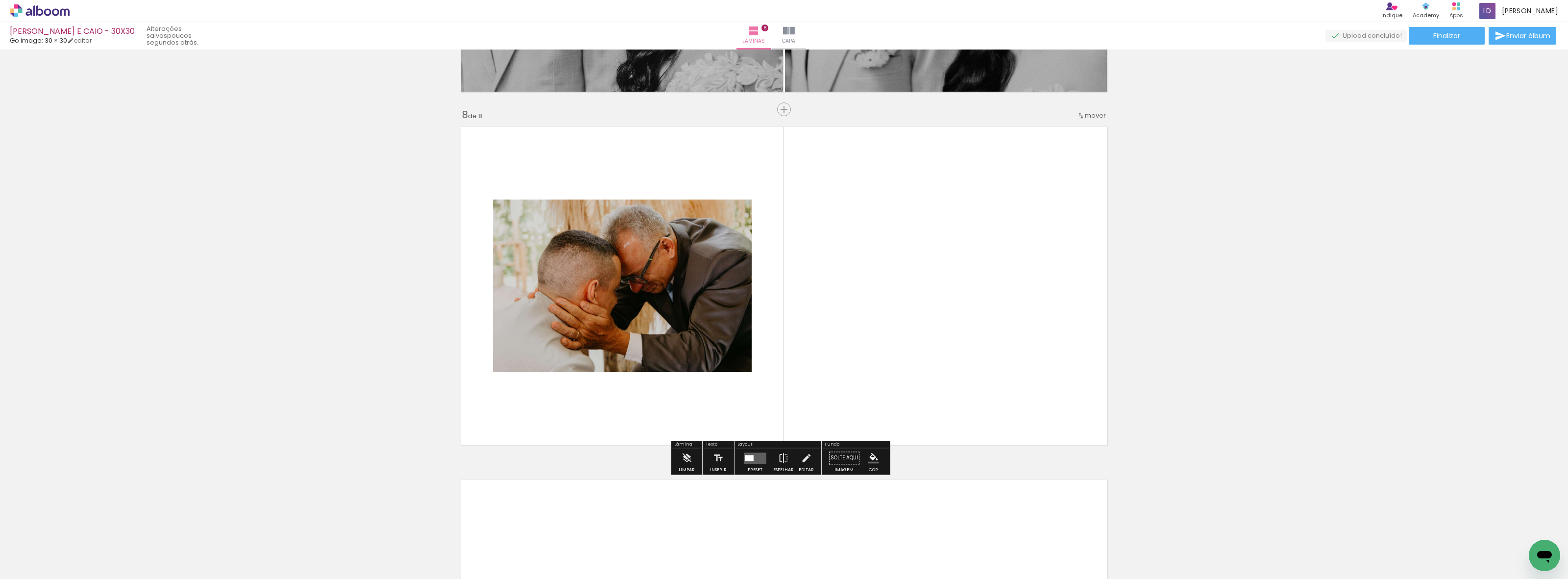
scroll to position [2428, 0]
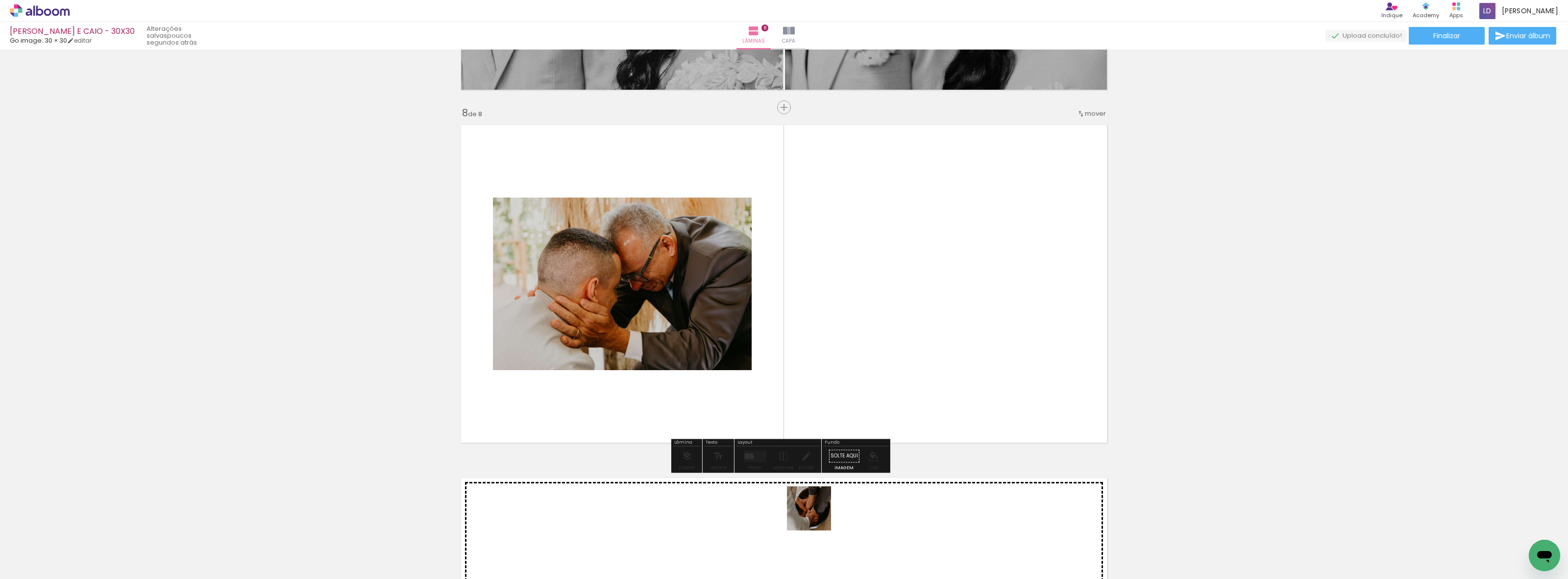
drag, startPoint x: 816, startPoint y: 516, endPoint x: 816, endPoint y: 293, distance: 223.0
click at [816, 293] on quentale-workspace at bounding box center [784, 289] width 1568 height 579
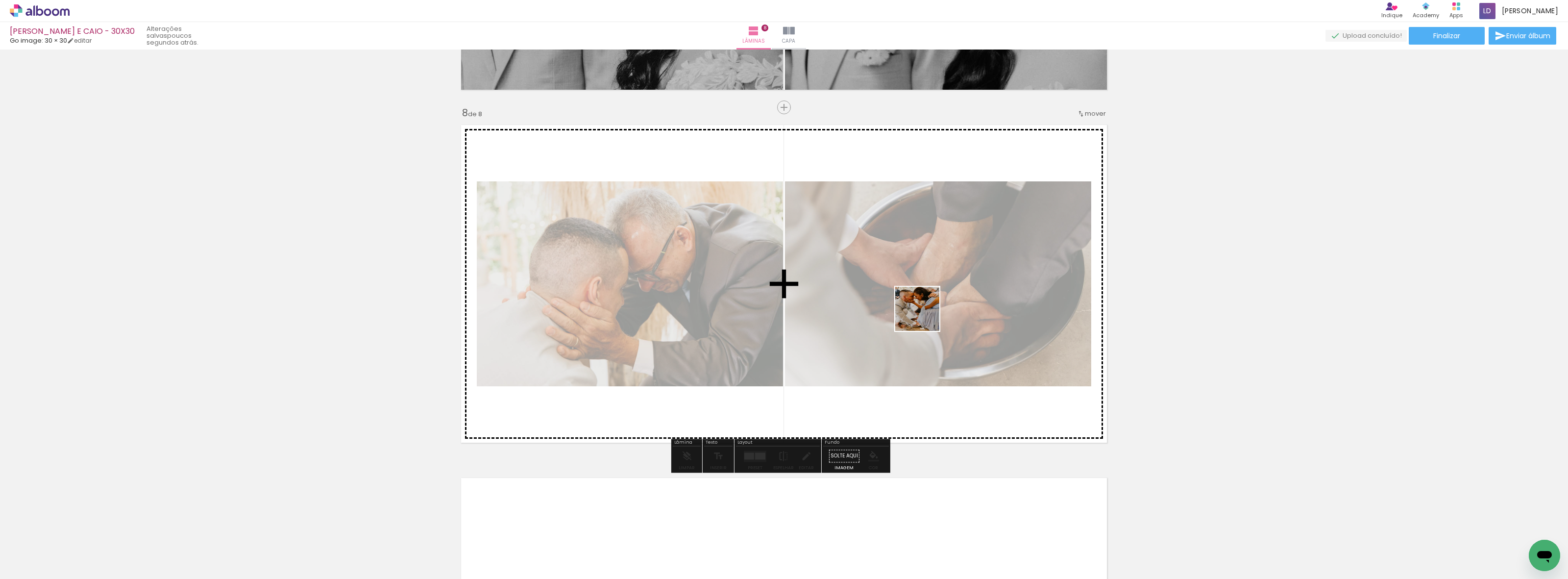
drag, startPoint x: 880, startPoint y: 560, endPoint x: 925, endPoint y: 310, distance: 254.0
click at [925, 310] on quentale-workspace at bounding box center [784, 289] width 1568 height 579
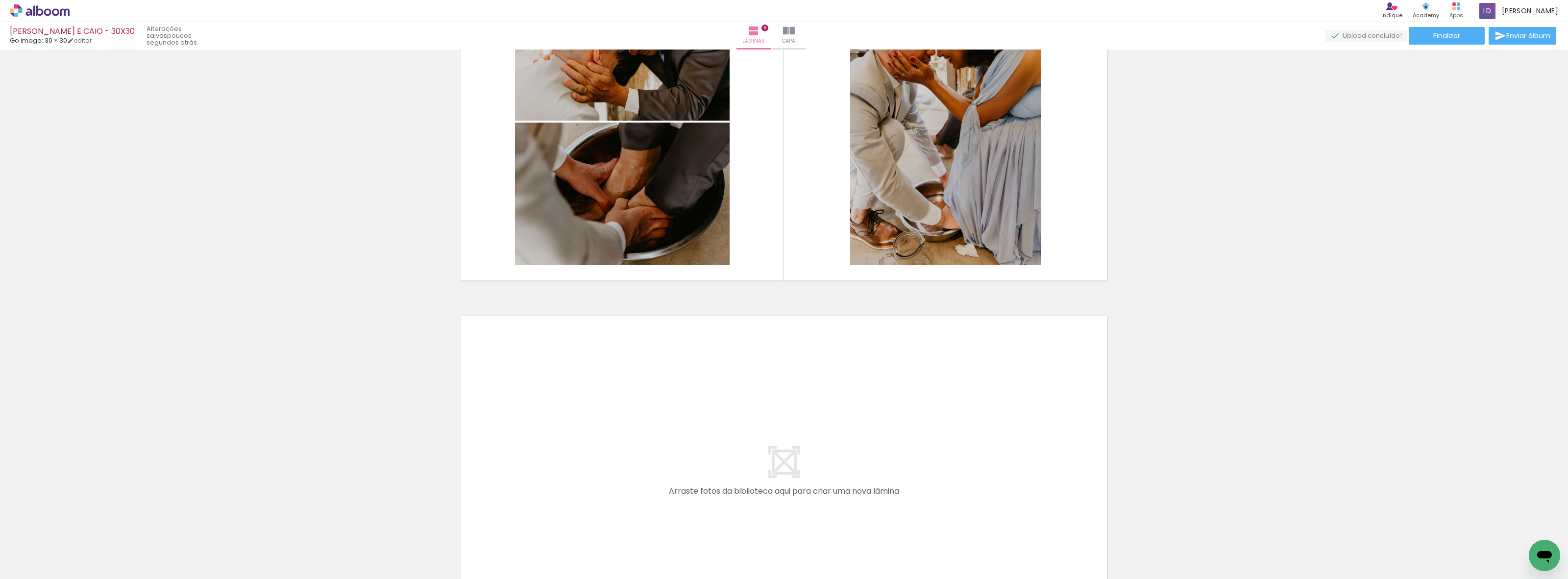
scroll to position [2612, 0]
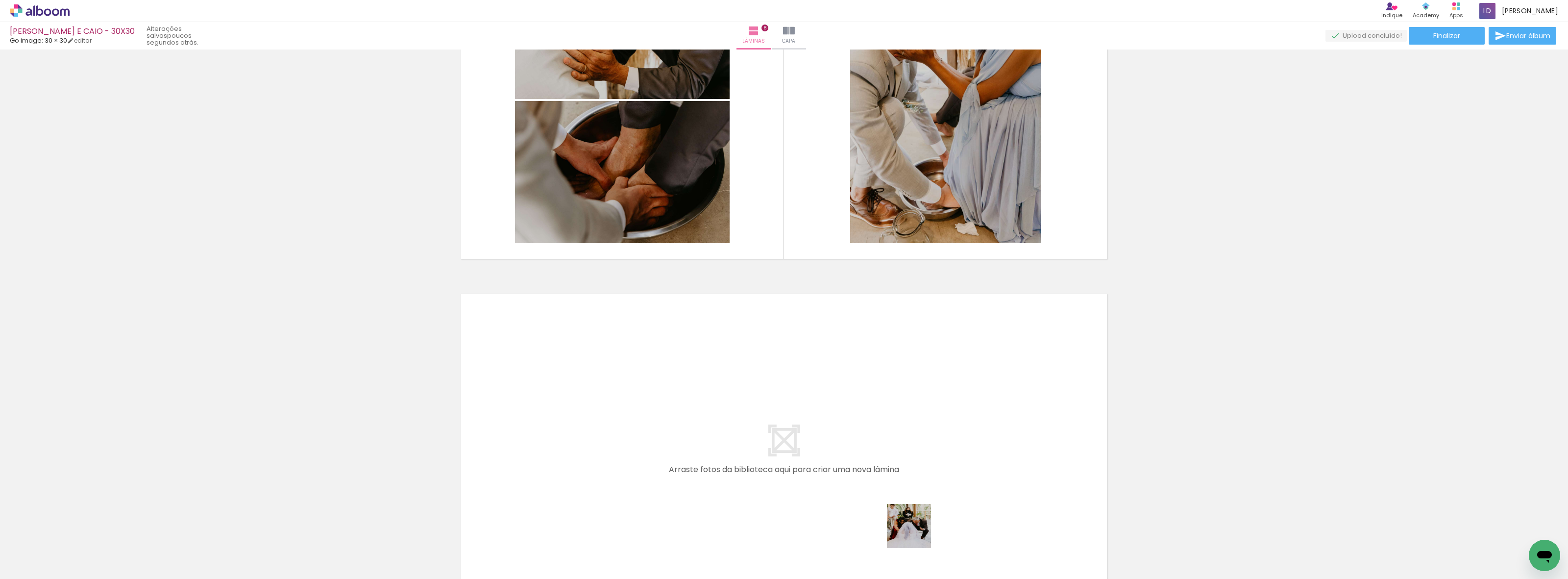
drag, startPoint x: 926, startPoint y: 559, endPoint x: 875, endPoint y: 446, distance: 124.0
click at [875, 446] on quentale-workspace at bounding box center [784, 289] width 1568 height 579
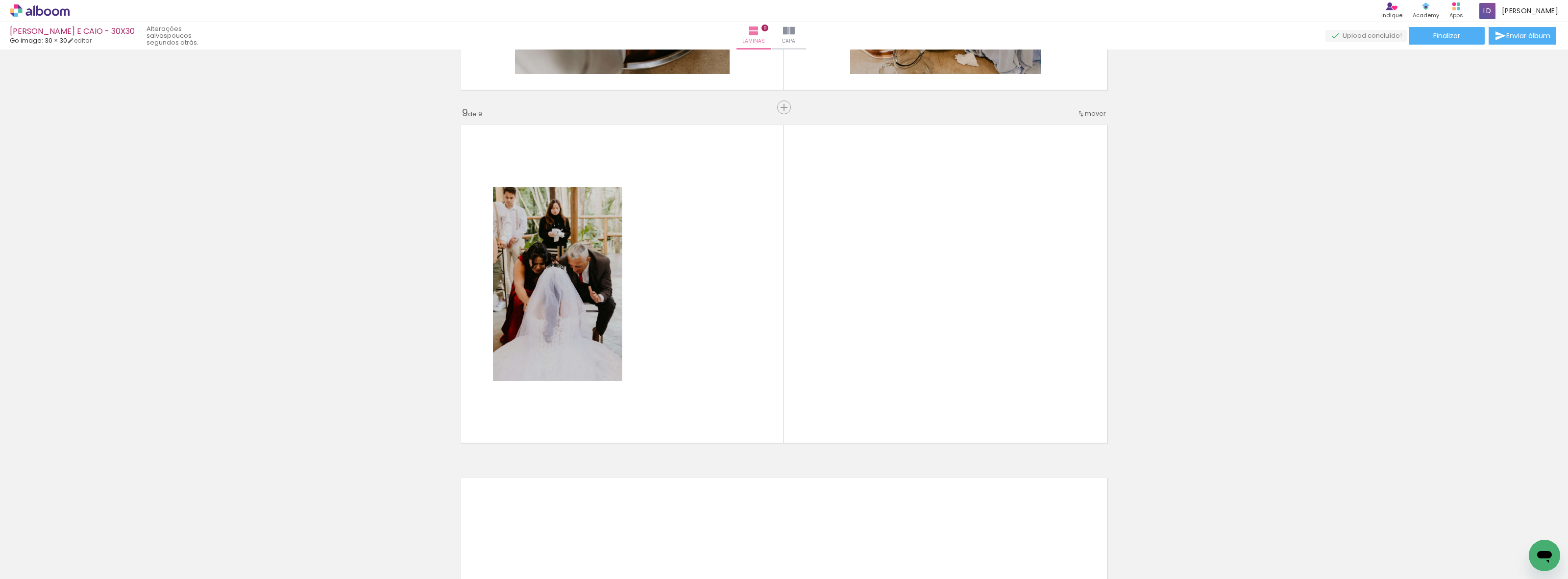
scroll to position [0, 2750]
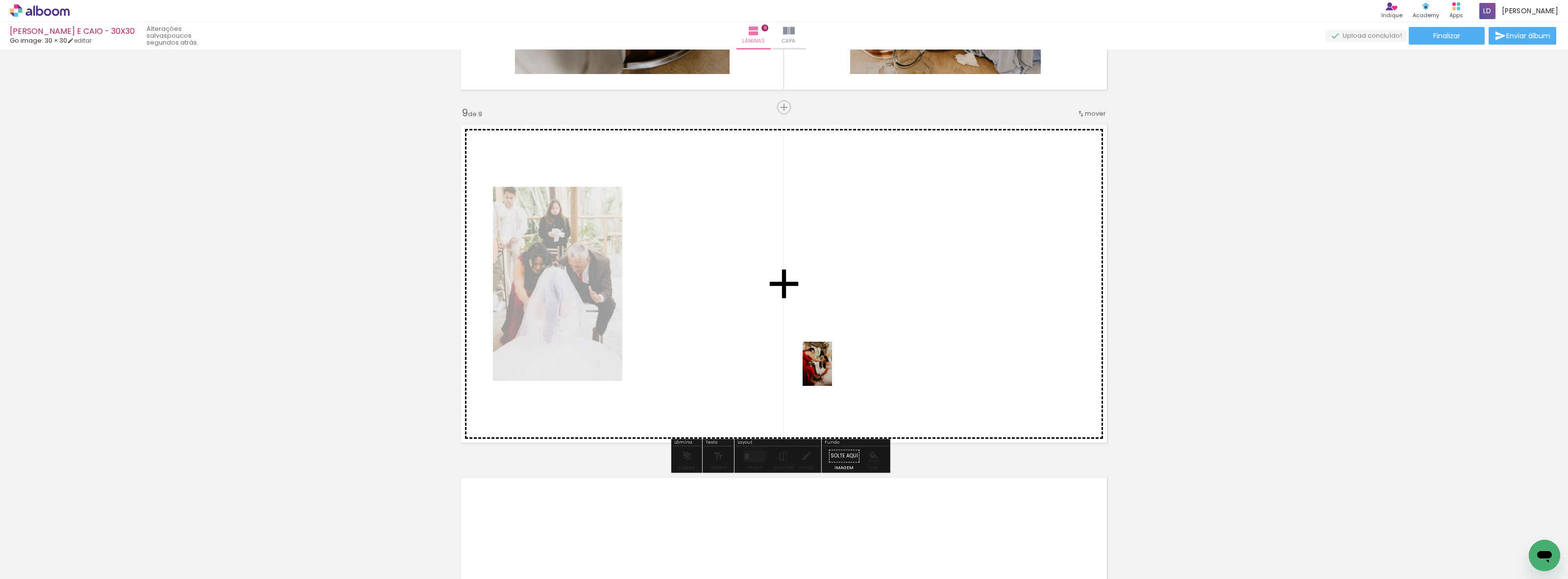
drag, startPoint x: 918, startPoint y: 559, endPoint x: 832, endPoint y: 371, distance: 206.7
click at [832, 371] on quentale-workspace at bounding box center [784, 289] width 1568 height 579
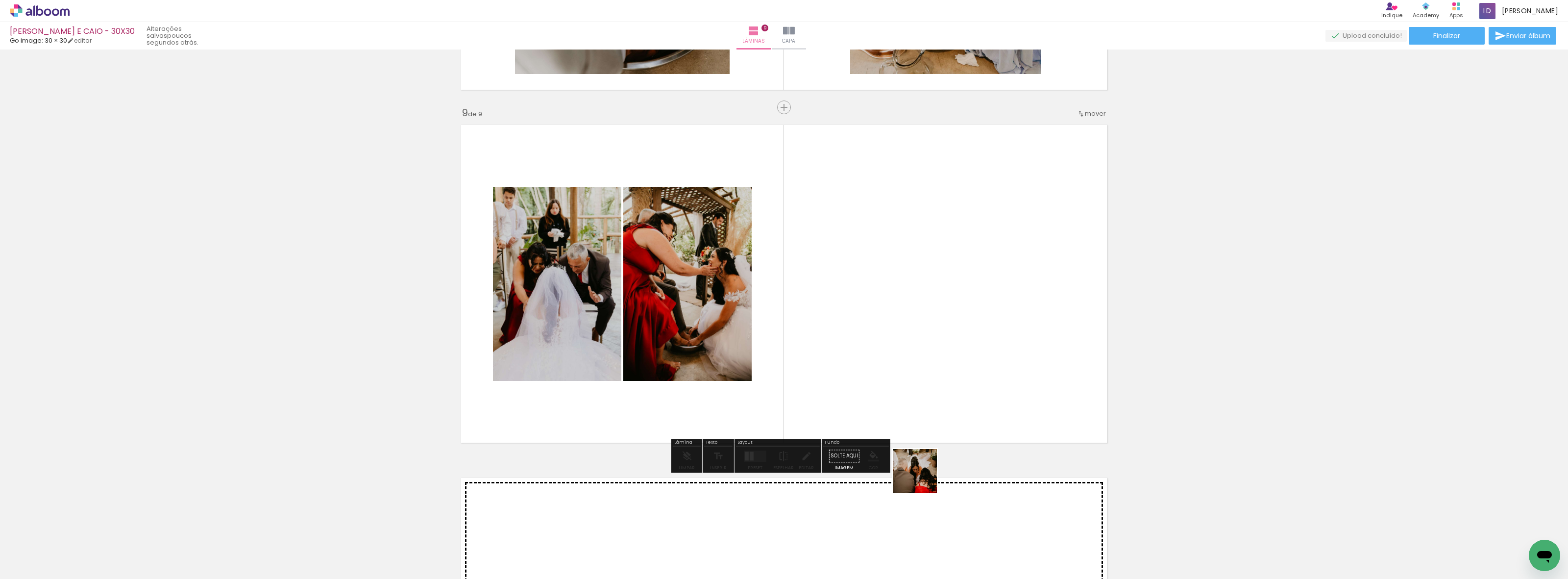
drag, startPoint x: 976, startPoint y: 546, endPoint x: 856, endPoint y: 385, distance: 200.8
click at [856, 385] on quentale-workspace at bounding box center [784, 289] width 1568 height 579
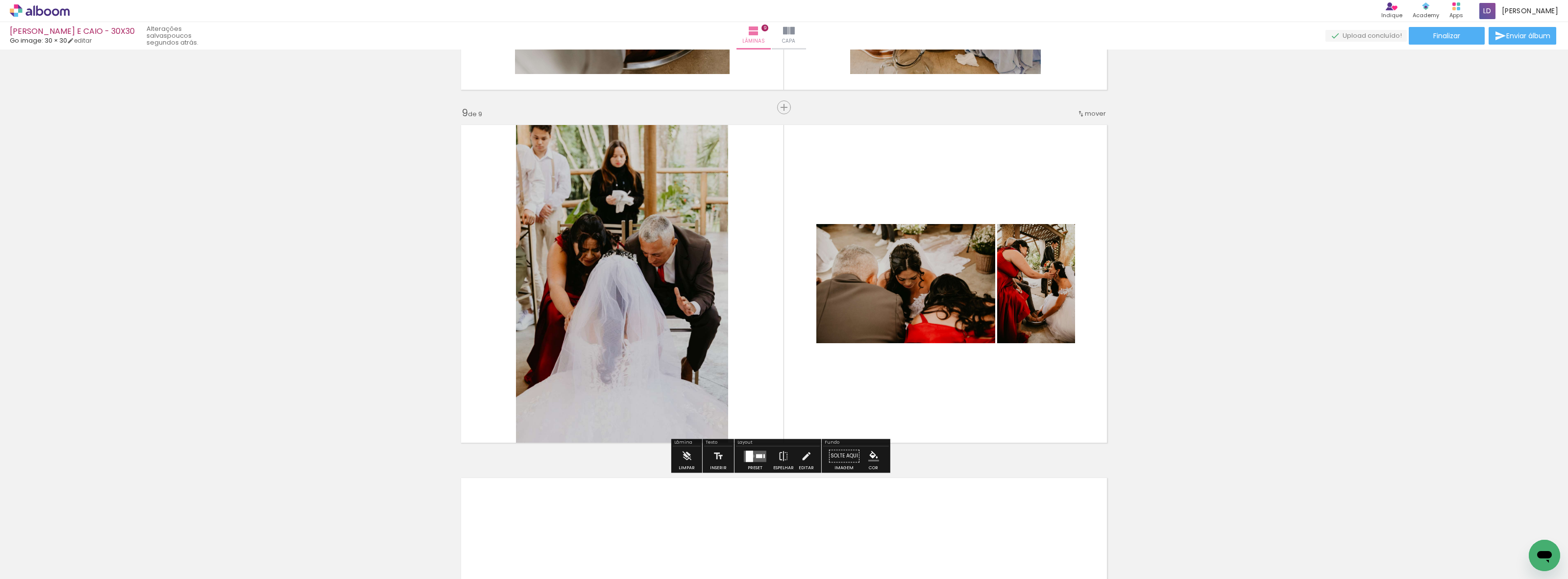
click at [750, 456] on quentale-layouter at bounding box center [754, 456] width 22 height 12
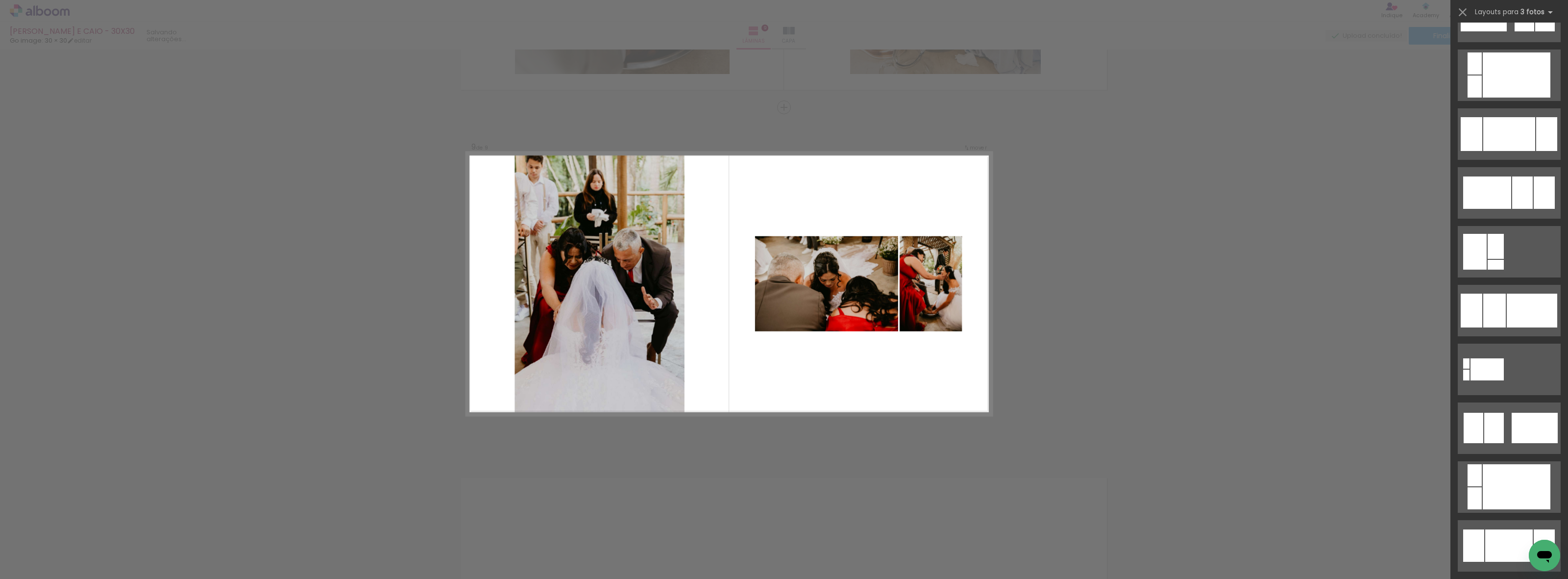
scroll to position [0, 0]
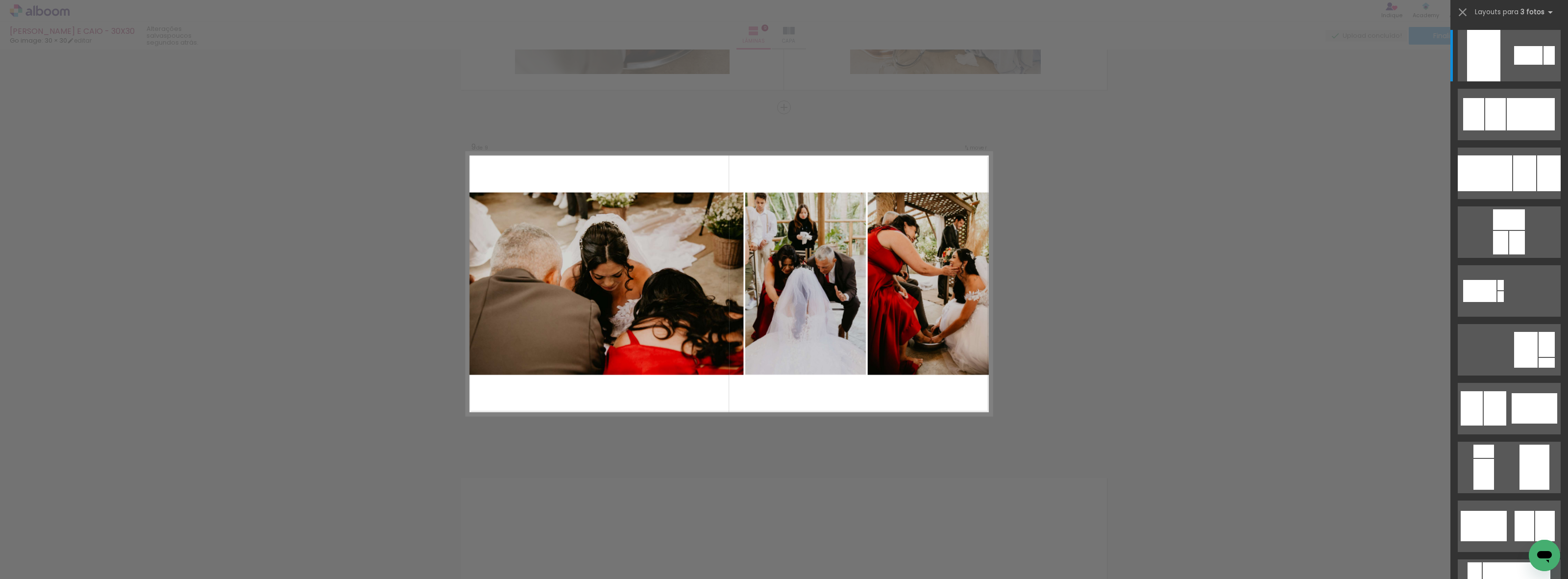
scroll to position [0, 2750]
click at [1504, 183] on div at bounding box center [1485, 173] width 54 height 36
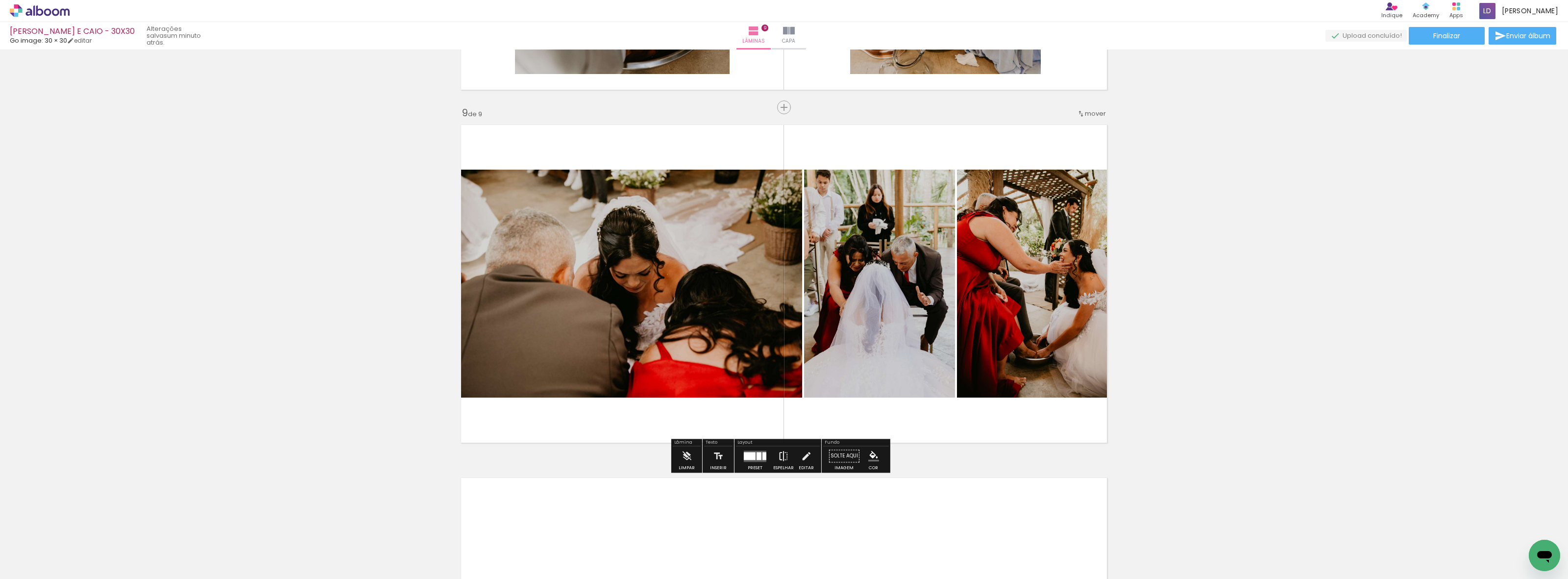
click at [784, 459] on iron-icon at bounding box center [784, 455] width 11 height 20
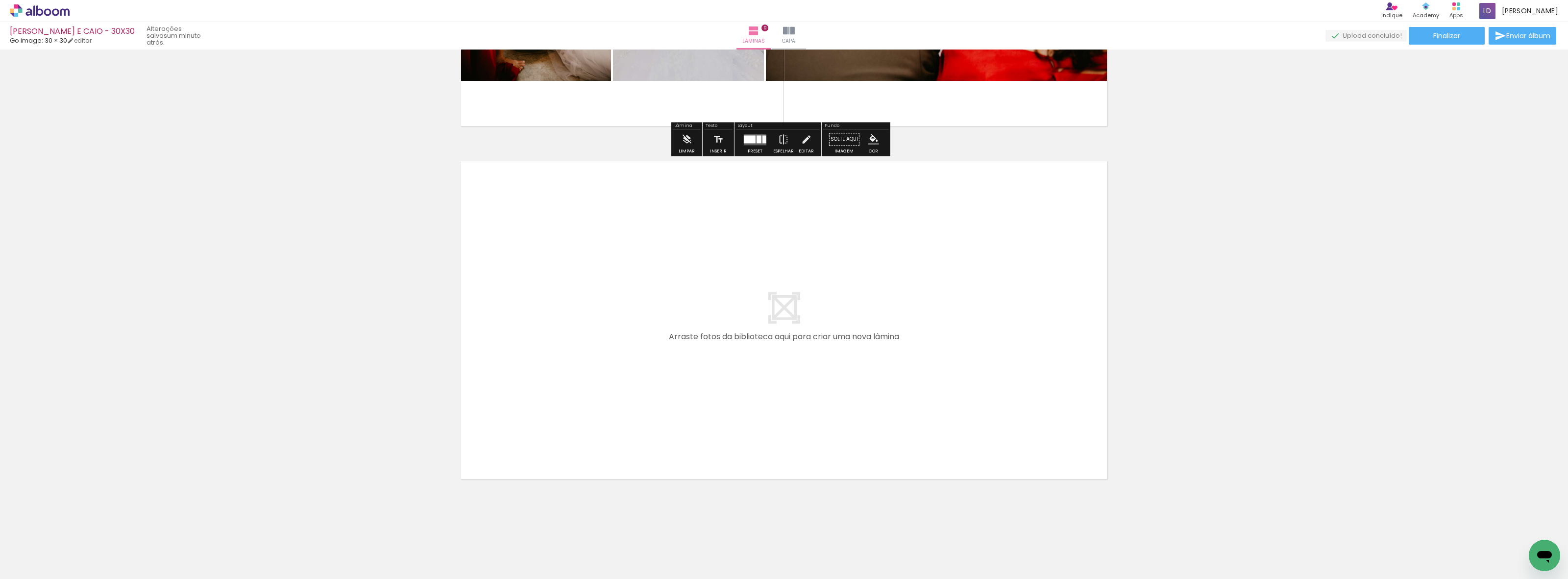
scroll to position [3098, 0]
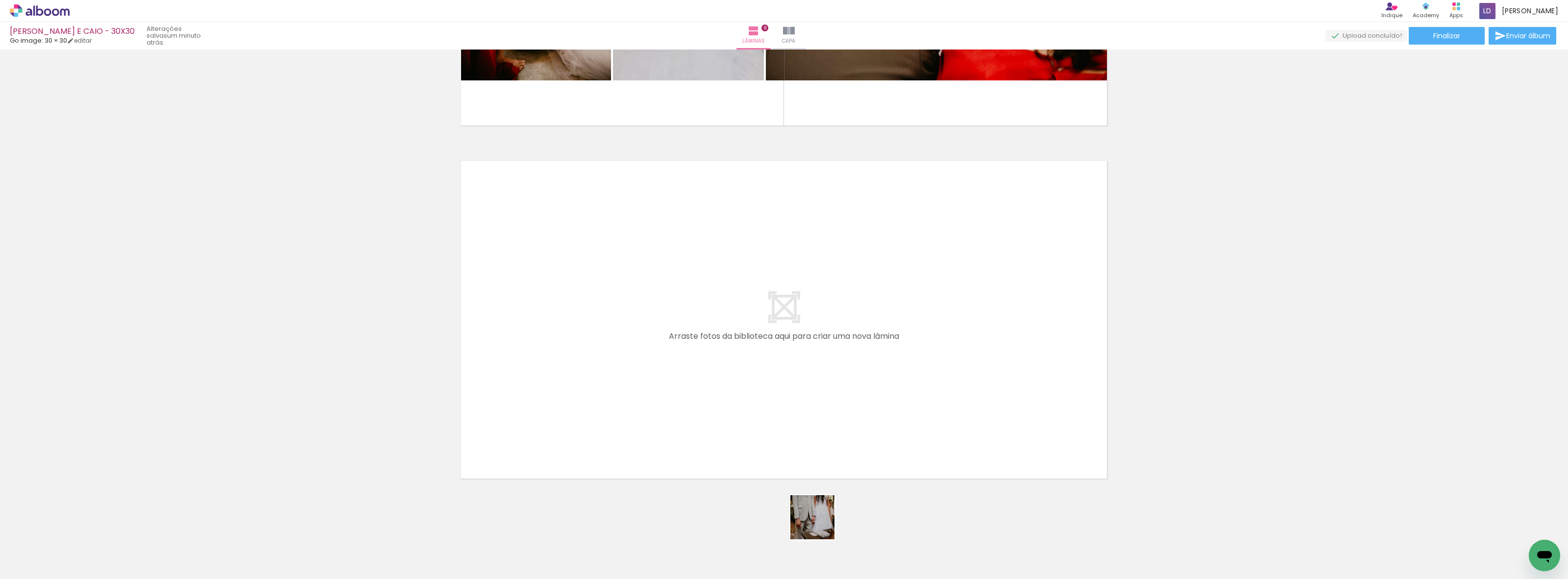
drag, startPoint x: 854, startPoint y: 551, endPoint x: 590, endPoint y: 354, distance: 329.4
click at [590, 354] on quentale-workspace at bounding box center [784, 289] width 1568 height 579
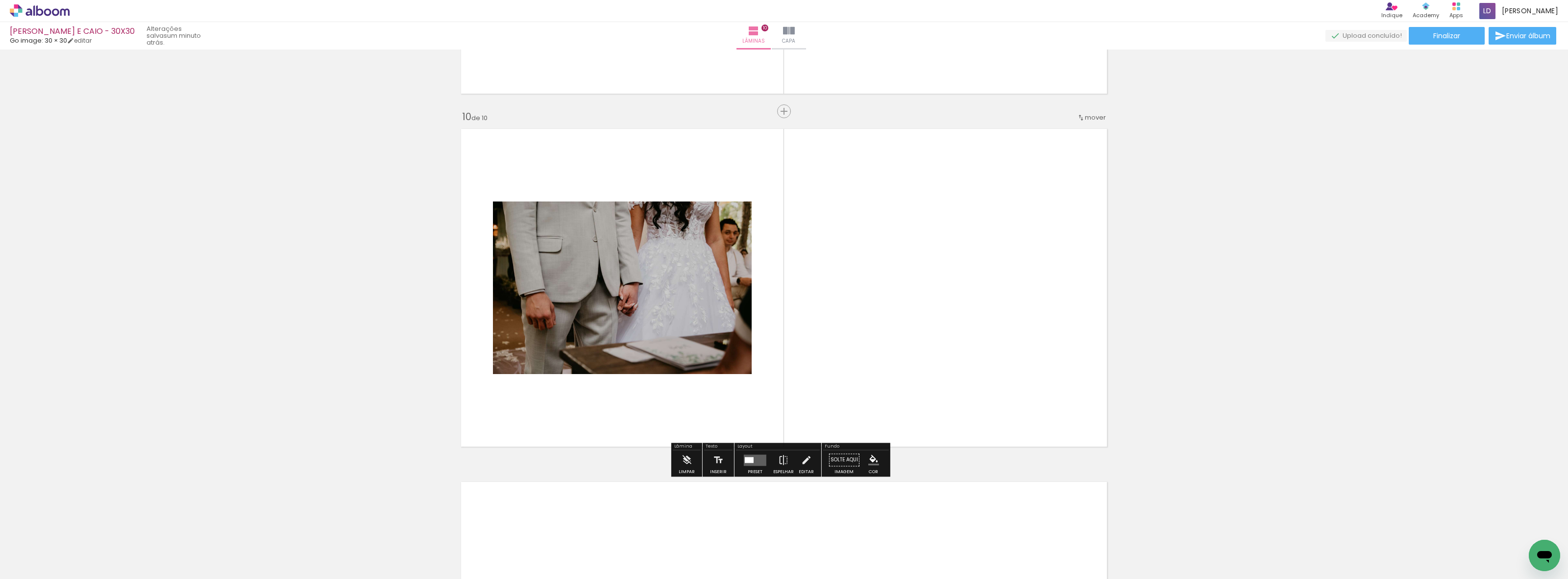
scroll to position [3134, 0]
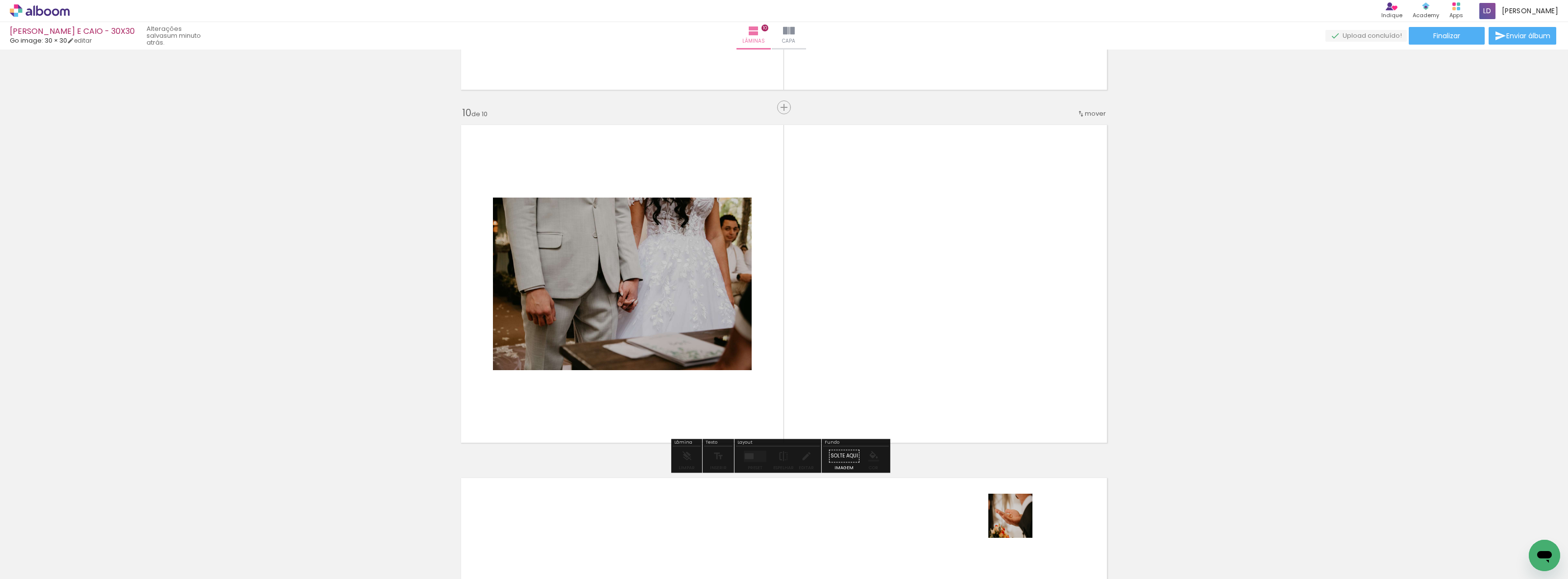
drag, startPoint x: 1022, startPoint y: 548, endPoint x: 878, endPoint y: 309, distance: 279.0
click at [878, 309] on quentale-workspace at bounding box center [784, 289] width 1568 height 579
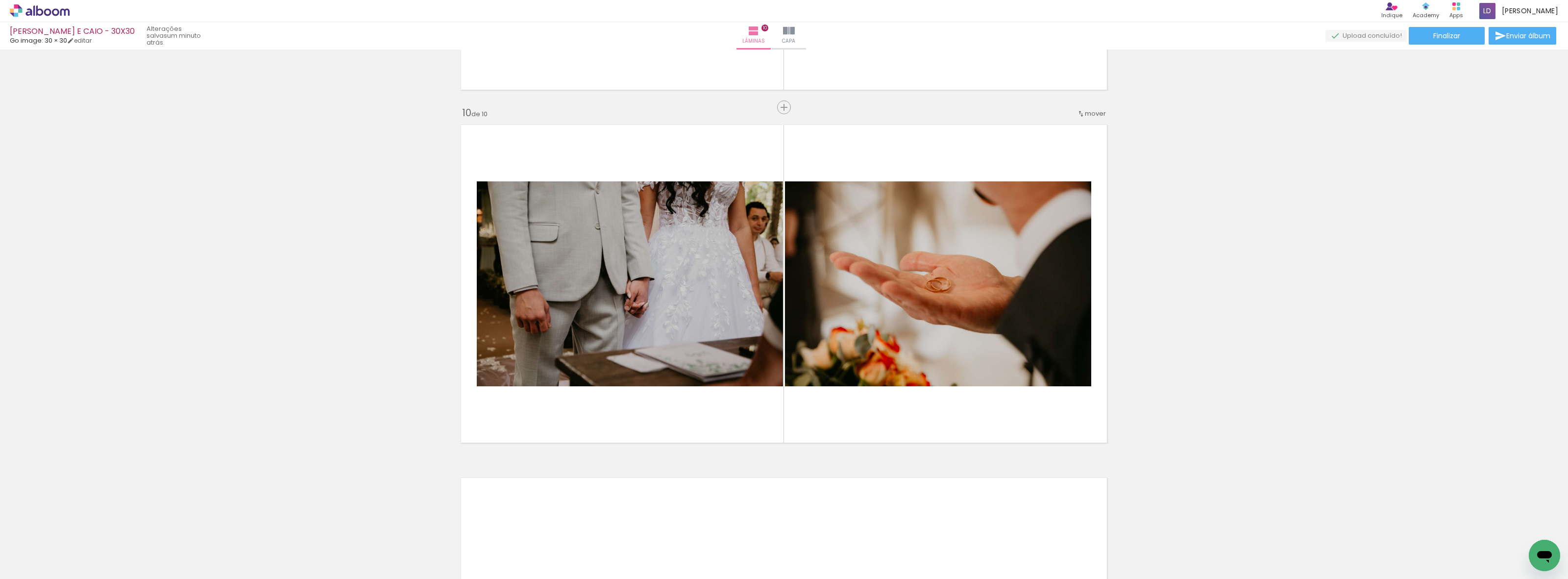
scroll to position [0, 341]
drag, startPoint x: 642, startPoint y: 556, endPoint x: 641, endPoint y: 320, distance: 236.0
click at [641, 320] on quentale-workspace at bounding box center [784, 289] width 1568 height 579
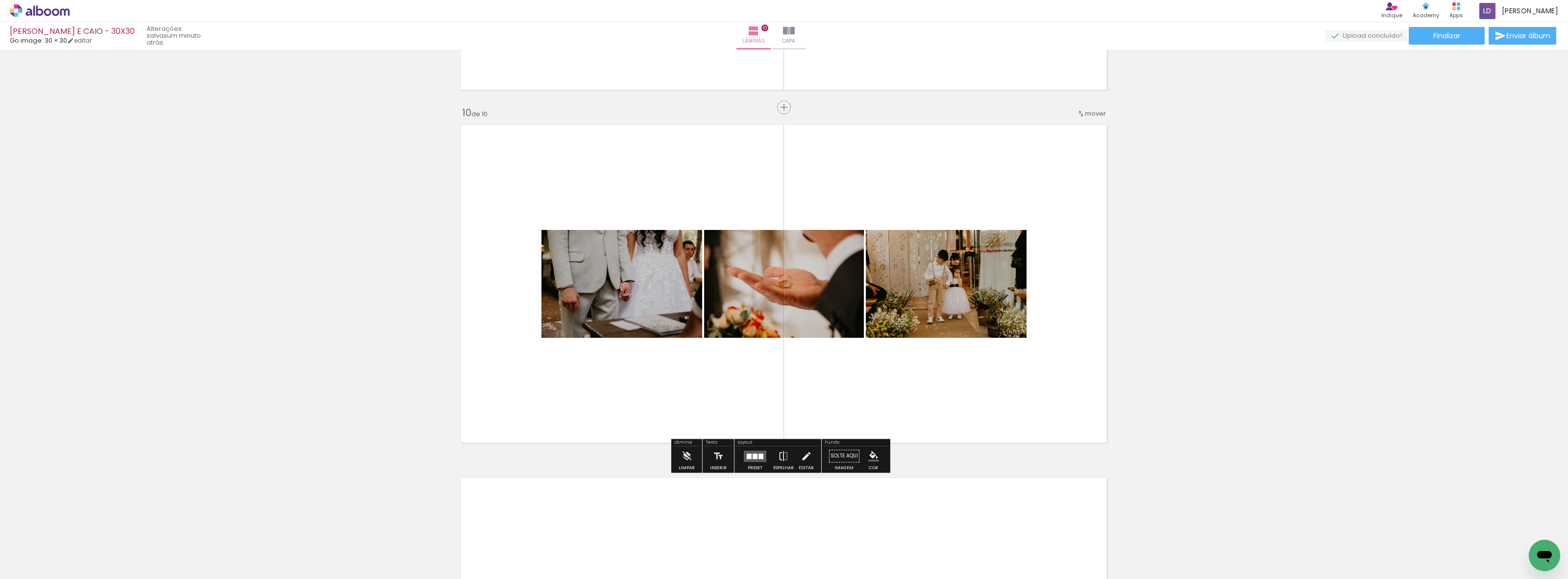
click at [759, 452] on quentale-layouter at bounding box center [754, 456] width 22 height 12
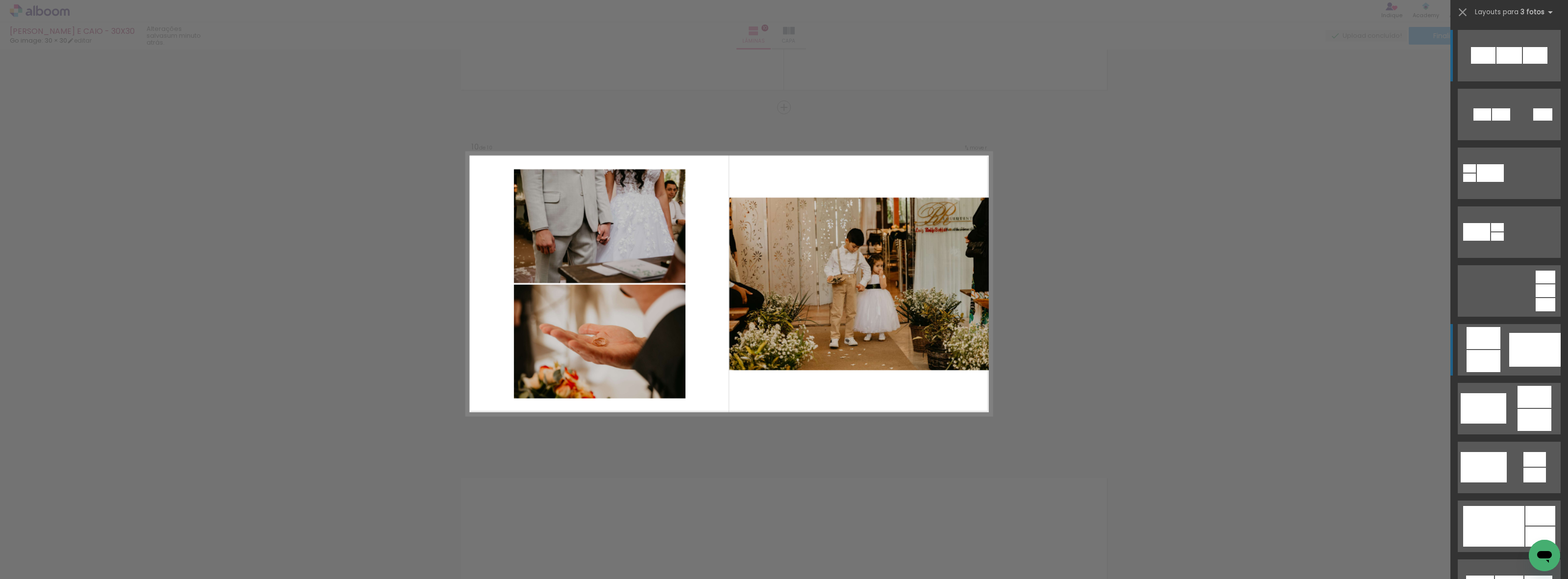
click at [1511, 350] on div at bounding box center [1535, 350] width 52 height 34
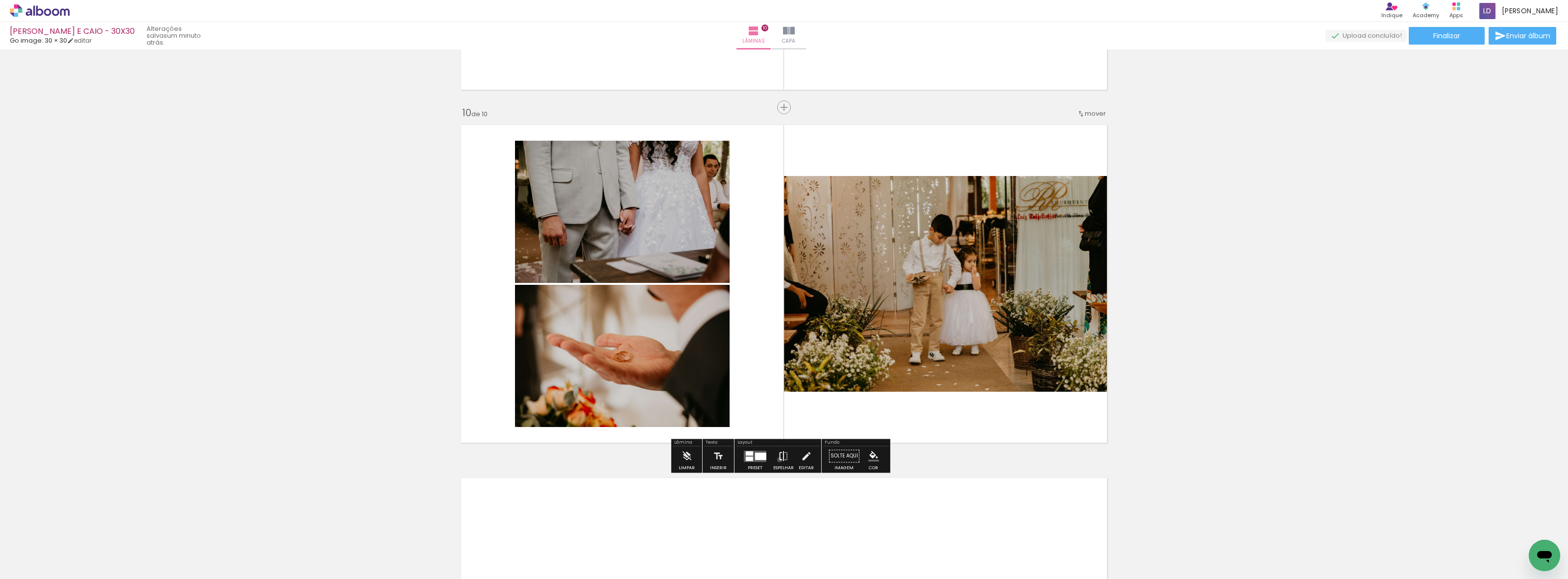
click at [778, 460] on iron-icon at bounding box center [784, 455] width 11 height 20
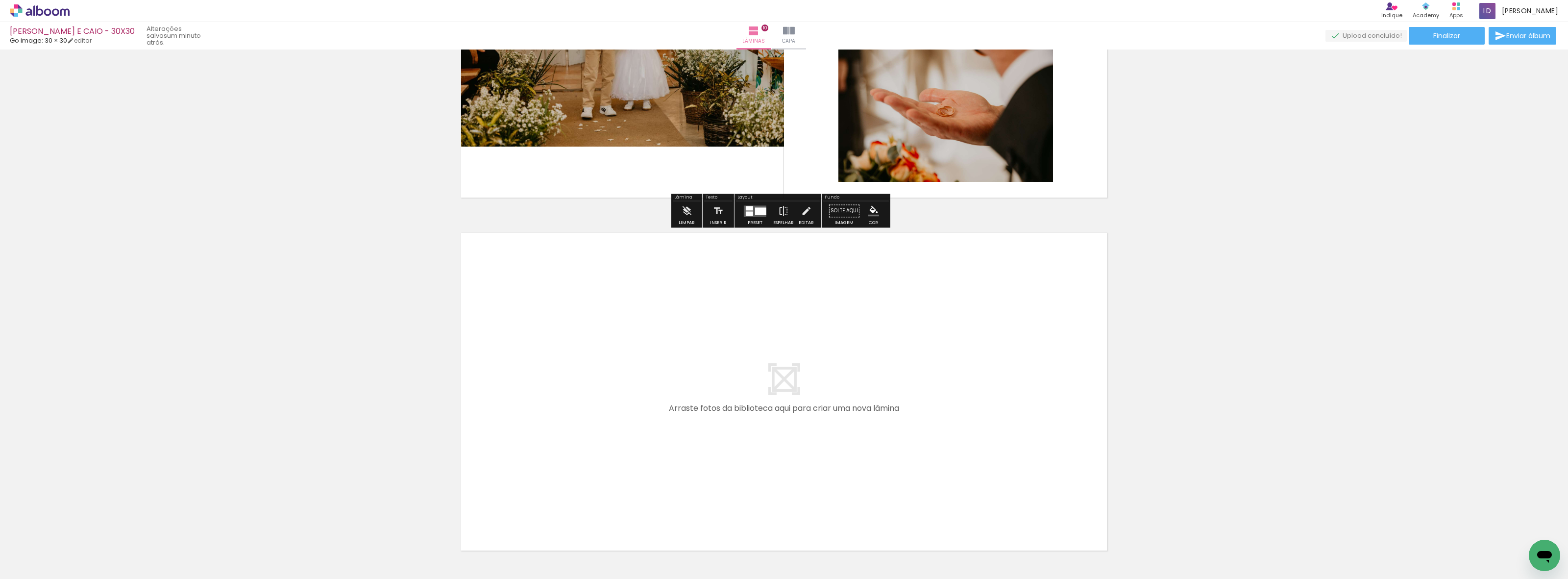
scroll to position [3440, 0]
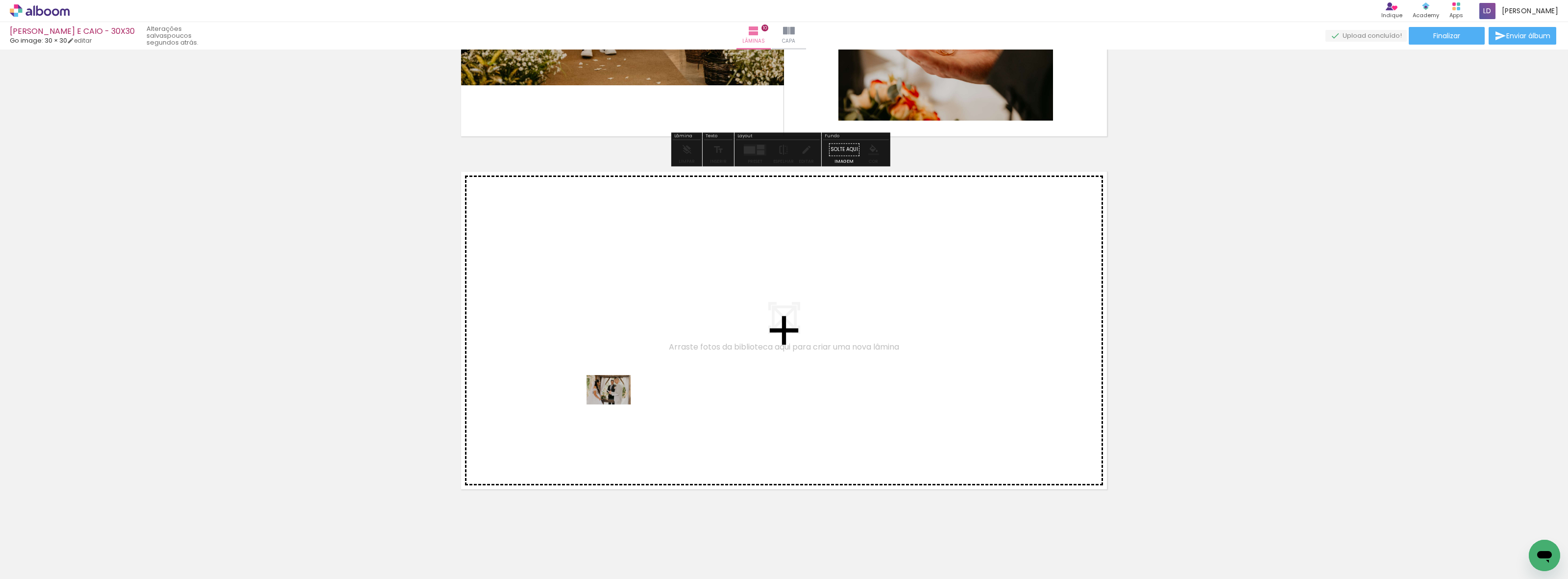
drag, startPoint x: 689, startPoint y: 555, endPoint x: 616, endPoint y: 404, distance: 167.7
click at [616, 404] on quentale-workspace at bounding box center [784, 289] width 1568 height 579
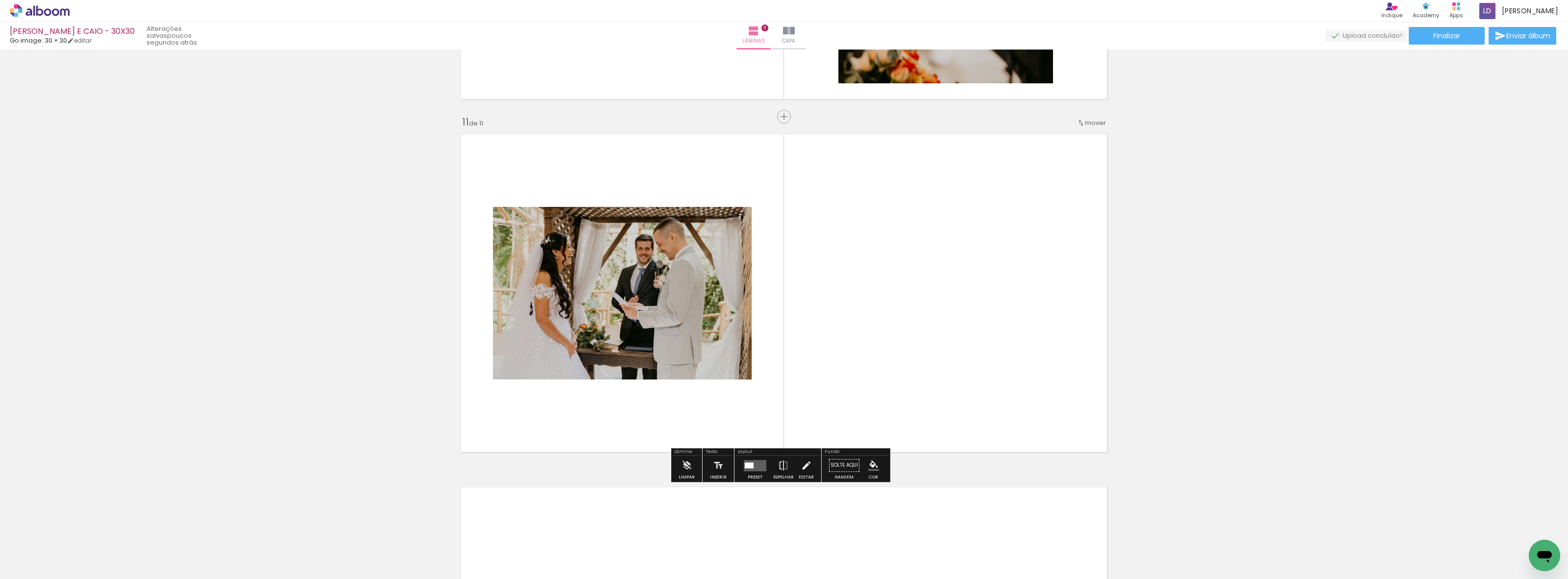
scroll to position [3487, 0]
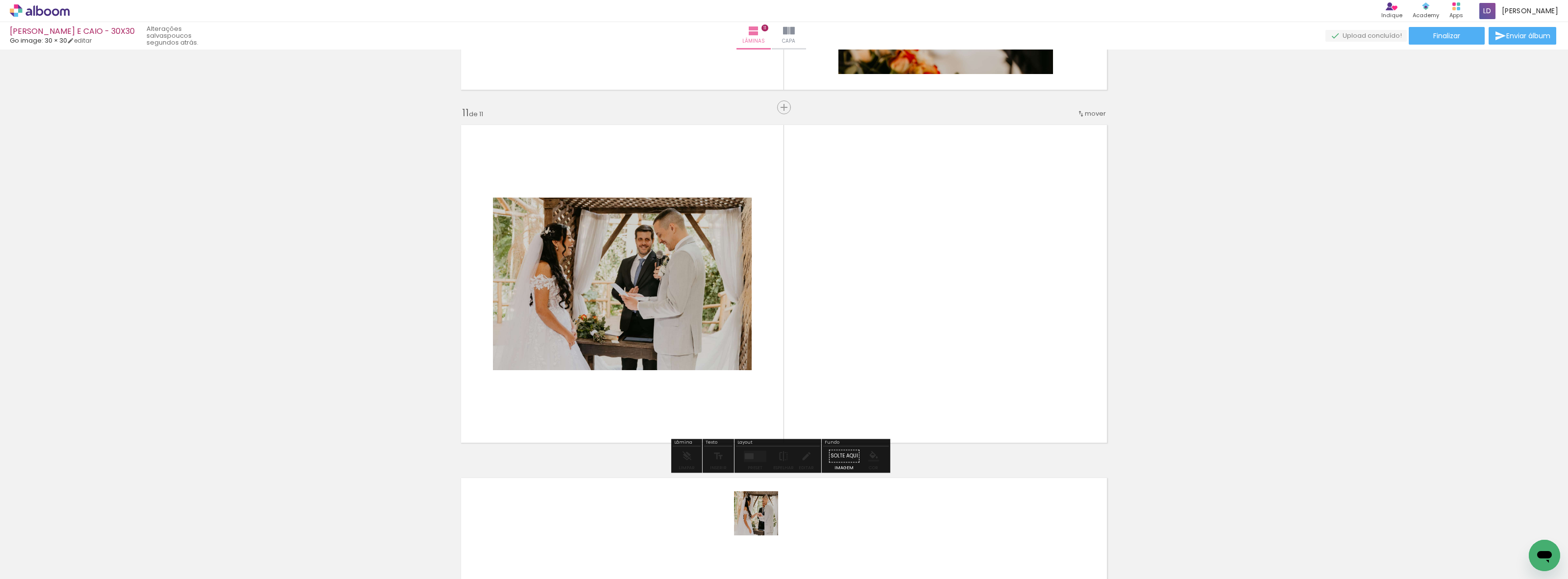
drag, startPoint x: 749, startPoint y: 547, endPoint x: 865, endPoint y: 301, distance: 272.0
click at [865, 301] on quentale-workspace at bounding box center [784, 289] width 1568 height 579
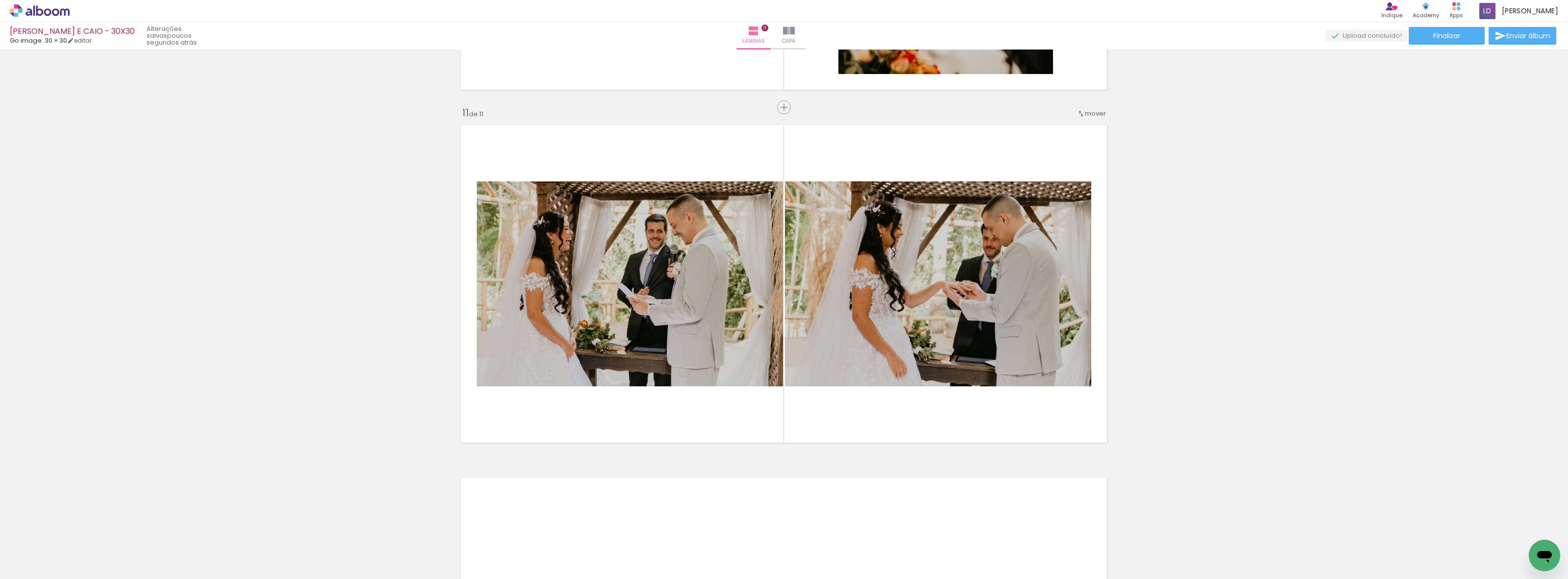
scroll to position [0, 2824]
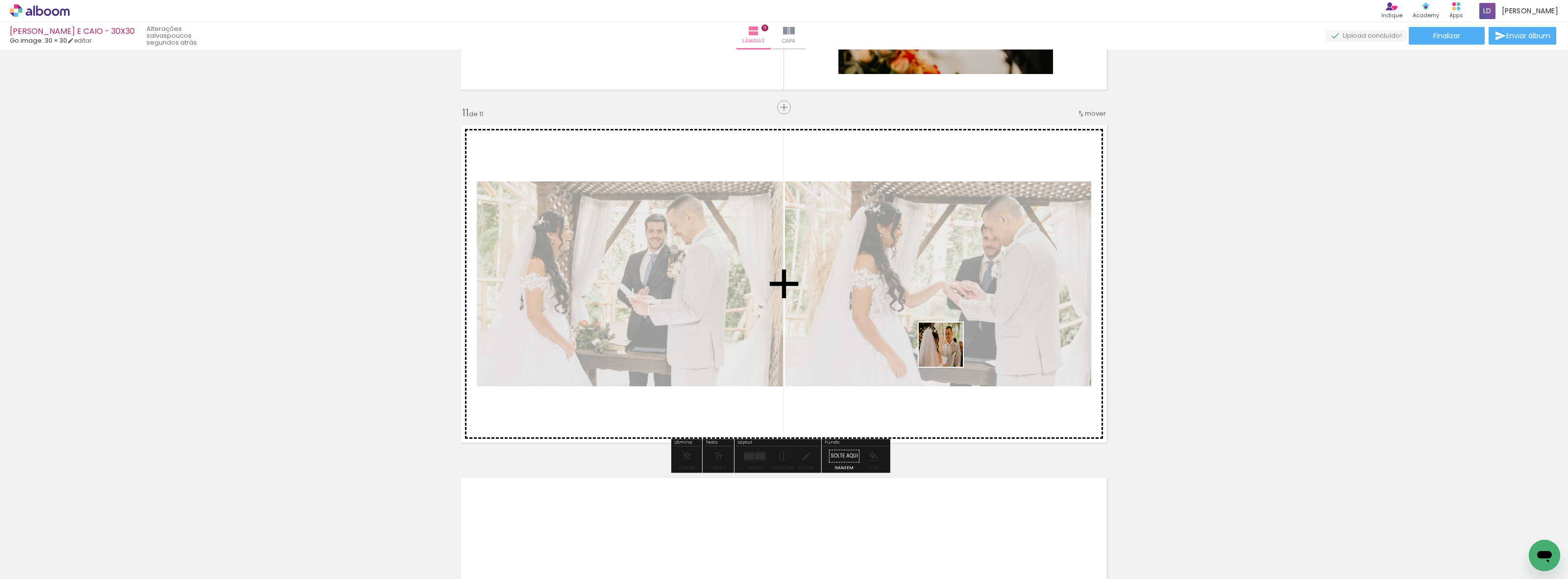
drag, startPoint x: 1073, startPoint y: 551, endPoint x: 946, endPoint y: 350, distance: 237.8
click at [946, 344] on quentale-workspace at bounding box center [784, 289] width 1568 height 579
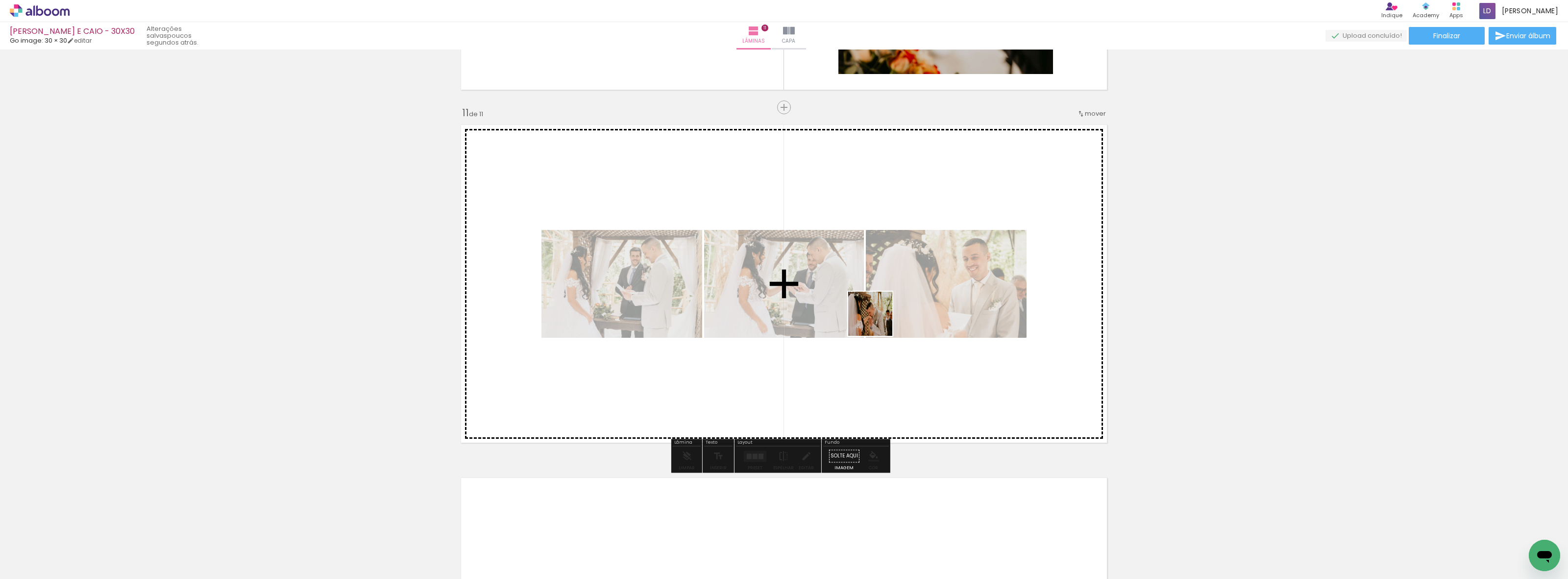
drag, startPoint x: 1000, startPoint y: 555, endPoint x: 1121, endPoint y: 509, distance: 129.4
click at [863, 299] on quentale-workspace at bounding box center [784, 289] width 1568 height 579
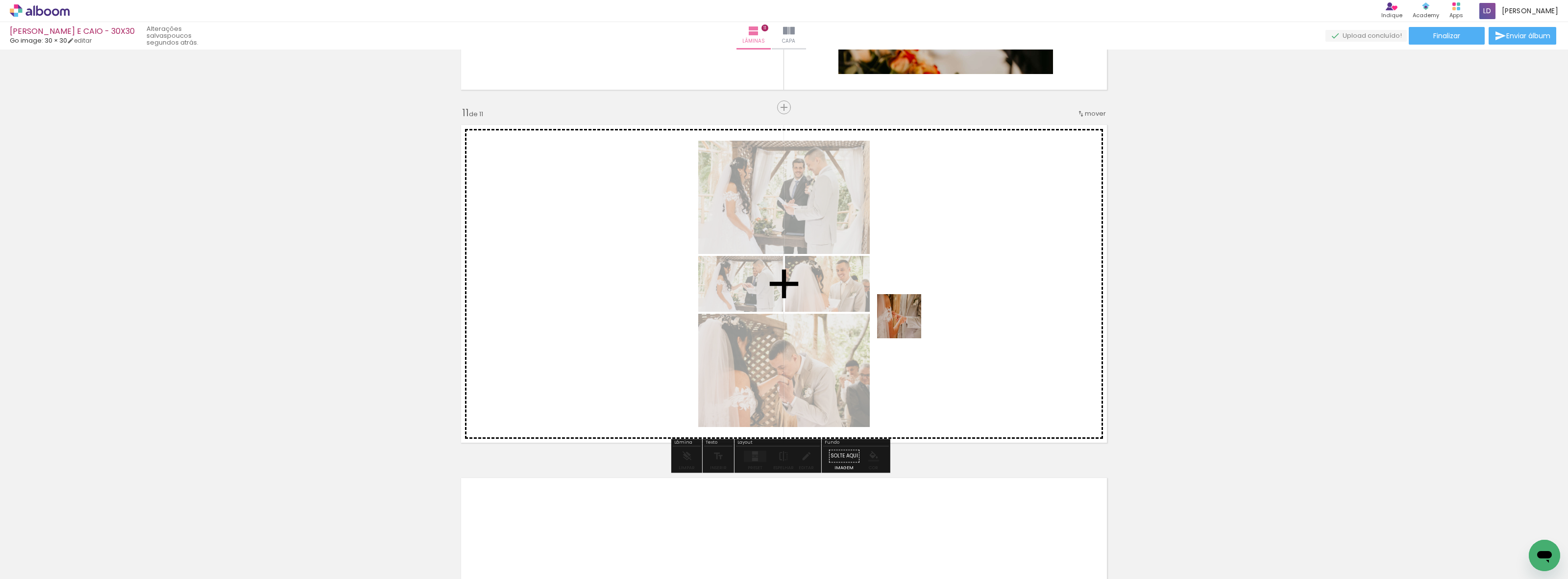
drag, startPoint x: 1120, startPoint y: 549, endPoint x: 844, endPoint y: 274, distance: 389.6
click at [844, 274] on quentale-workspace at bounding box center [784, 289] width 1568 height 579
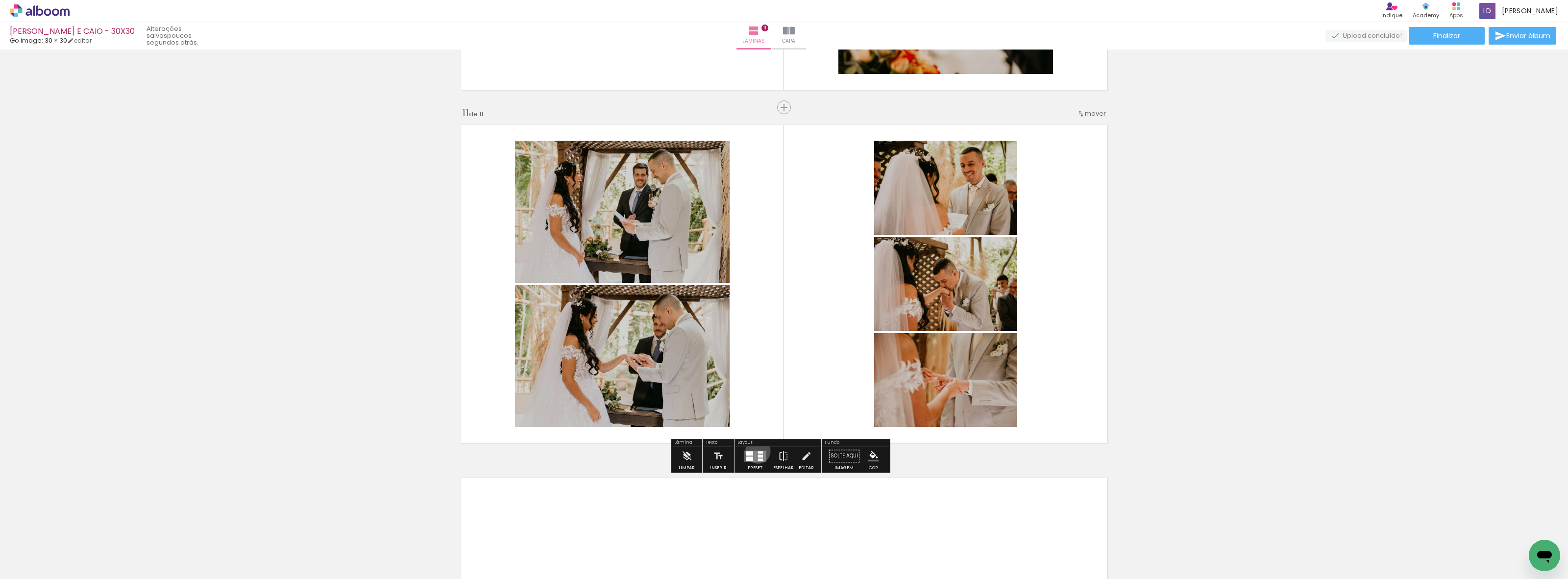
click at [758, 451] on div at bounding box center [760, 452] width 5 height 3
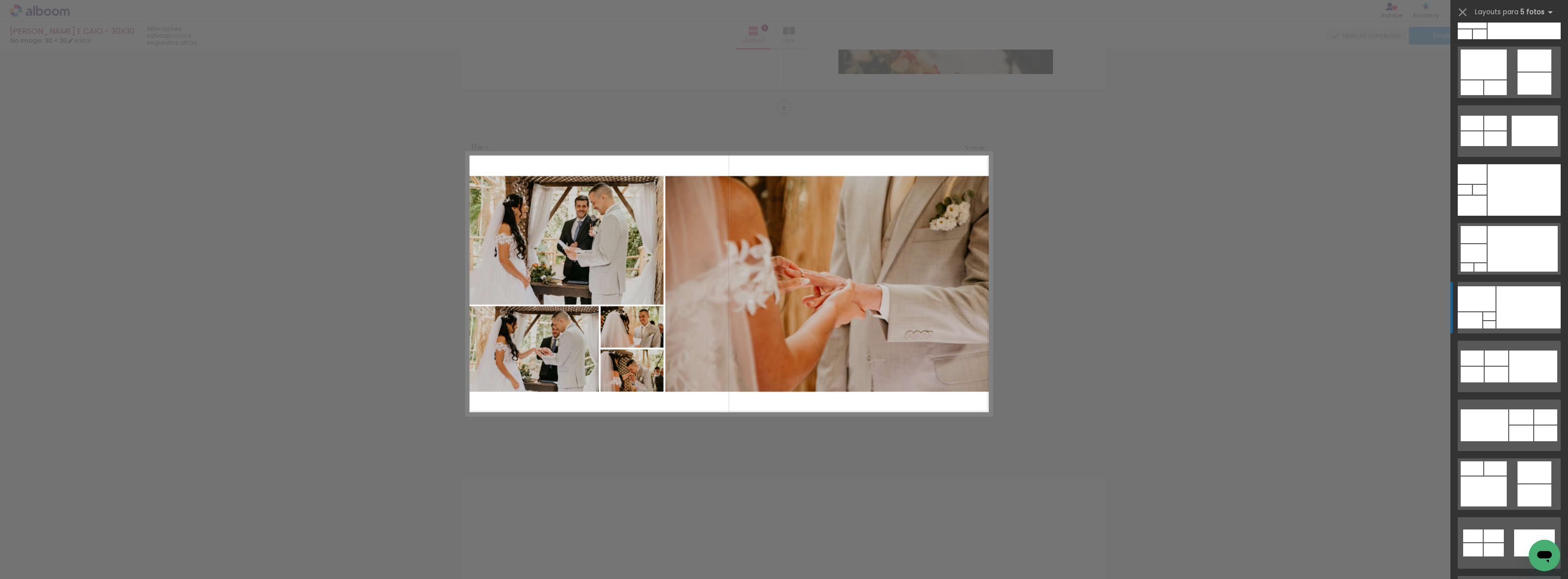
scroll to position [122, 0]
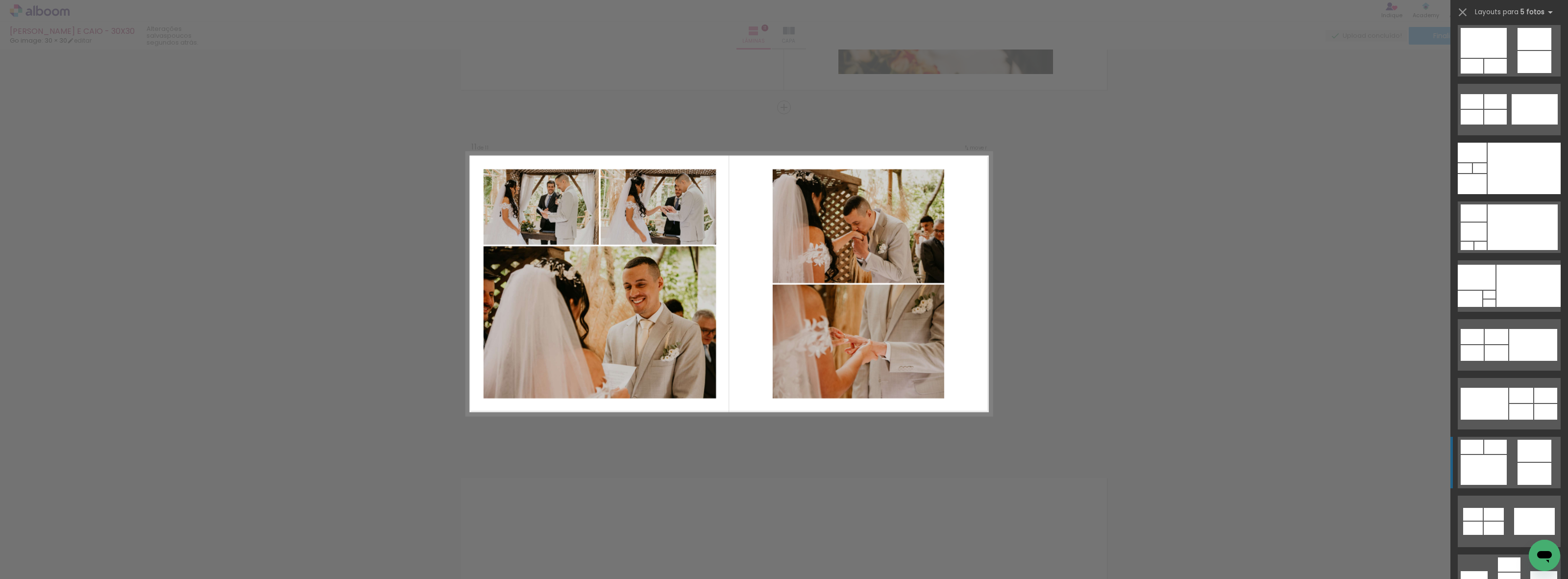
click at [1518, 469] on div at bounding box center [1535, 474] width 34 height 22
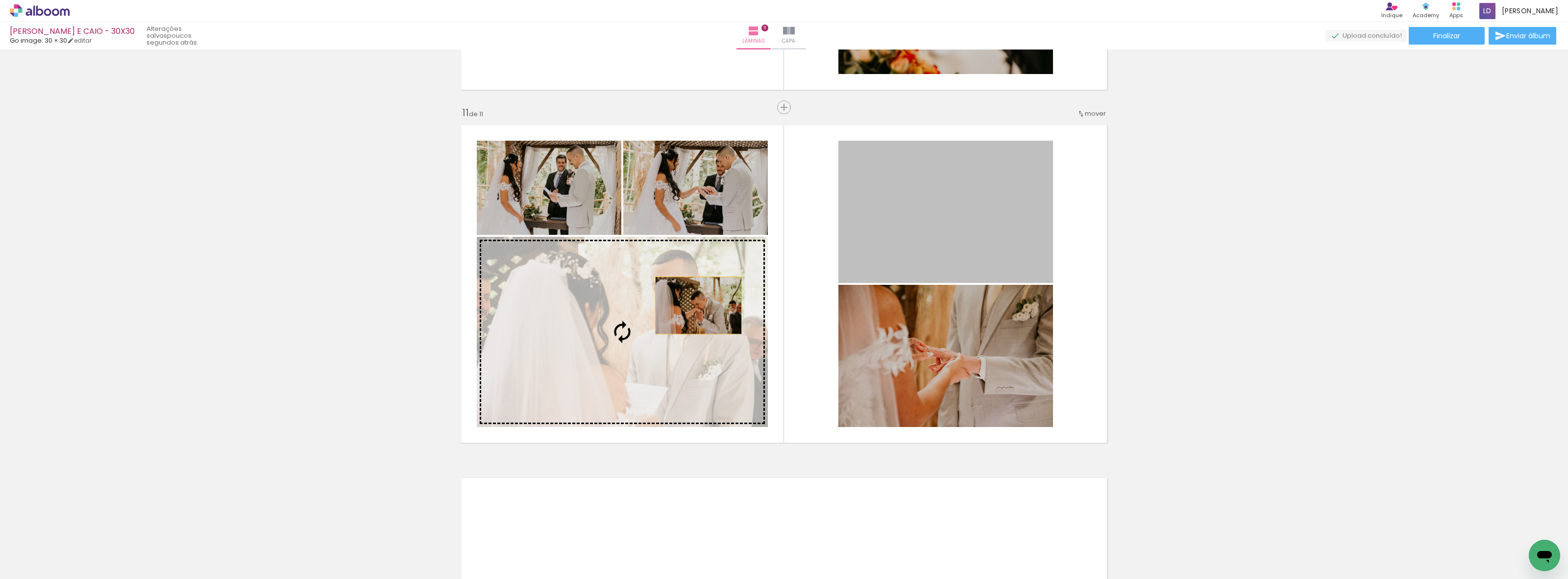
drag, startPoint x: 947, startPoint y: 227, endPoint x: 690, endPoint y: 308, distance: 269.5
click at [0, 0] on slot at bounding box center [0, 0] width 0 height 0
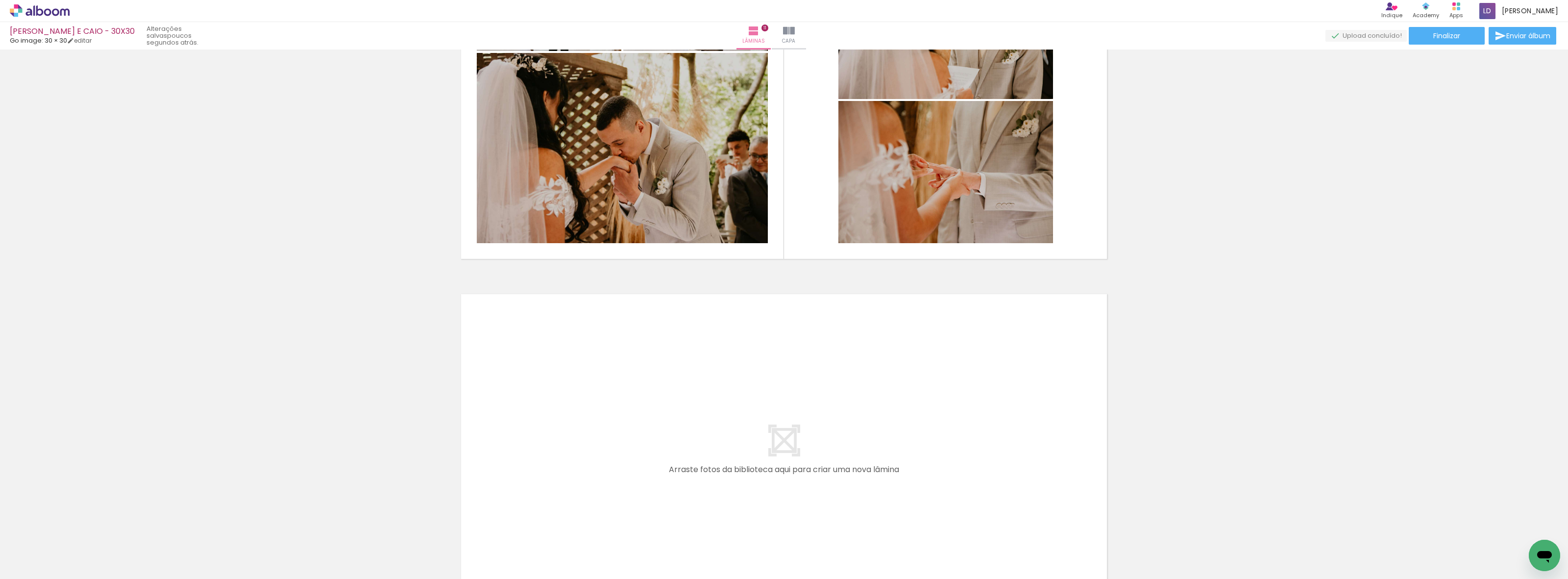
scroll to position [3732, 0]
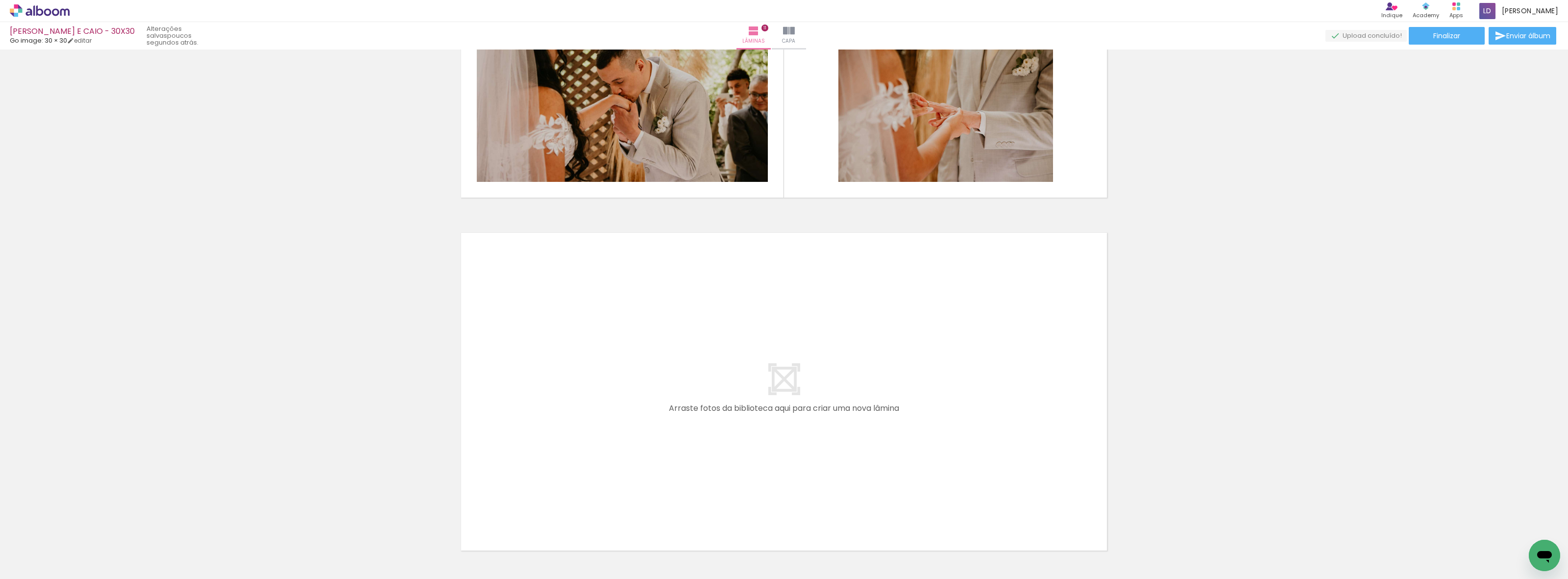
drag, startPoint x: 1155, startPoint y: 552, endPoint x: 973, endPoint y: 410, distance: 230.8
click at [973, 410] on quentale-workspace at bounding box center [784, 289] width 1568 height 579
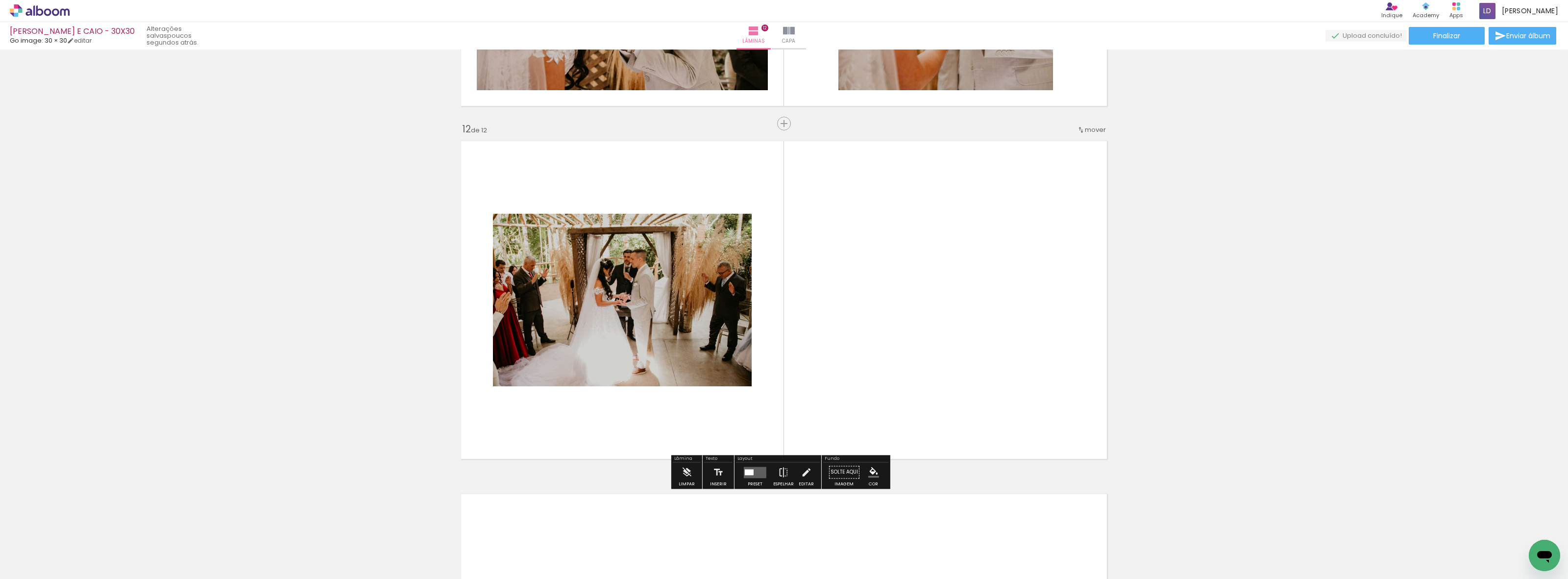
scroll to position [3839, 0]
